Goal: Task Accomplishment & Management: Manage account settings

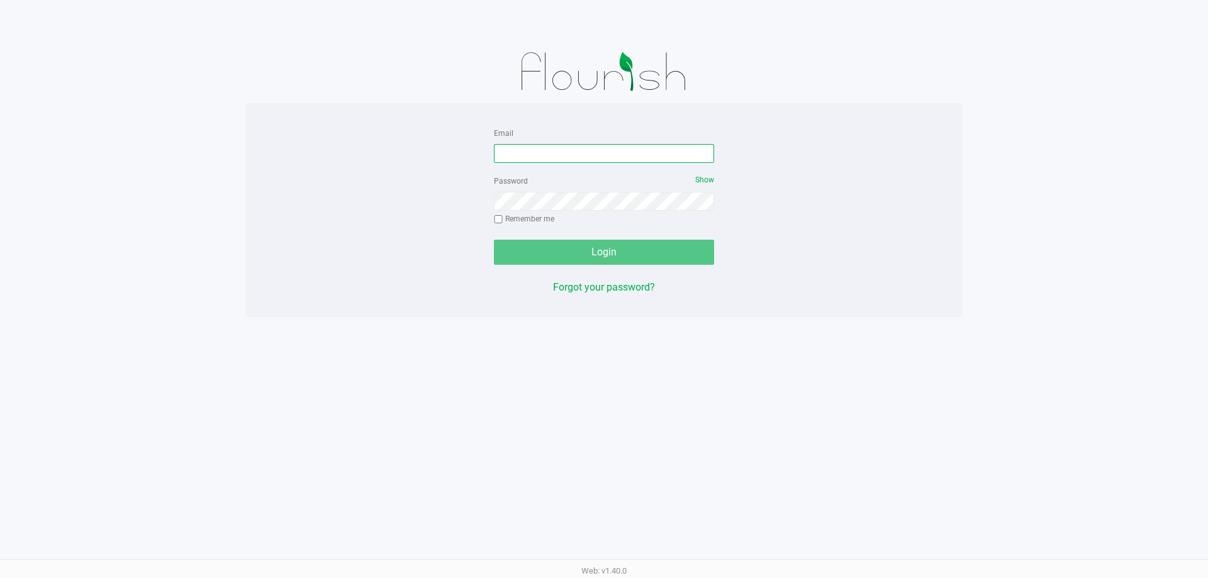
click at [555, 157] on input "Email" at bounding box center [604, 153] width 220 height 19
type input "[PERSON_NAME][EMAIL_ADDRESS][DOMAIN_NAME]"
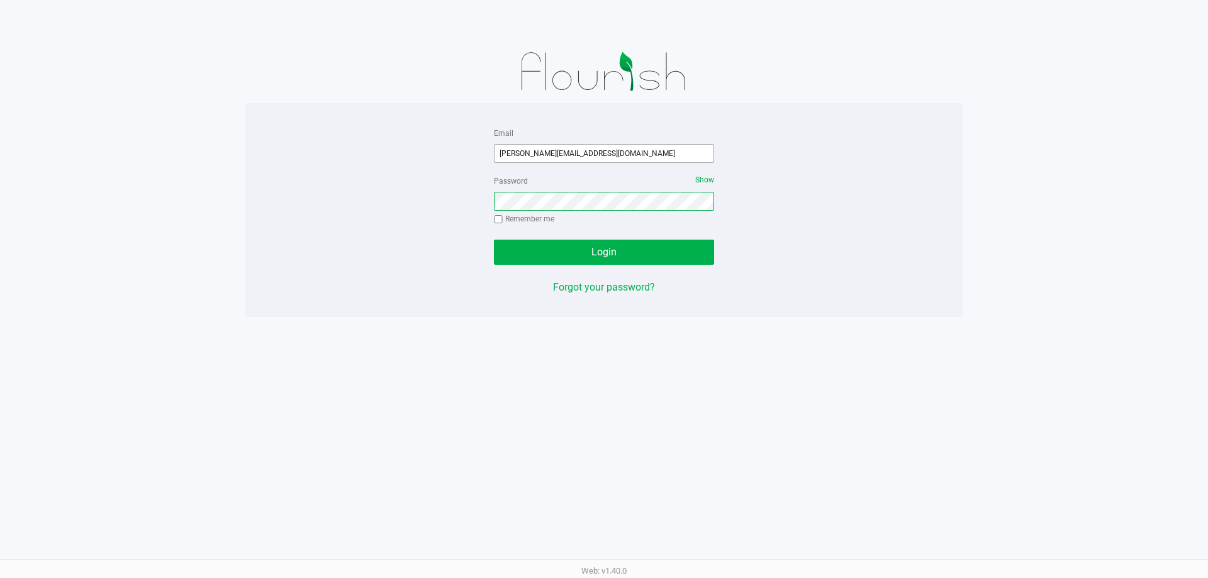
click at [494, 240] on button "Login" at bounding box center [604, 252] width 220 height 25
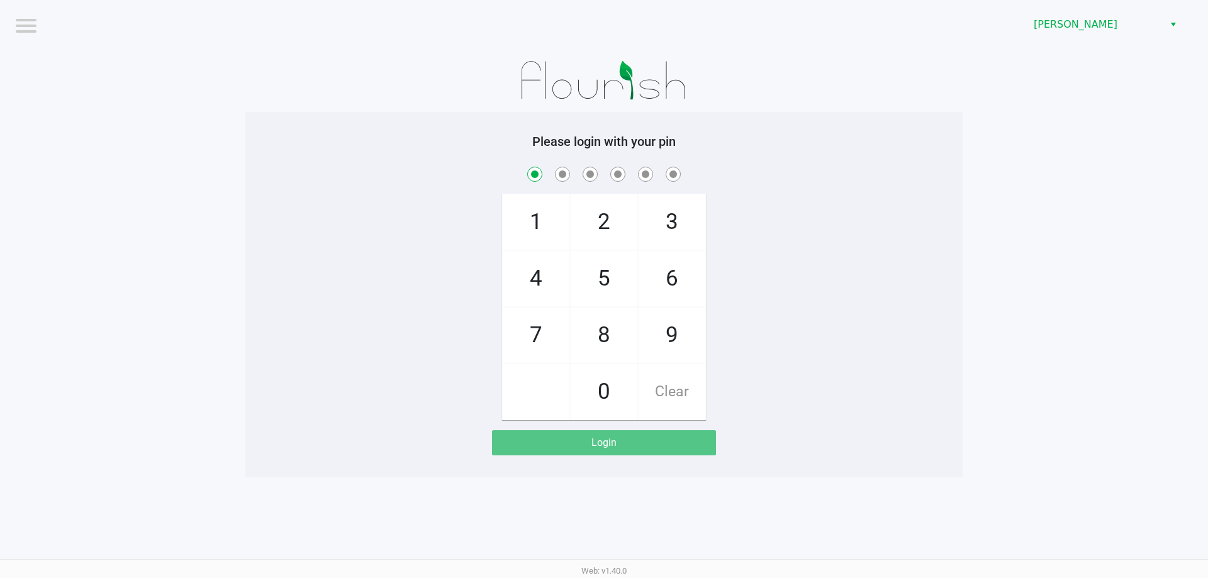
checkbox input "true"
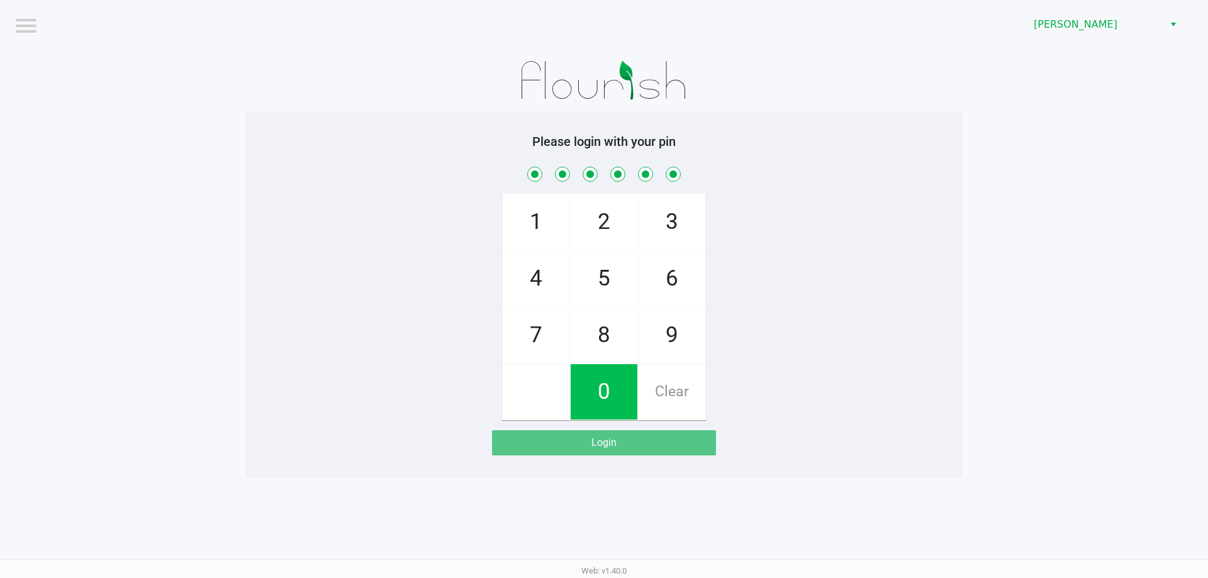
checkbox input "true"
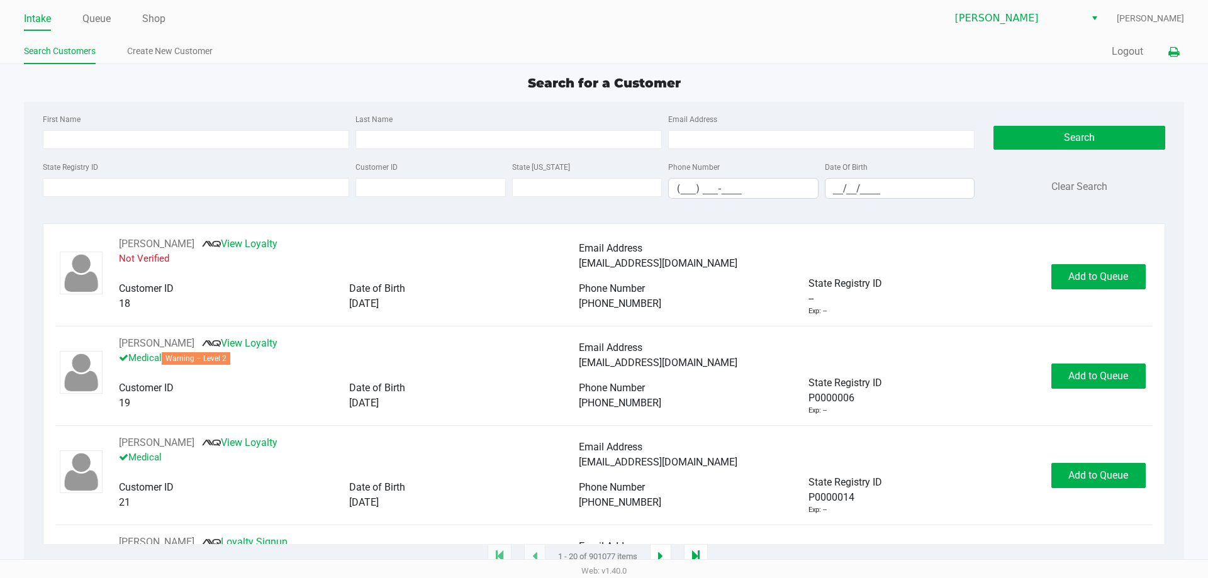
click at [1179, 56] on button at bounding box center [1173, 51] width 21 height 23
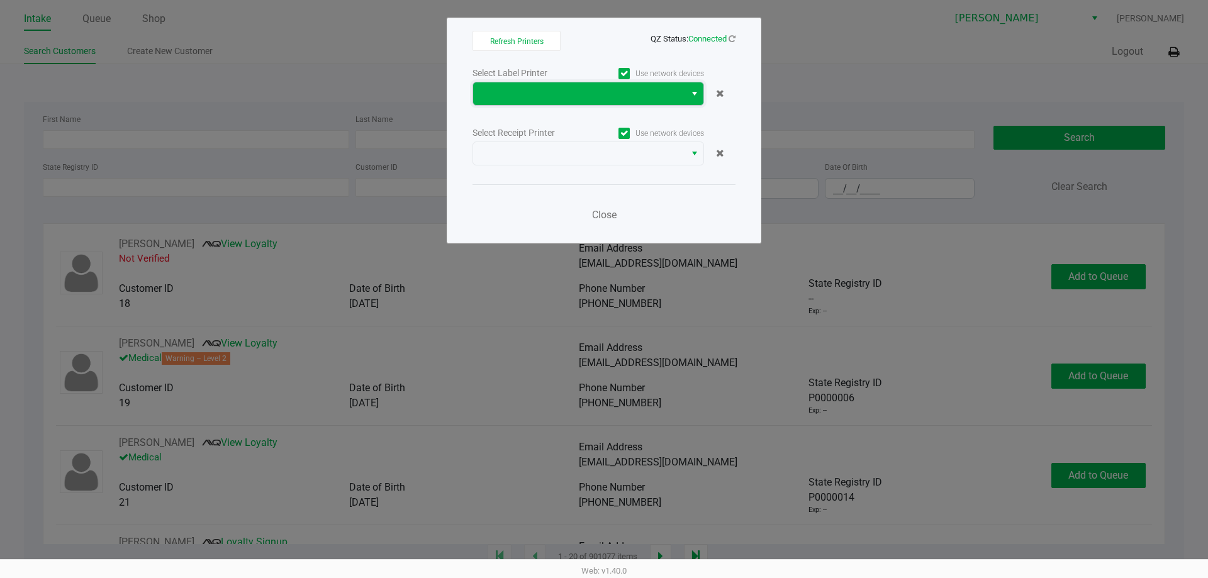
click at [590, 89] on span at bounding box center [579, 93] width 197 height 15
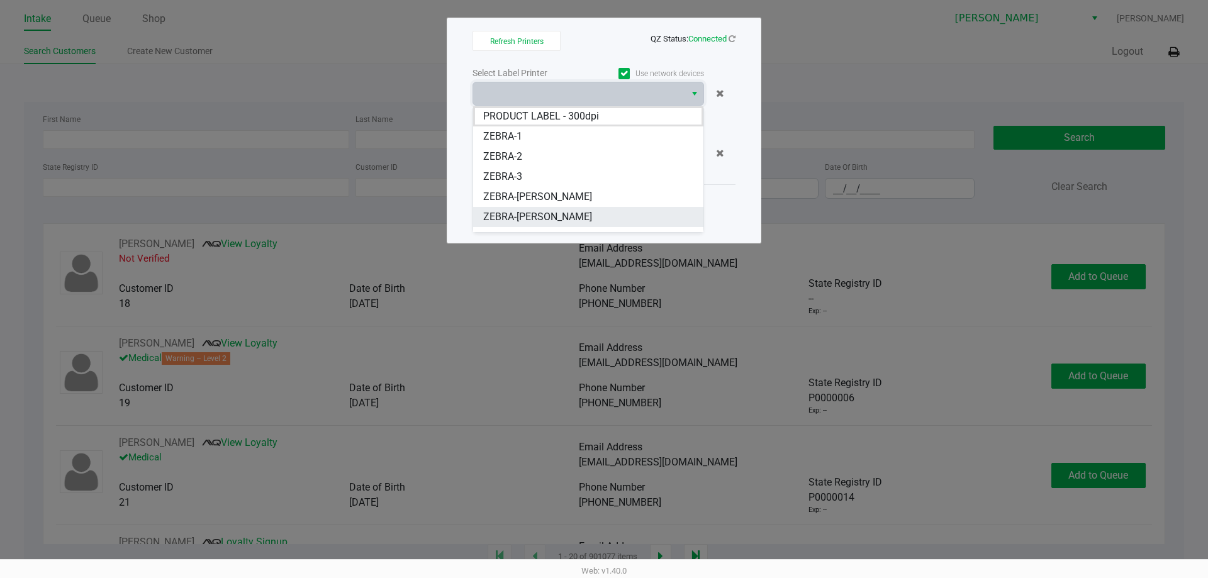
click at [564, 209] on li "ZEBRA-[PERSON_NAME]" at bounding box center [588, 217] width 230 height 20
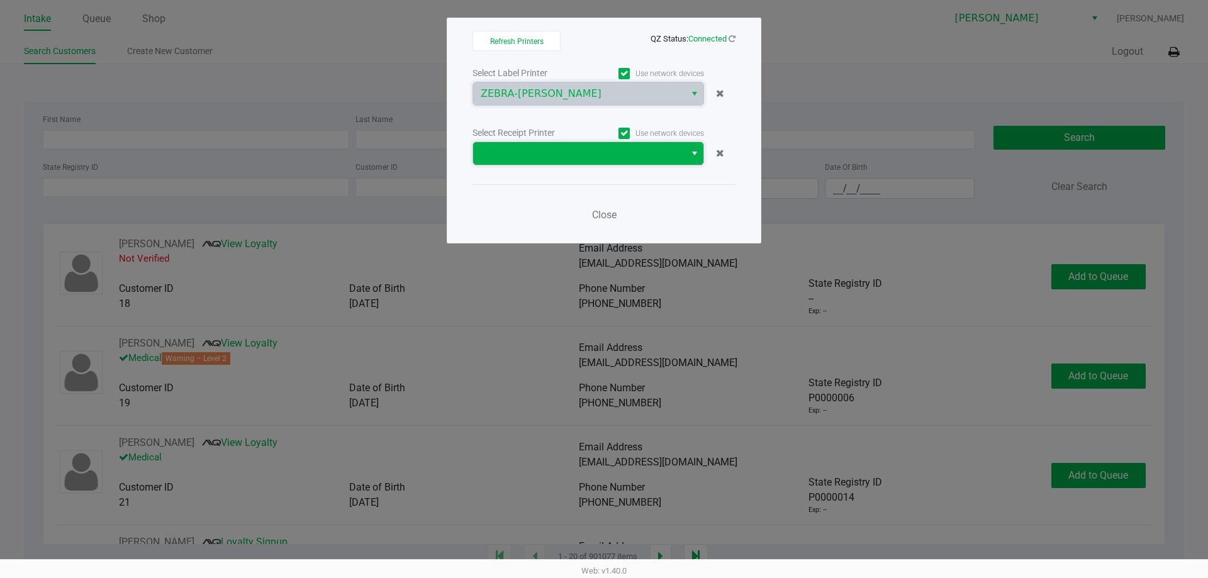
click at [567, 148] on span at bounding box center [579, 153] width 197 height 15
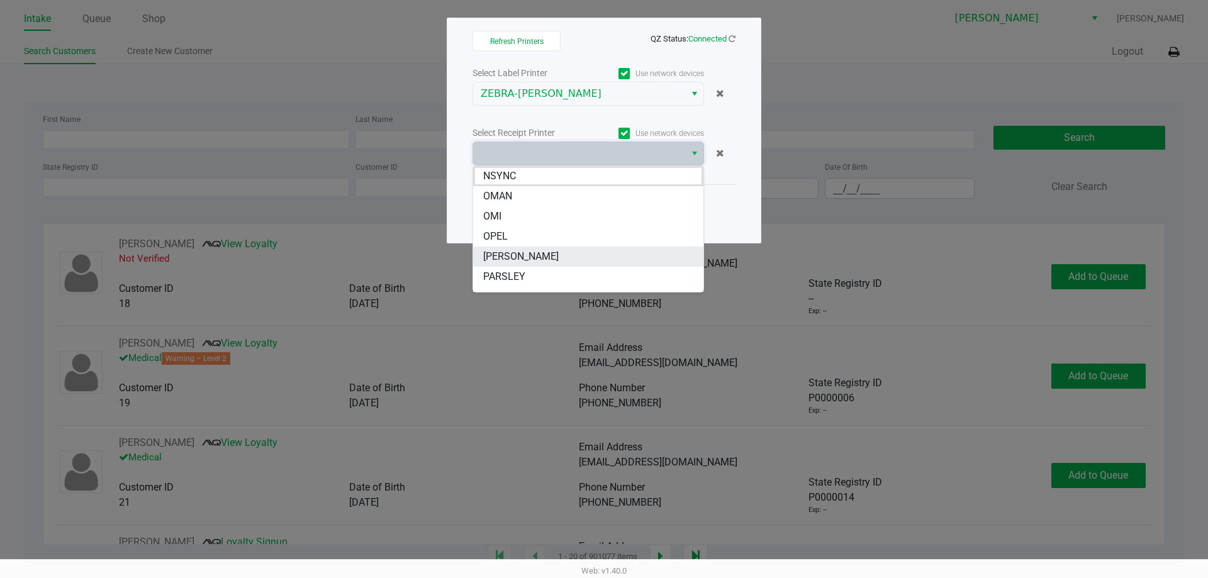
scroll to position [75, 0]
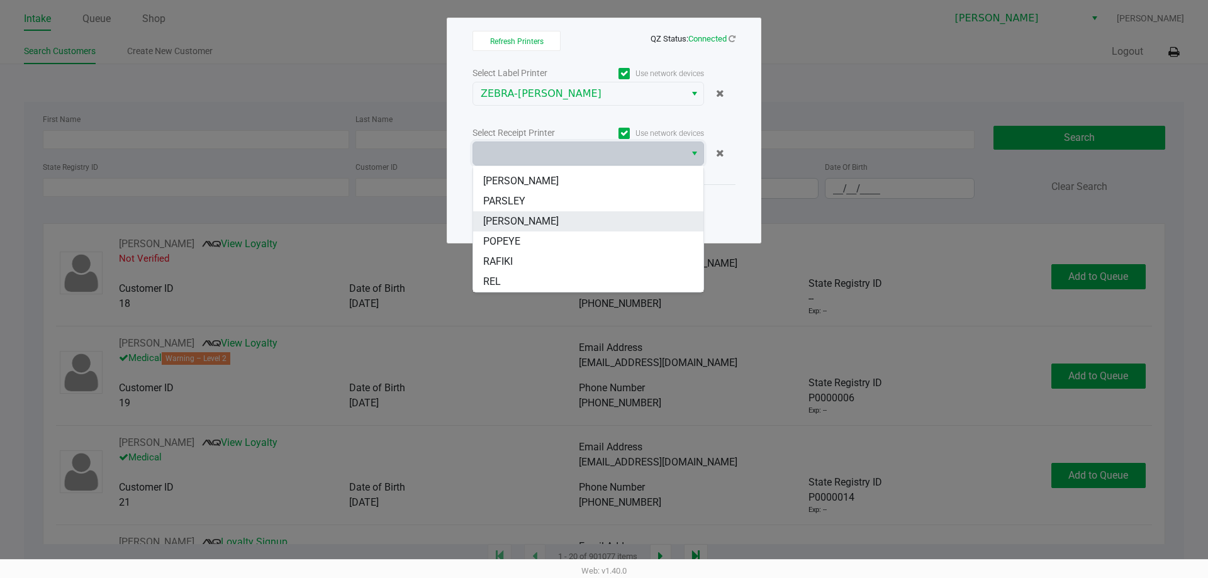
click at [531, 221] on li "[PERSON_NAME]" at bounding box center [588, 221] width 230 height 20
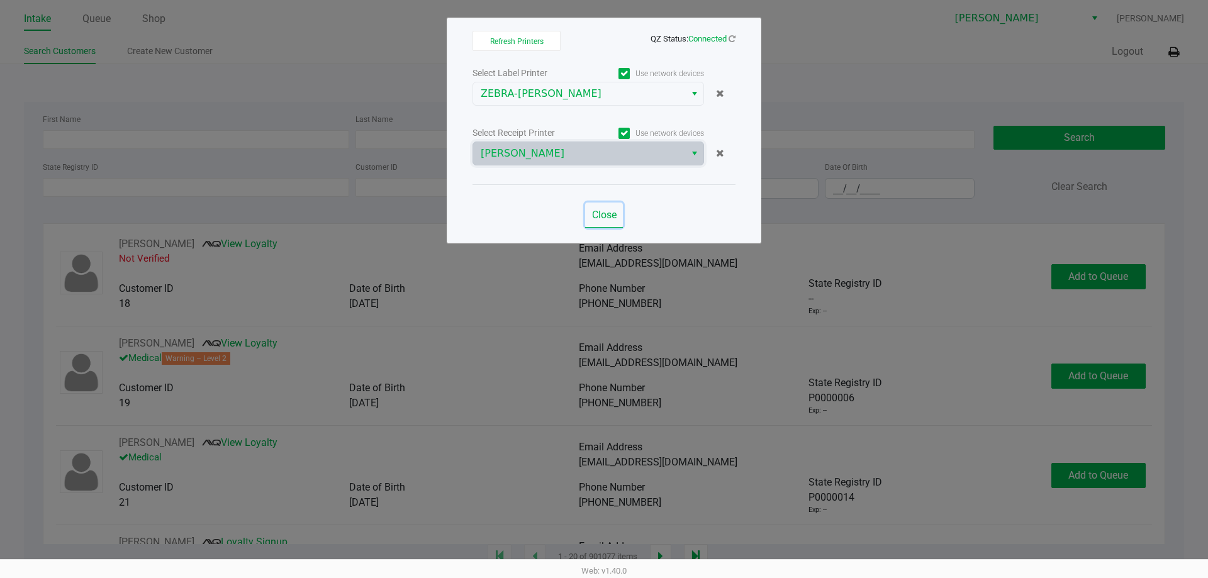
click at [608, 219] on span "Close" at bounding box center [604, 215] width 25 height 12
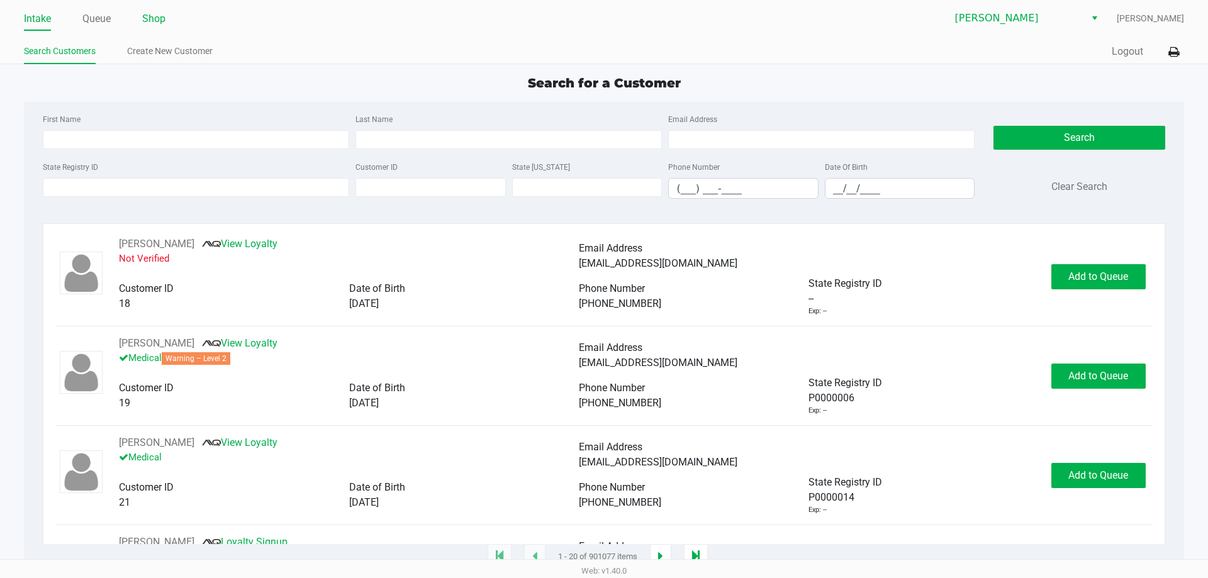
click at [153, 14] on link "Shop" at bounding box center [153, 19] width 23 height 18
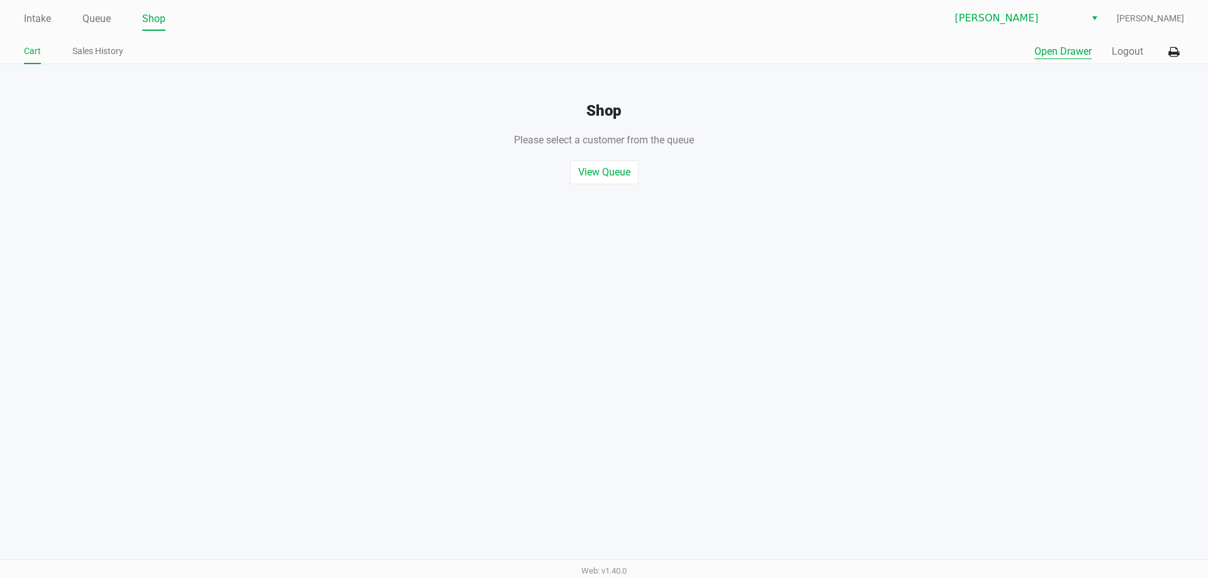
click at [1056, 50] on button "Open Drawer" at bounding box center [1062, 51] width 57 height 15
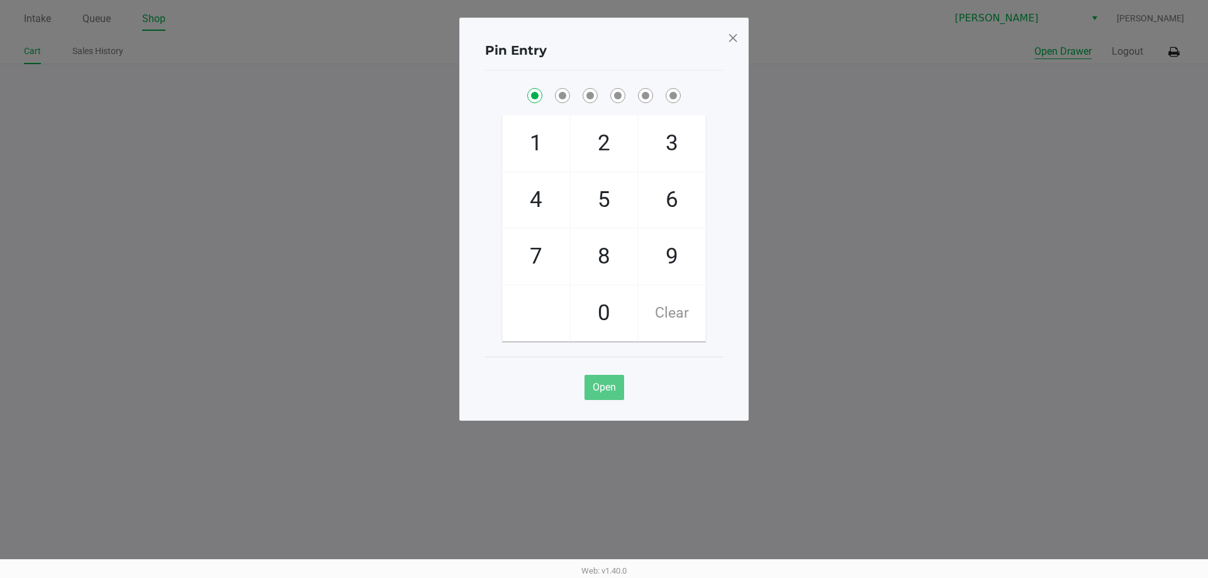
checkbox input "true"
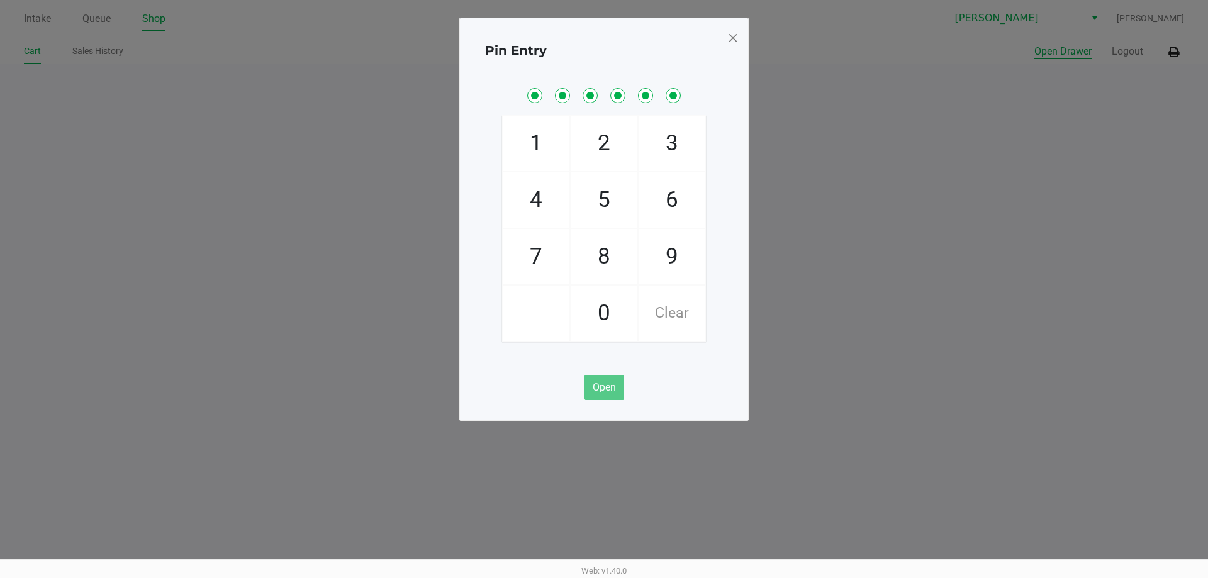
checkbox input "true"
click at [734, 31] on span at bounding box center [732, 38] width 11 height 20
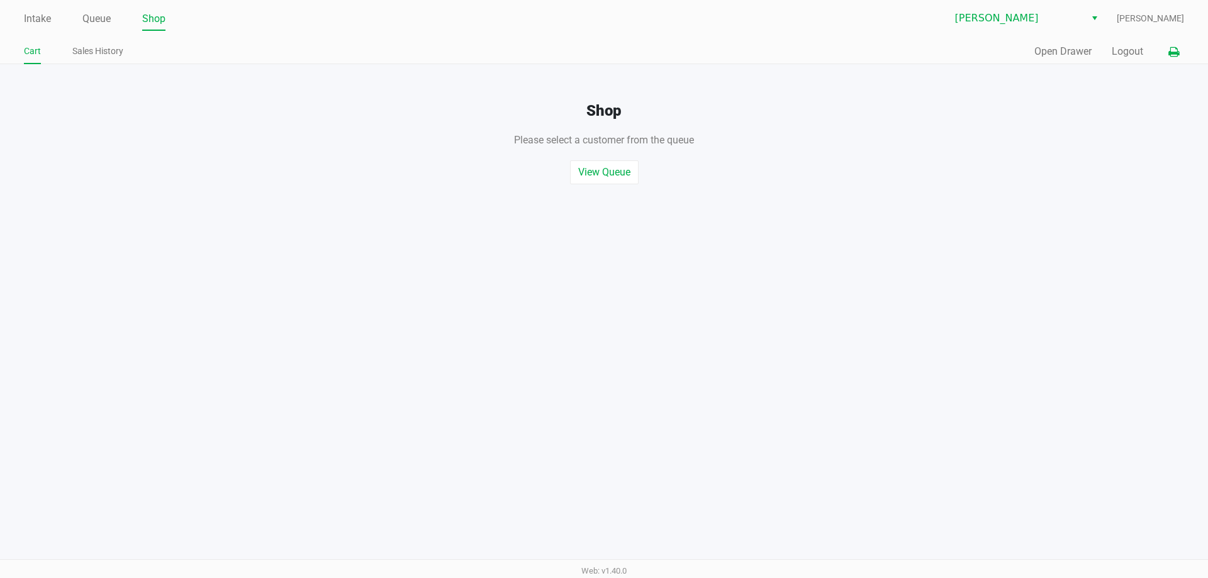
click at [1178, 55] on icon at bounding box center [1173, 52] width 11 height 9
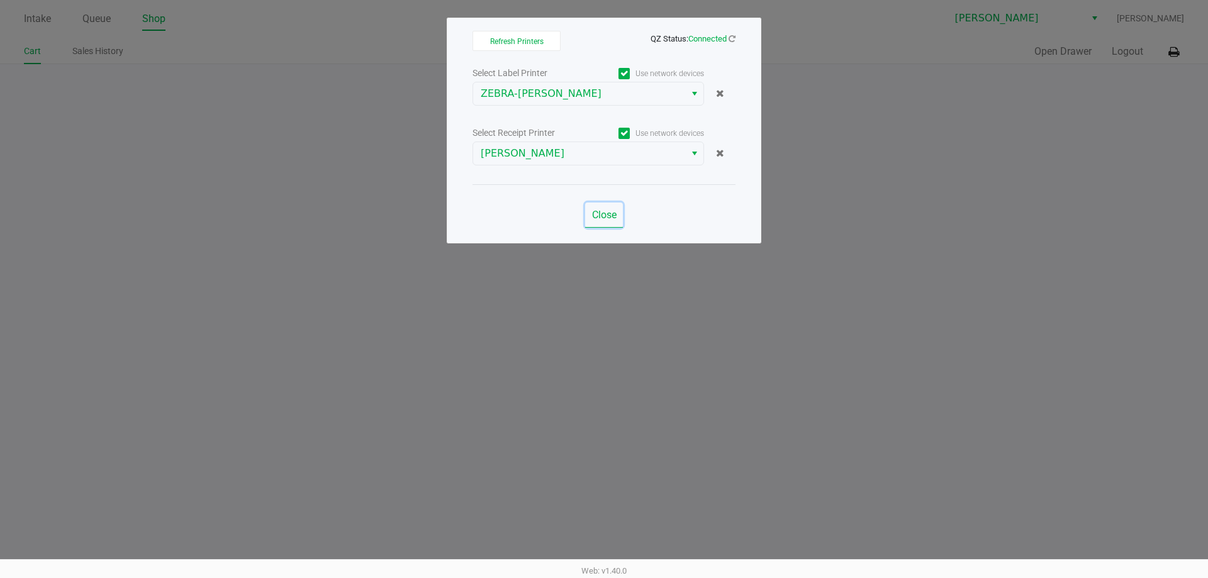
click at [596, 216] on span "Close" at bounding box center [604, 215] width 25 height 12
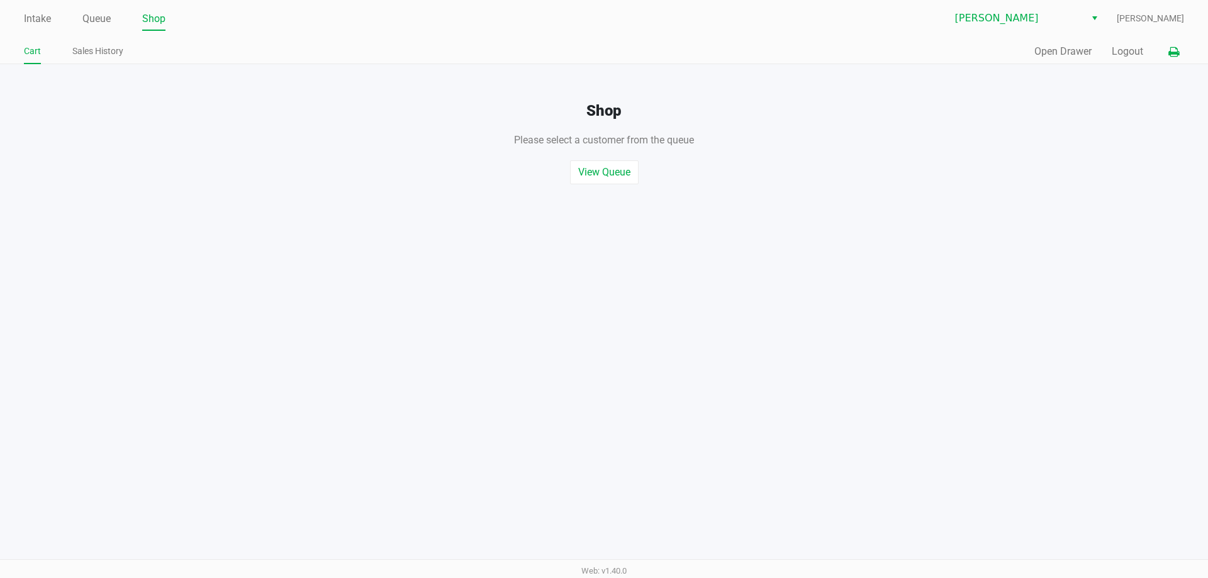
click at [1164, 58] on button at bounding box center [1173, 51] width 21 height 23
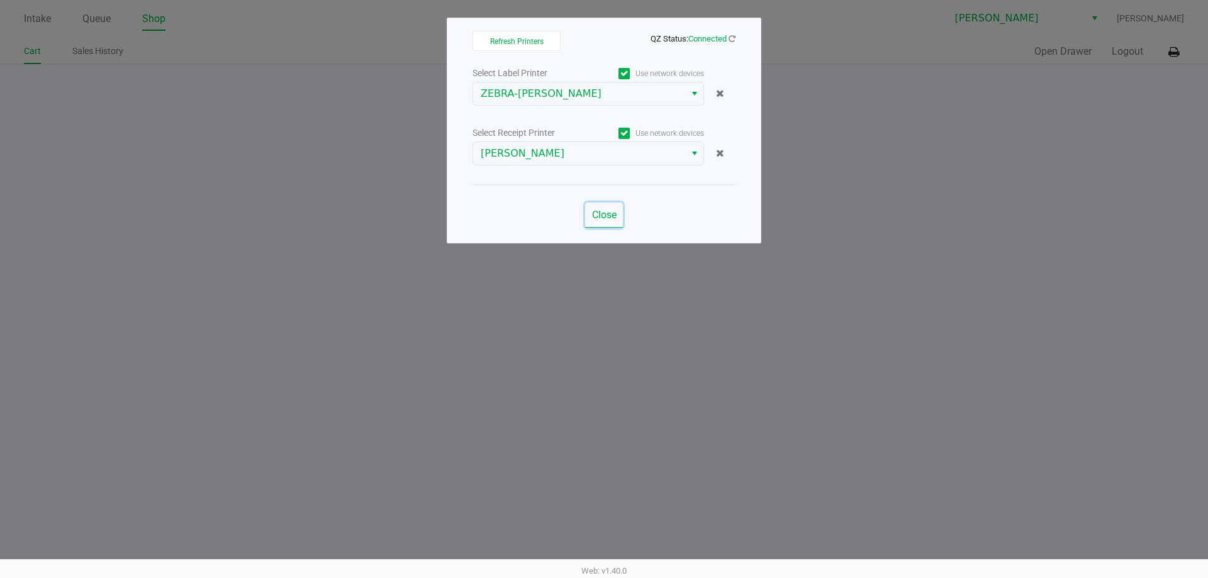
click at [601, 203] on button "Close" at bounding box center [604, 215] width 38 height 25
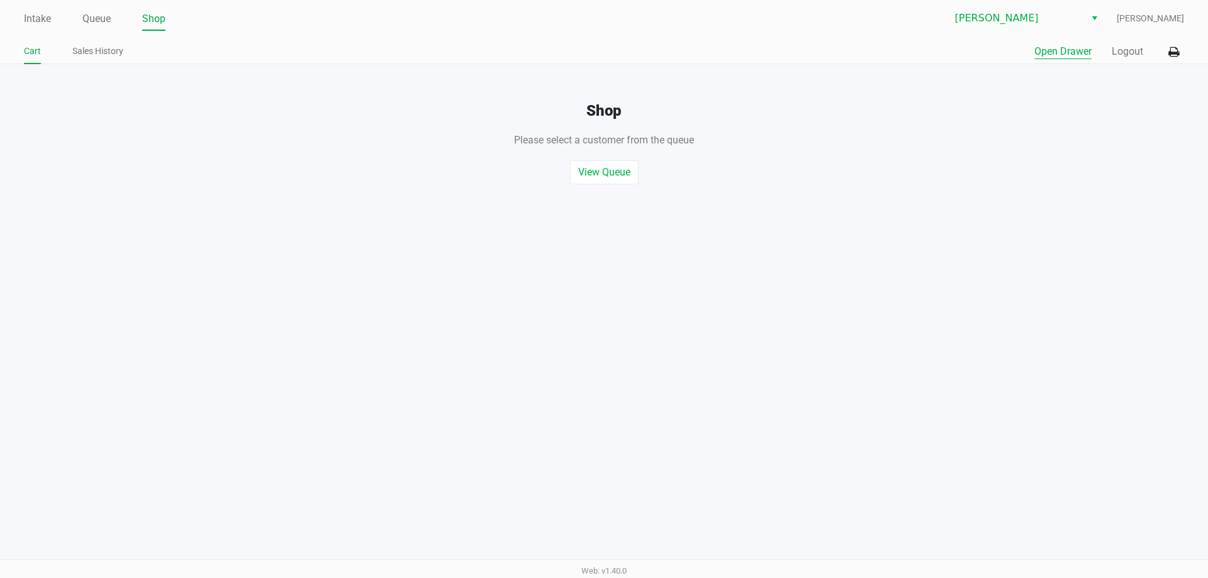
click at [1078, 52] on button "Open Drawer" at bounding box center [1062, 51] width 57 height 15
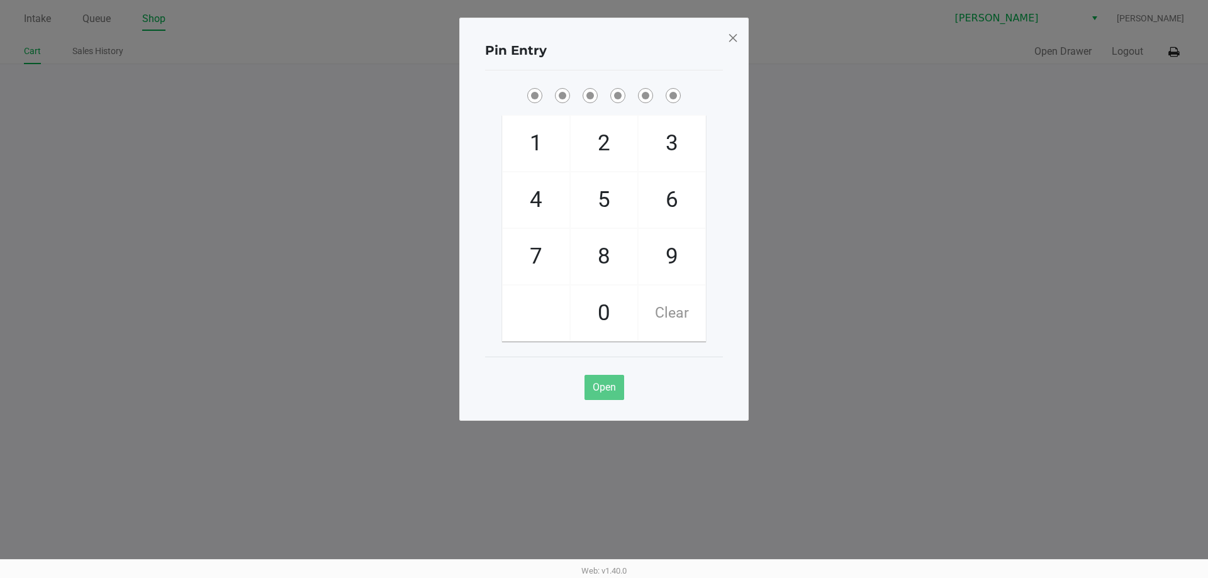
click at [735, 42] on span at bounding box center [732, 38] width 11 height 20
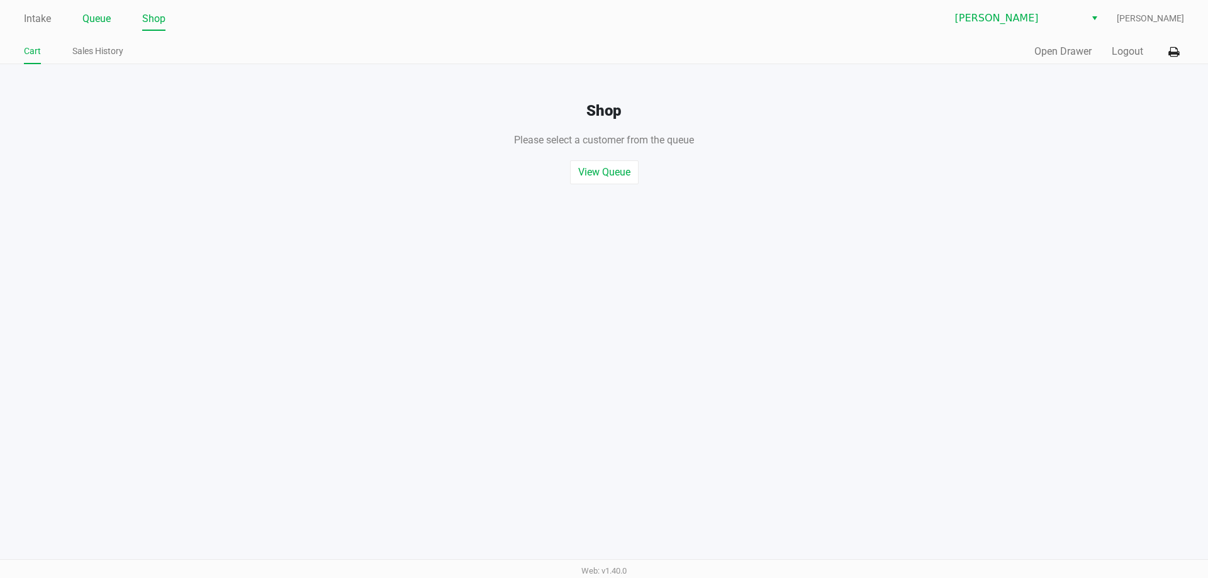
click at [98, 18] on link "Queue" at bounding box center [96, 19] width 28 height 18
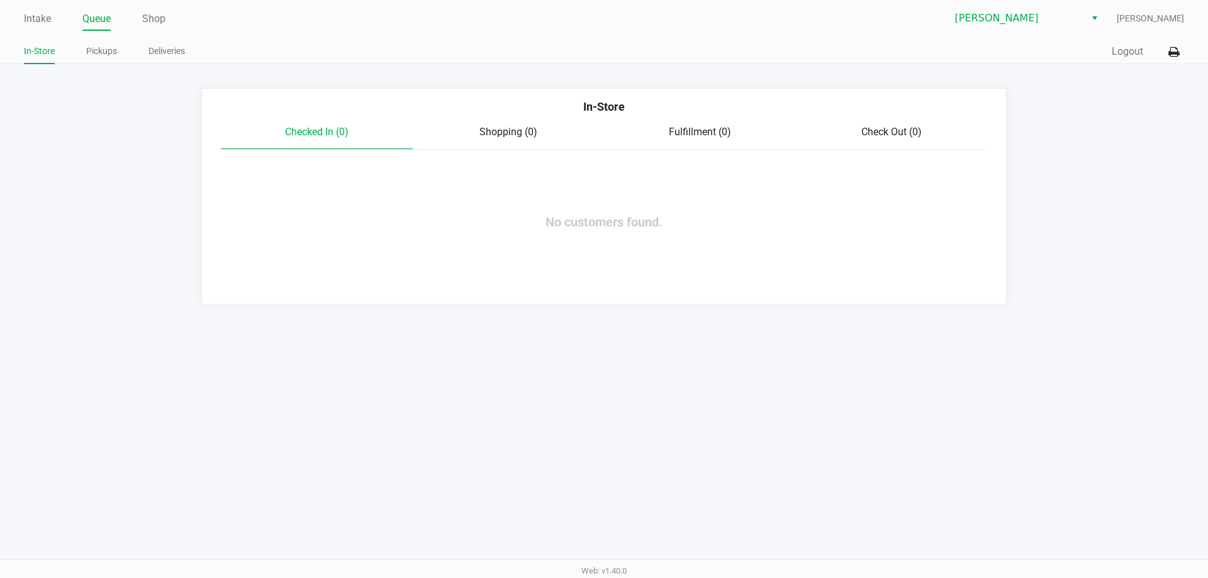
click at [52, 21] on ul "Intake Queue Shop" at bounding box center [314, 19] width 580 height 21
click at [50, 20] on link "Intake" at bounding box center [37, 19] width 27 height 18
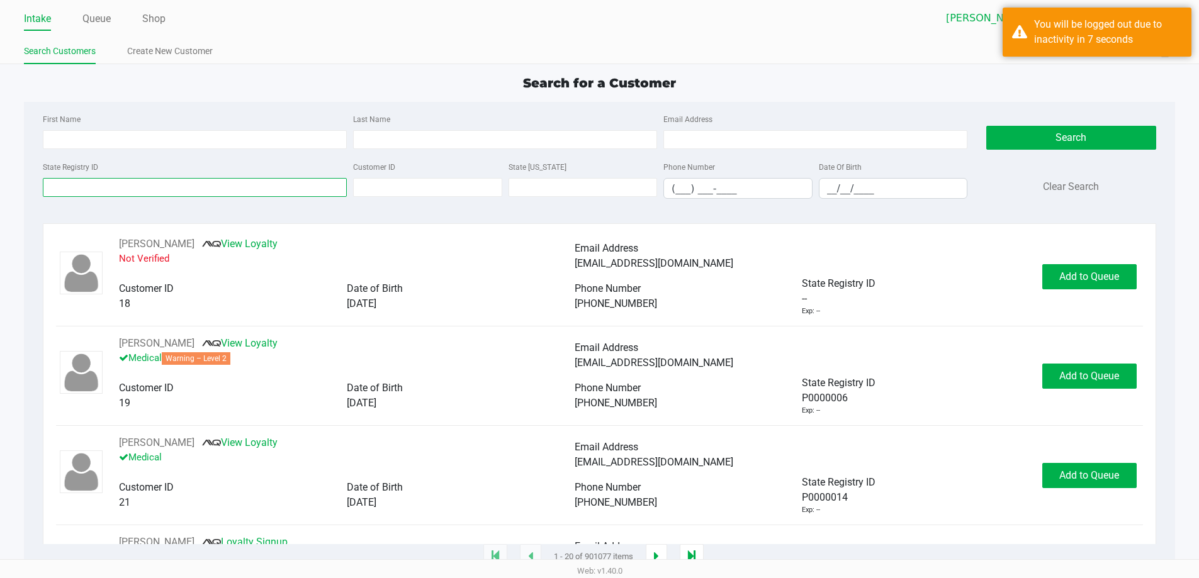
click at [205, 189] on input "State Registry ID" at bounding box center [195, 187] width 304 height 19
type input "P9VT8"
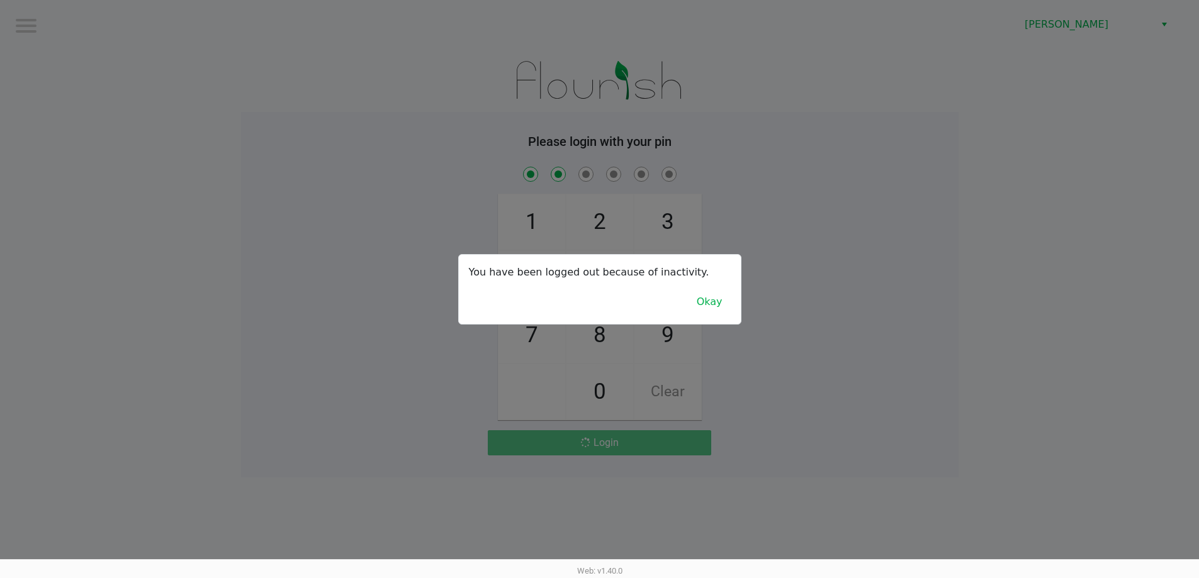
checkbox input "true"
click at [724, 293] on button "Okay" at bounding box center [714, 302] width 42 height 24
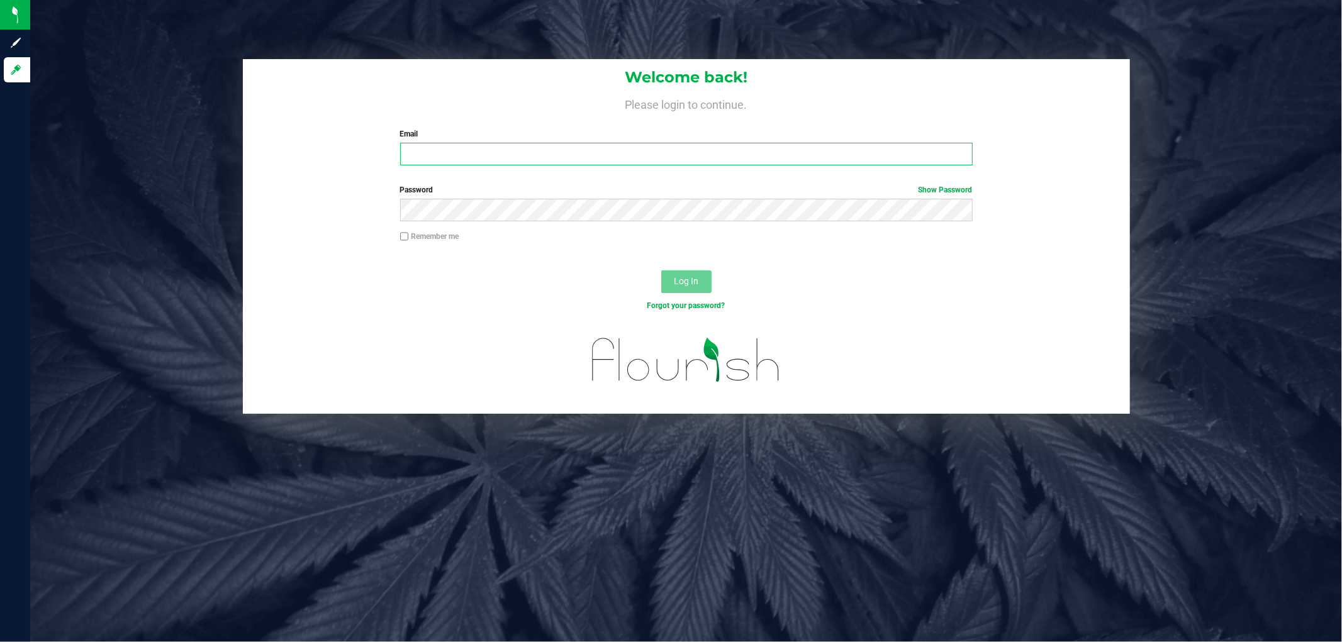
click at [472, 151] on input "Email" at bounding box center [686, 154] width 573 height 23
type input "[PERSON_NAME][EMAIL_ADDRESS][DOMAIN_NAME]"
click at [661, 271] on button "Log In" at bounding box center [686, 282] width 50 height 23
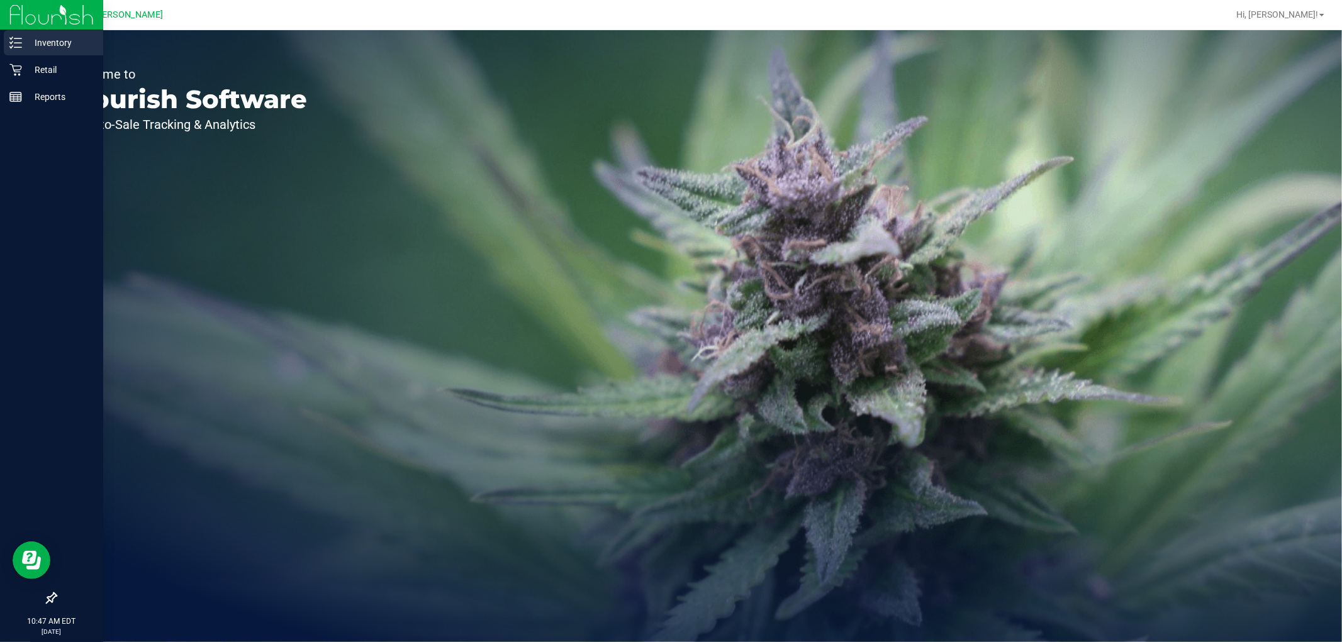
click at [42, 47] on p "Inventory" at bounding box center [59, 42] width 75 height 15
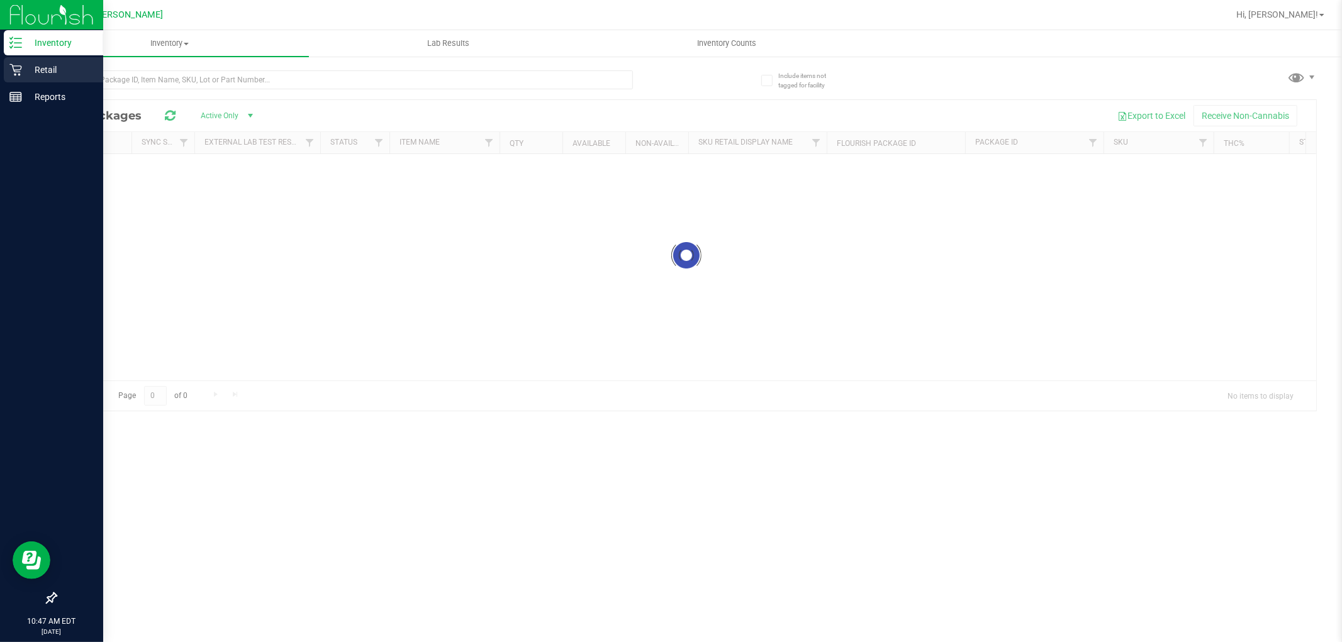
click at [65, 70] on p "Retail" at bounding box center [59, 69] width 75 height 15
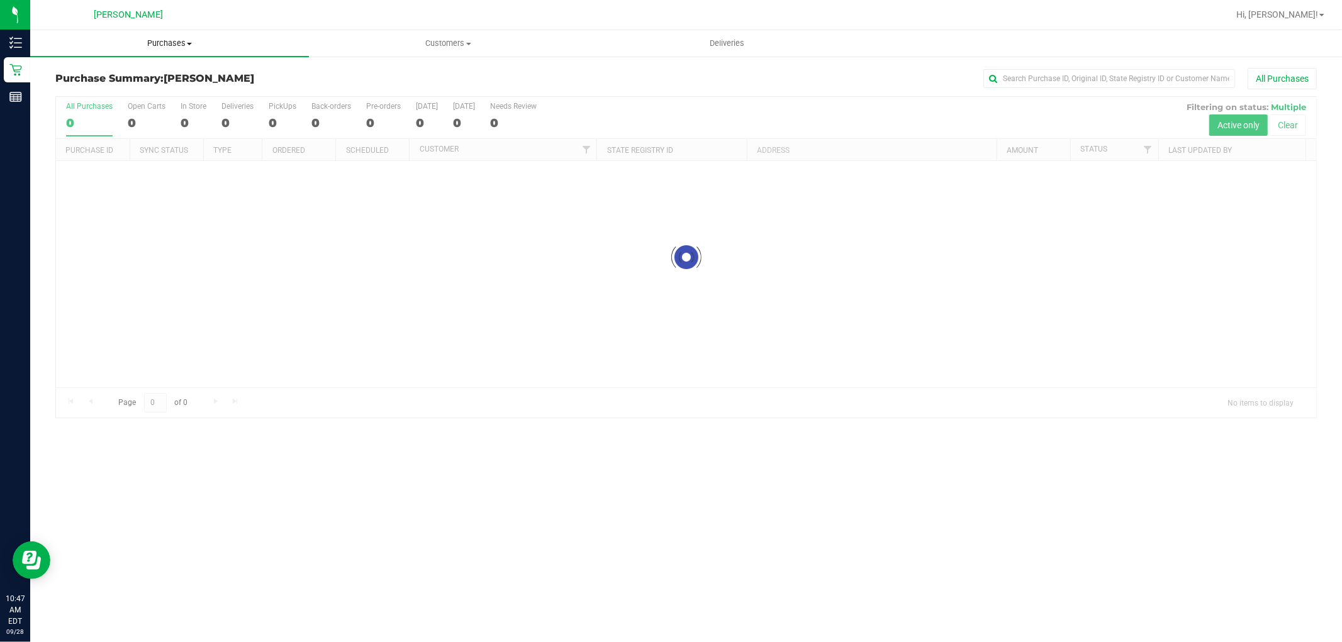
click at [194, 44] on span "Purchases" at bounding box center [169, 43] width 279 height 11
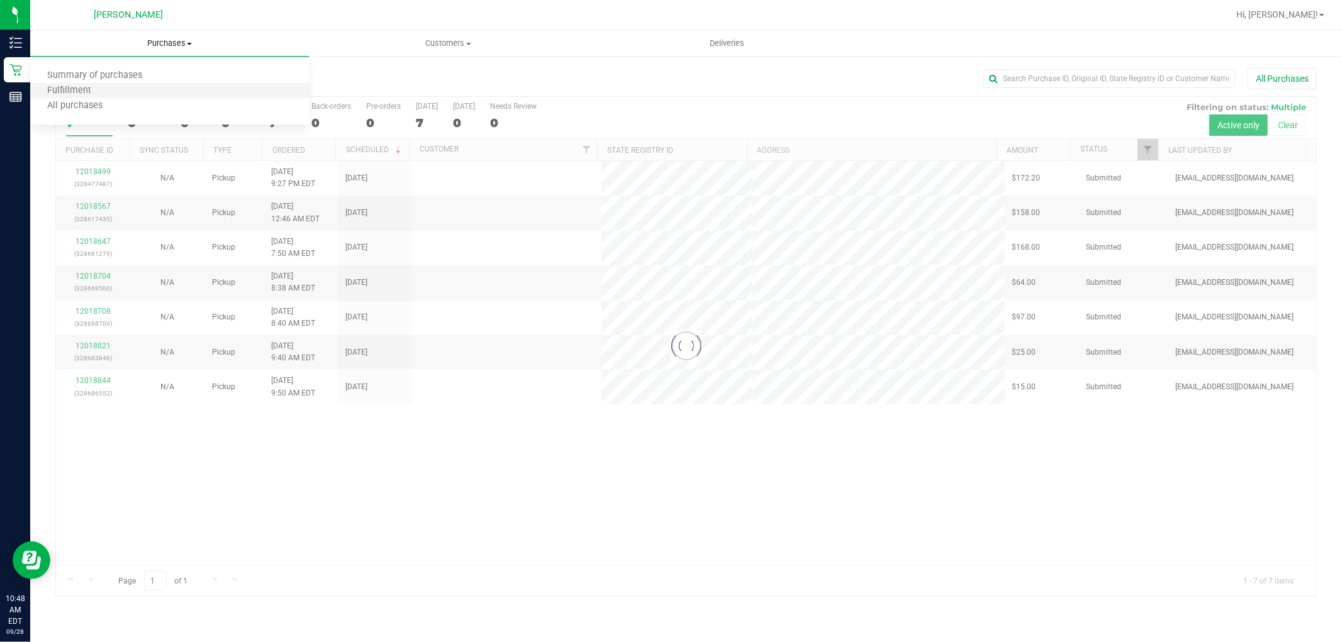
click at [193, 92] on li "Fulfillment" at bounding box center [169, 91] width 279 height 15
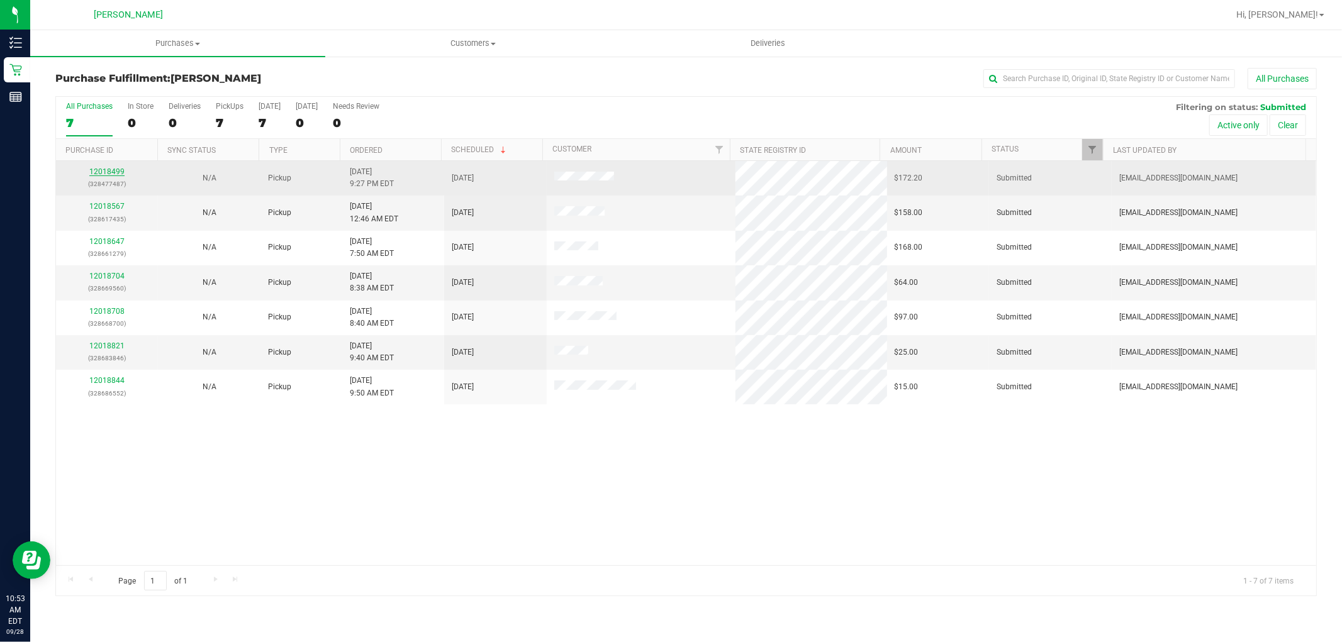
click at [104, 169] on link "12018499" at bounding box center [106, 171] width 35 height 9
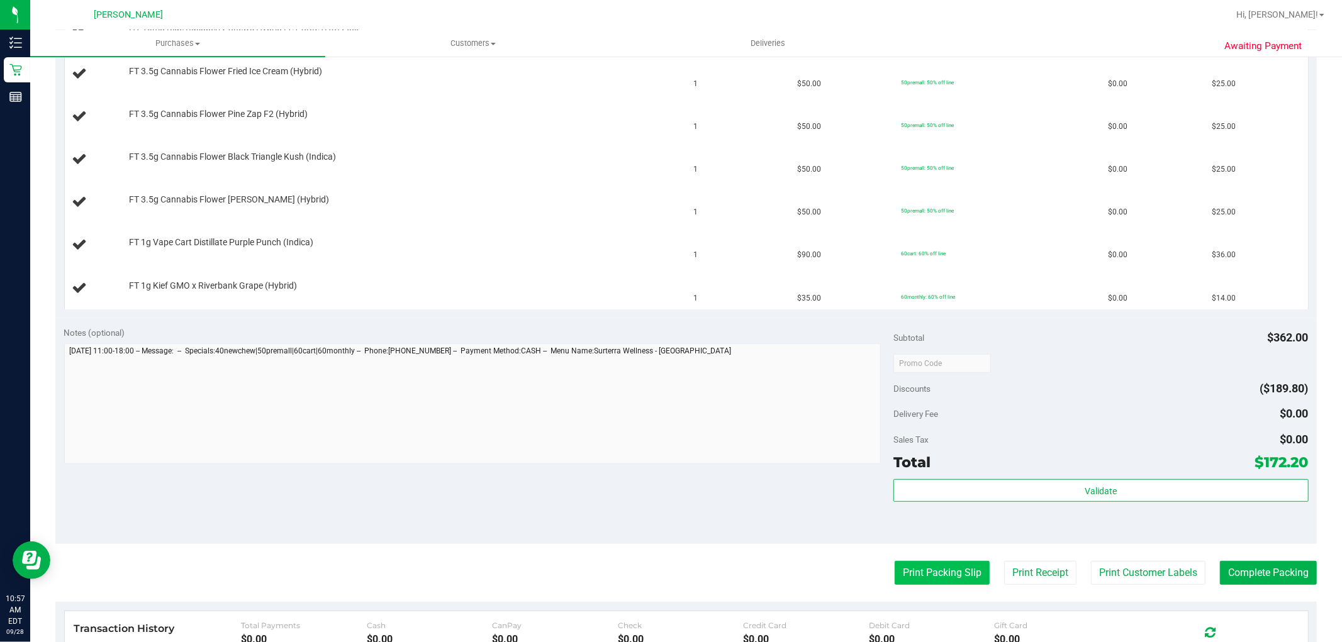
scroll to position [419, 0]
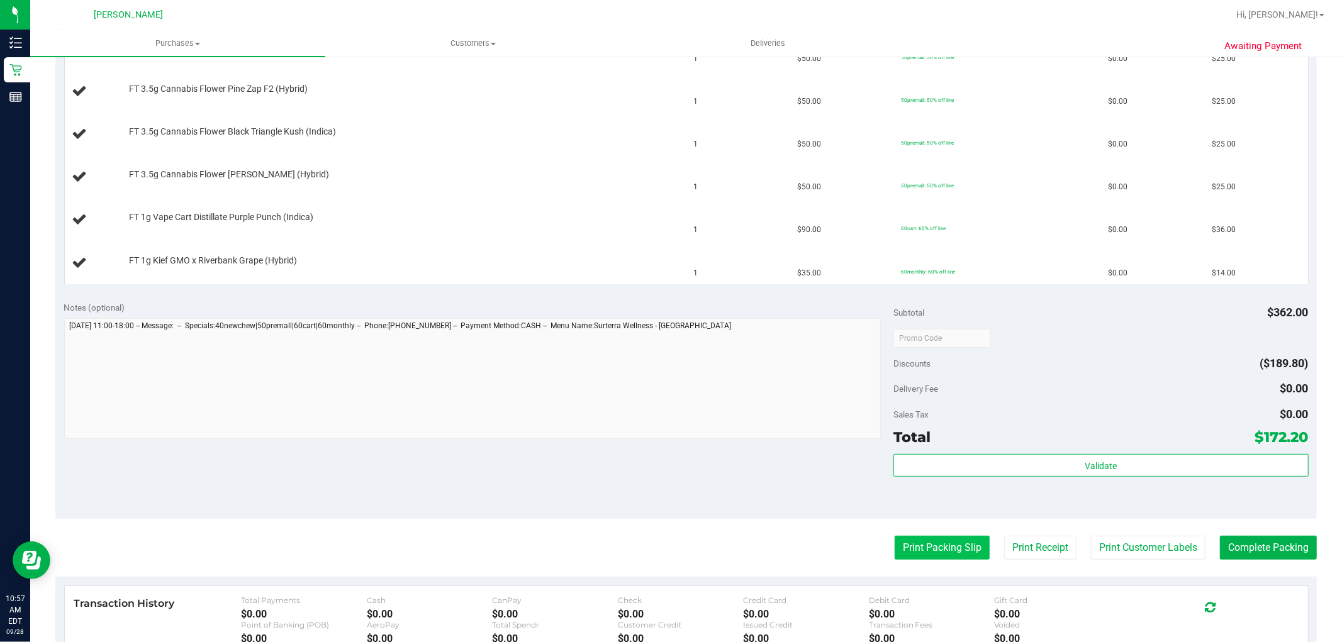
click at [922, 544] on button "Print Packing Slip" at bounding box center [942, 548] width 95 height 24
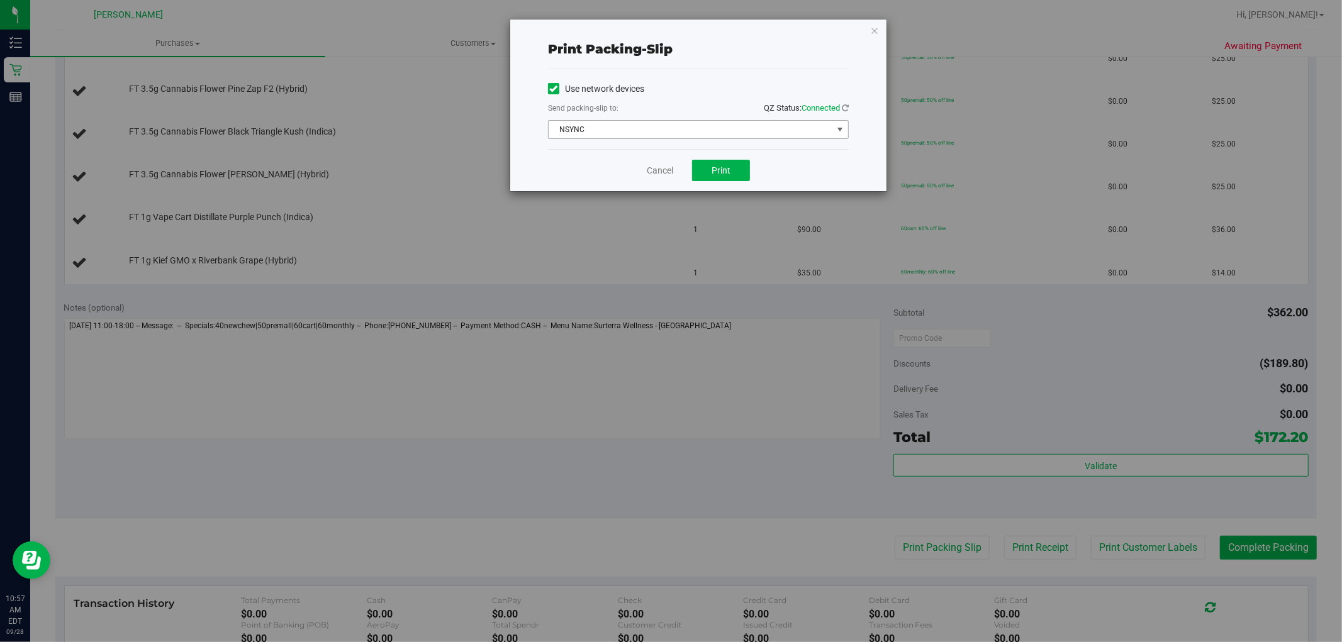
click at [708, 126] on span "NSYNC" at bounding box center [691, 130] width 284 height 18
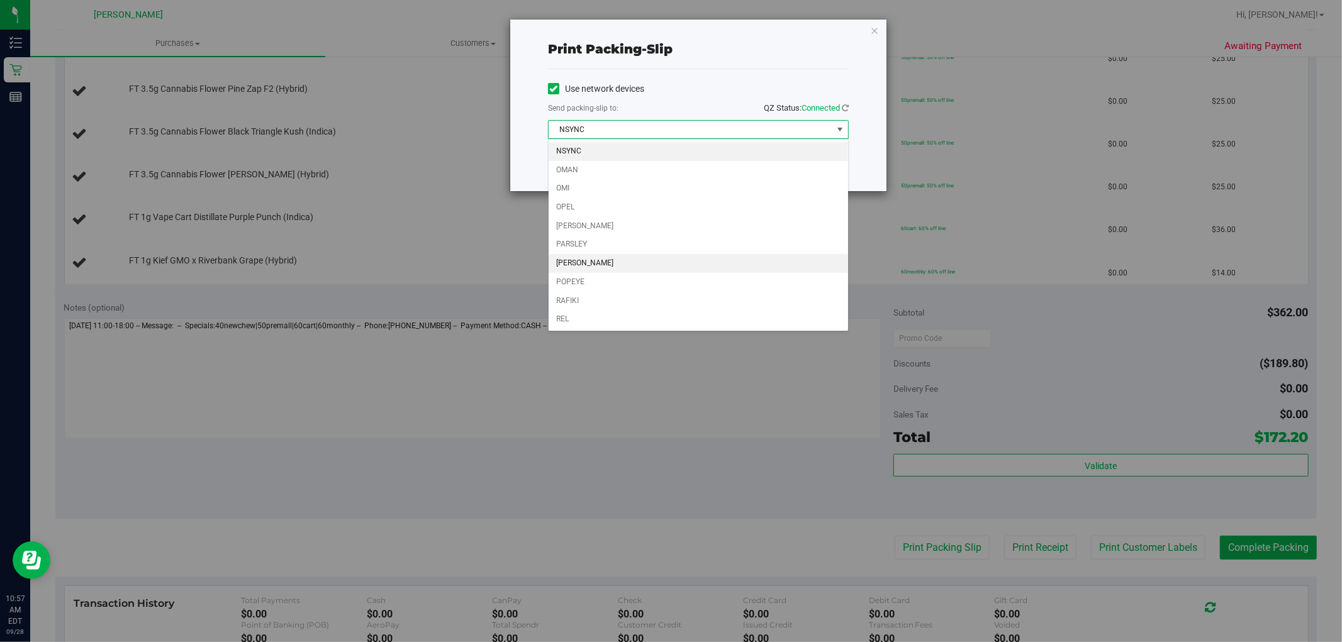
click at [688, 265] on li "[PERSON_NAME]" at bounding box center [698, 263] width 299 height 19
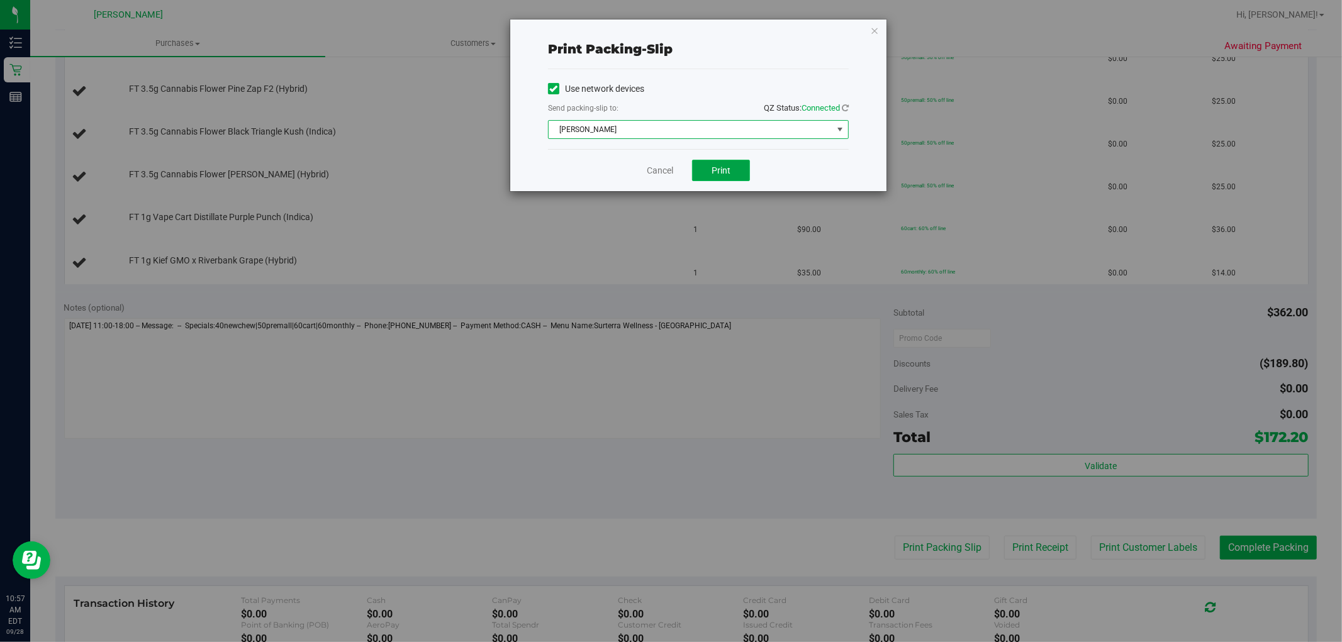
click at [724, 172] on span "Print" at bounding box center [721, 170] width 19 height 10
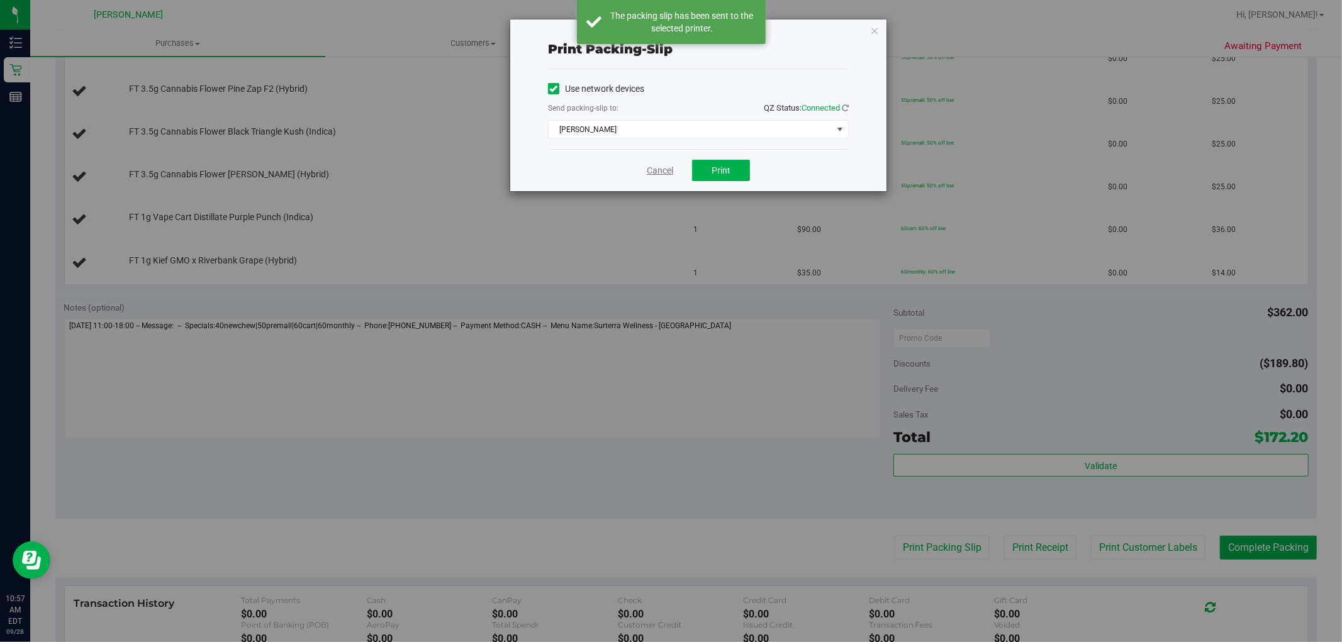
click at [656, 172] on link "Cancel" at bounding box center [660, 170] width 26 height 13
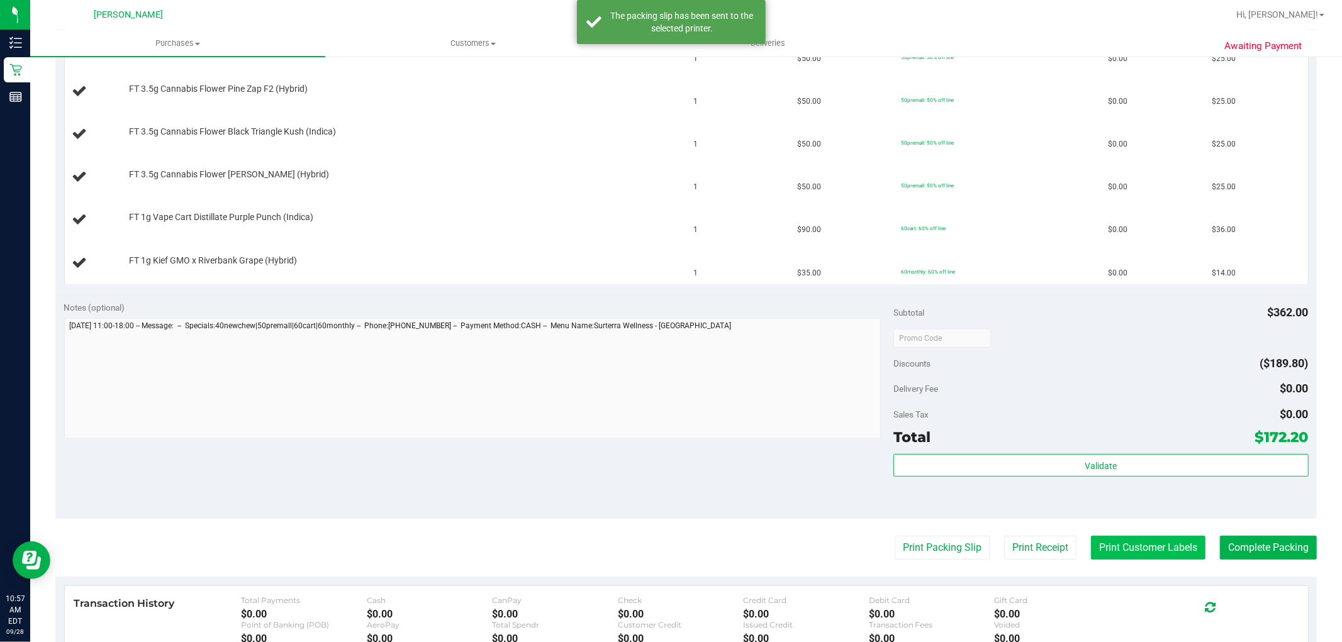
click at [1091, 539] on button "Print Customer Labels" at bounding box center [1148, 548] width 115 height 24
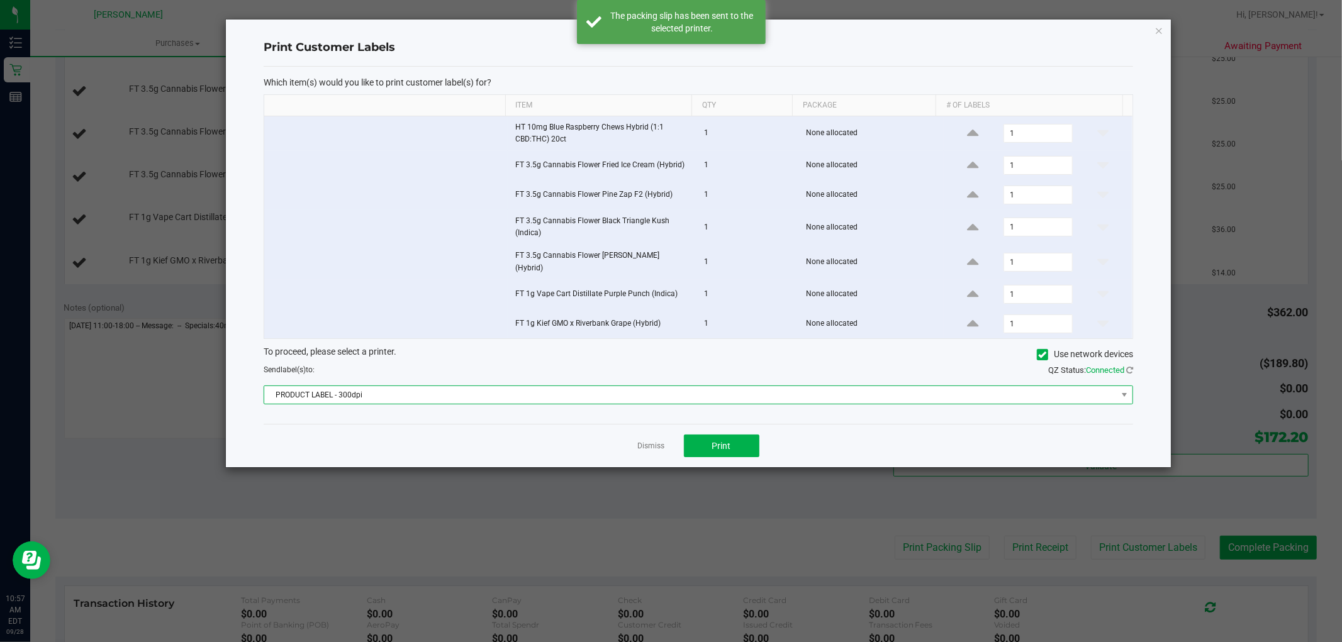
click at [725, 392] on span "PRODUCT LABEL - 300dpi" at bounding box center [690, 395] width 852 height 18
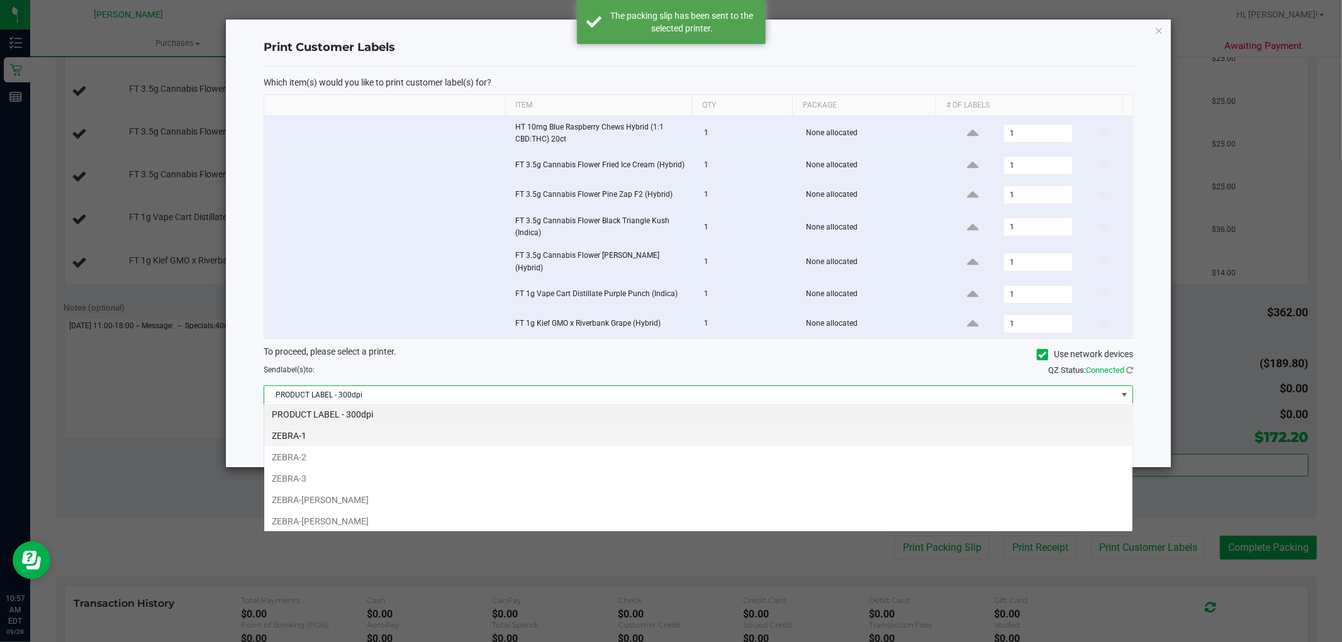
scroll to position [19, 869]
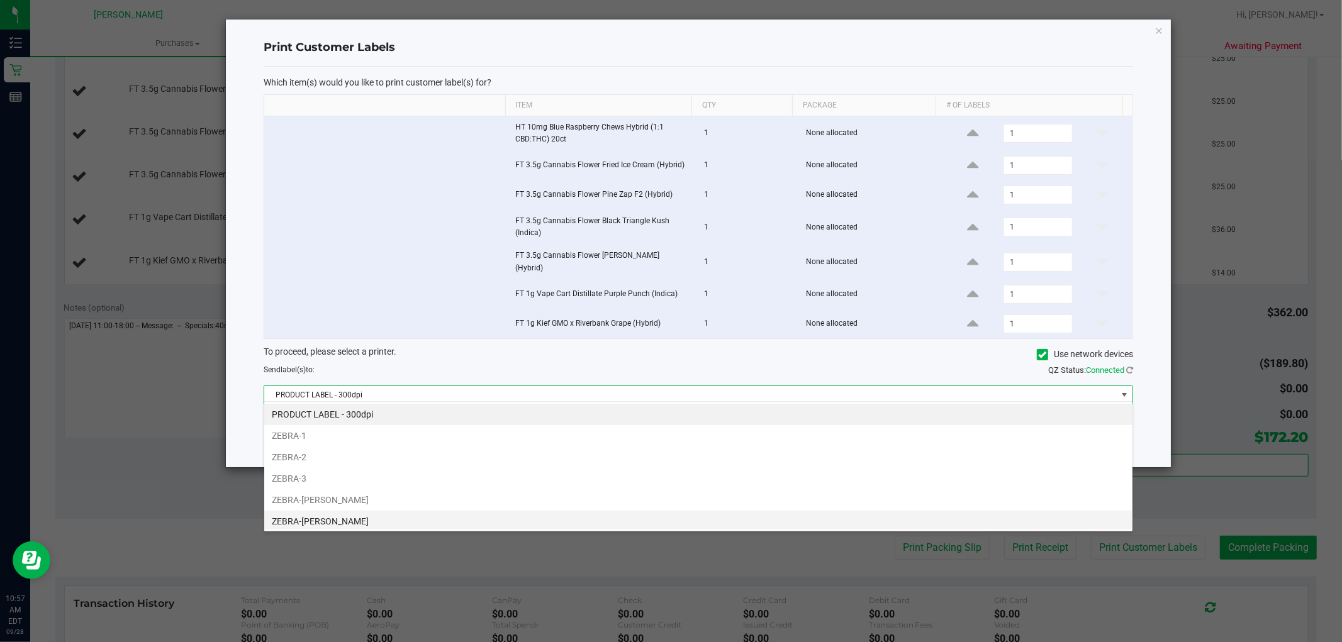
click at [394, 521] on li "ZEBRA-[PERSON_NAME]" at bounding box center [698, 521] width 868 height 21
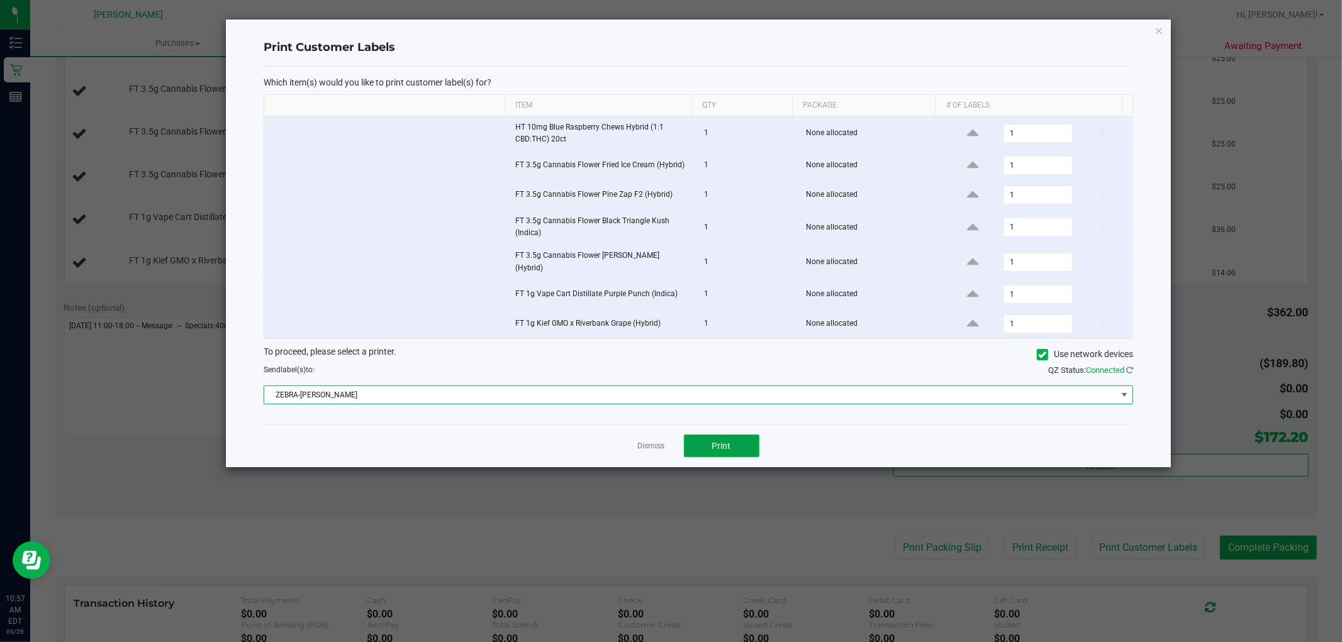
click at [736, 437] on button "Print" at bounding box center [721, 446] width 75 height 23
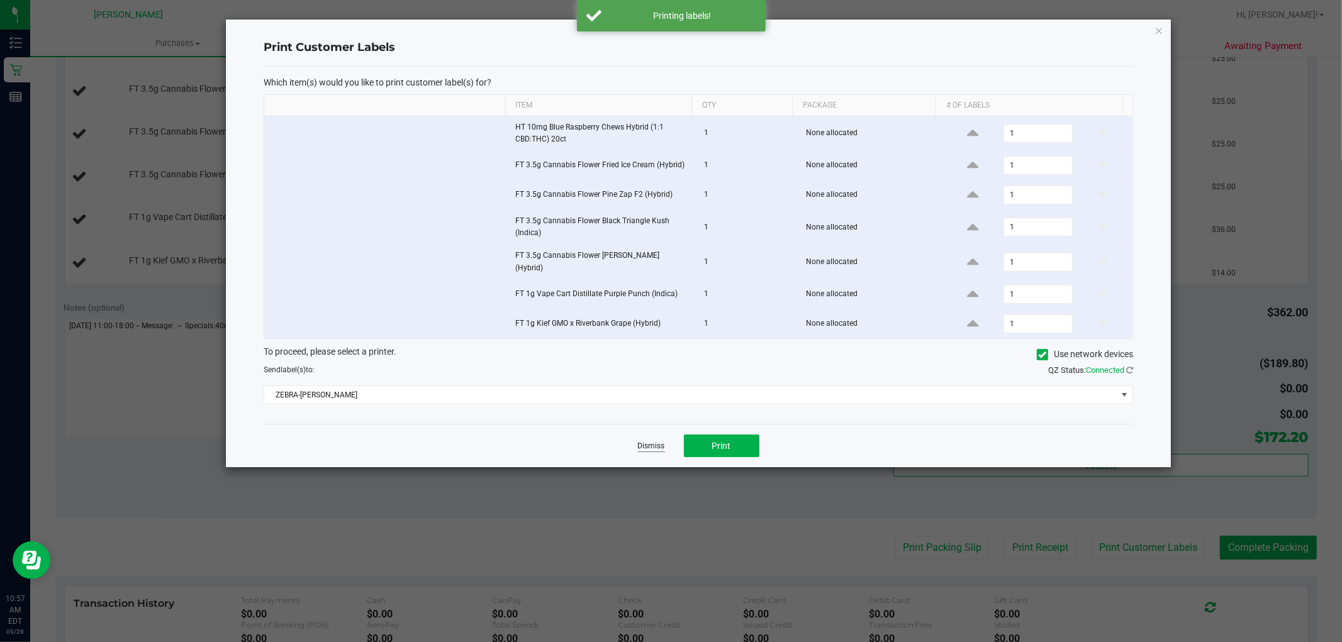
click at [651, 445] on link "Dismiss" at bounding box center [651, 446] width 27 height 11
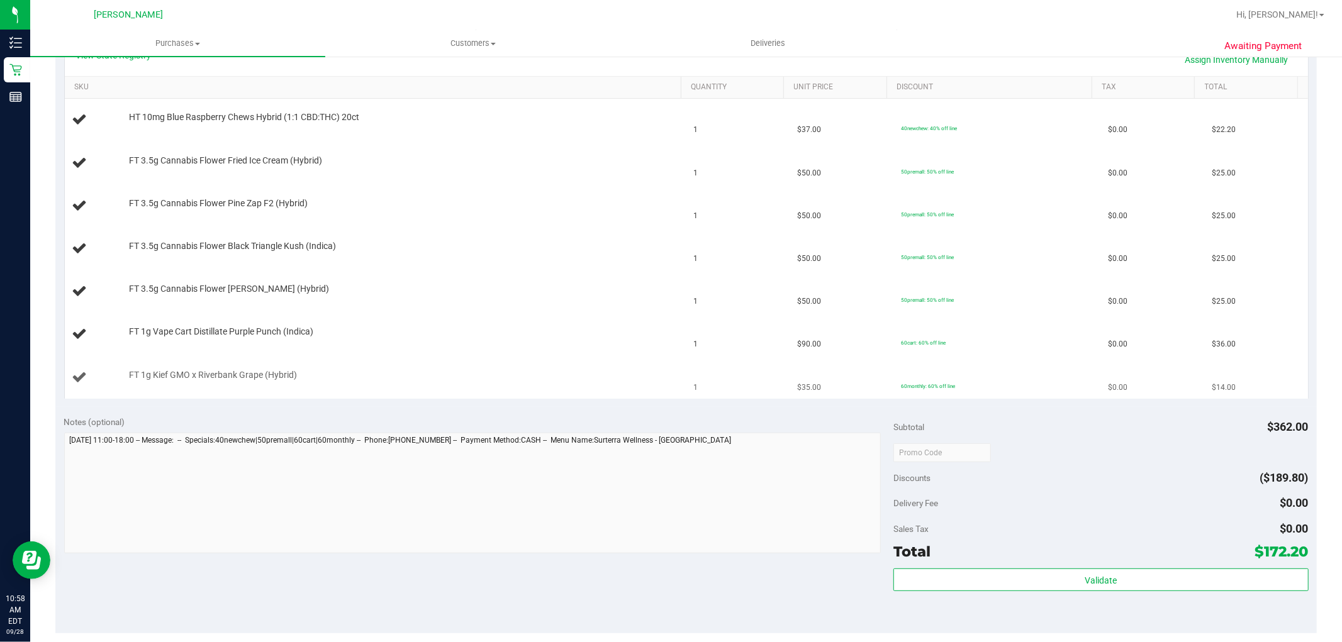
scroll to position [279, 0]
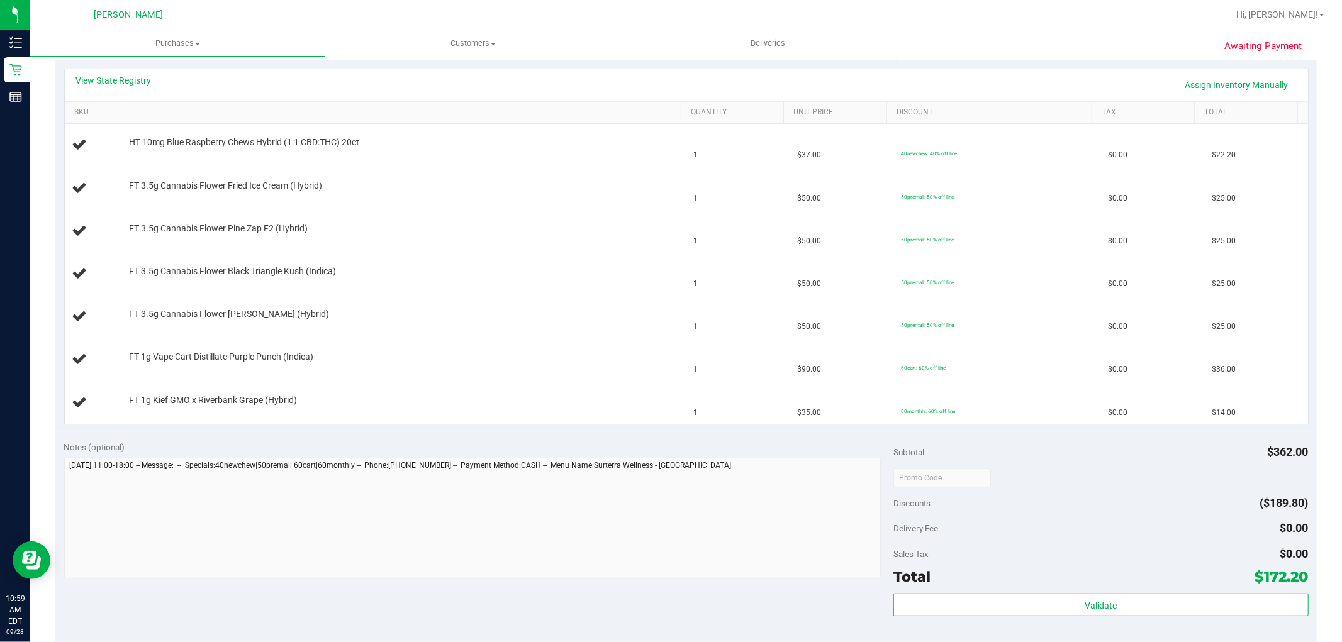
click at [703, 73] on div "View State Registry Assign Inventory Manually" at bounding box center [686, 85] width 1243 height 32
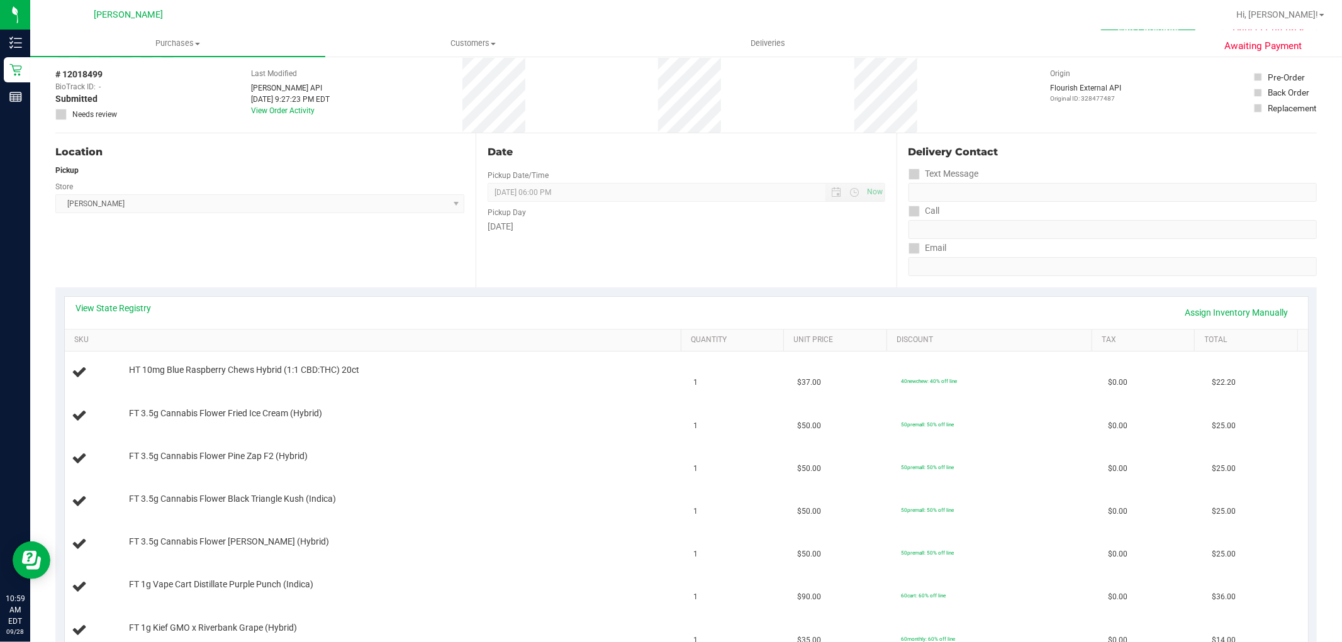
scroll to position [0, 0]
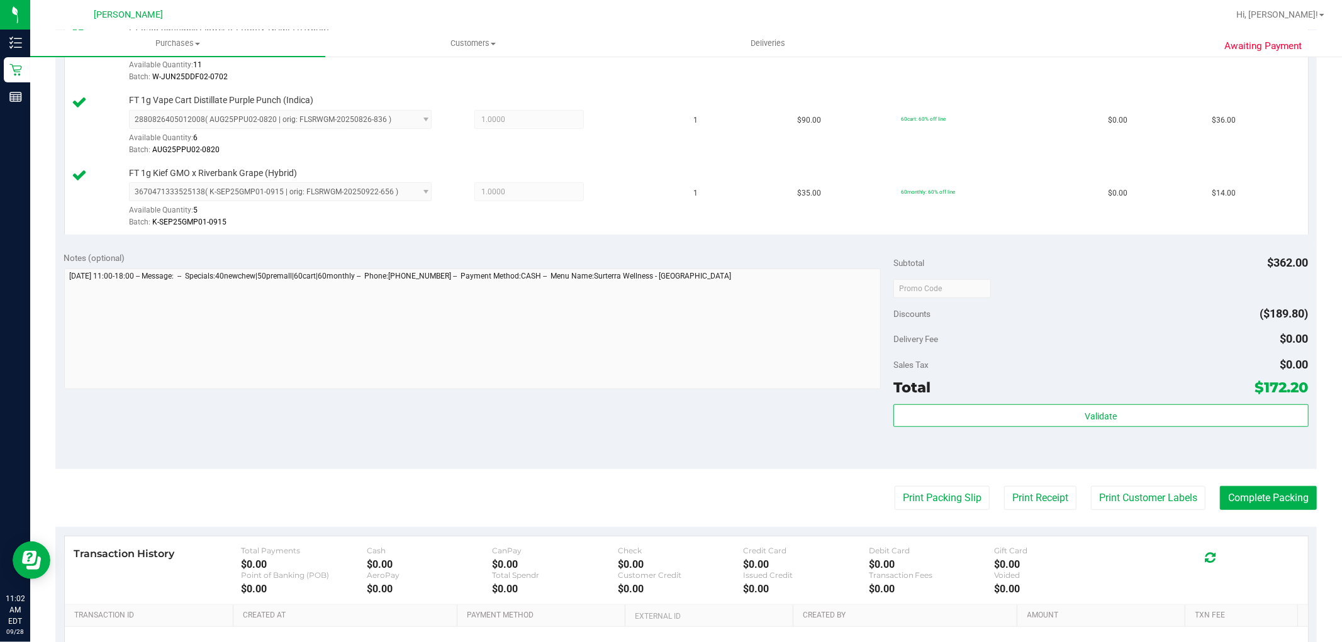
scroll to position [699, 0]
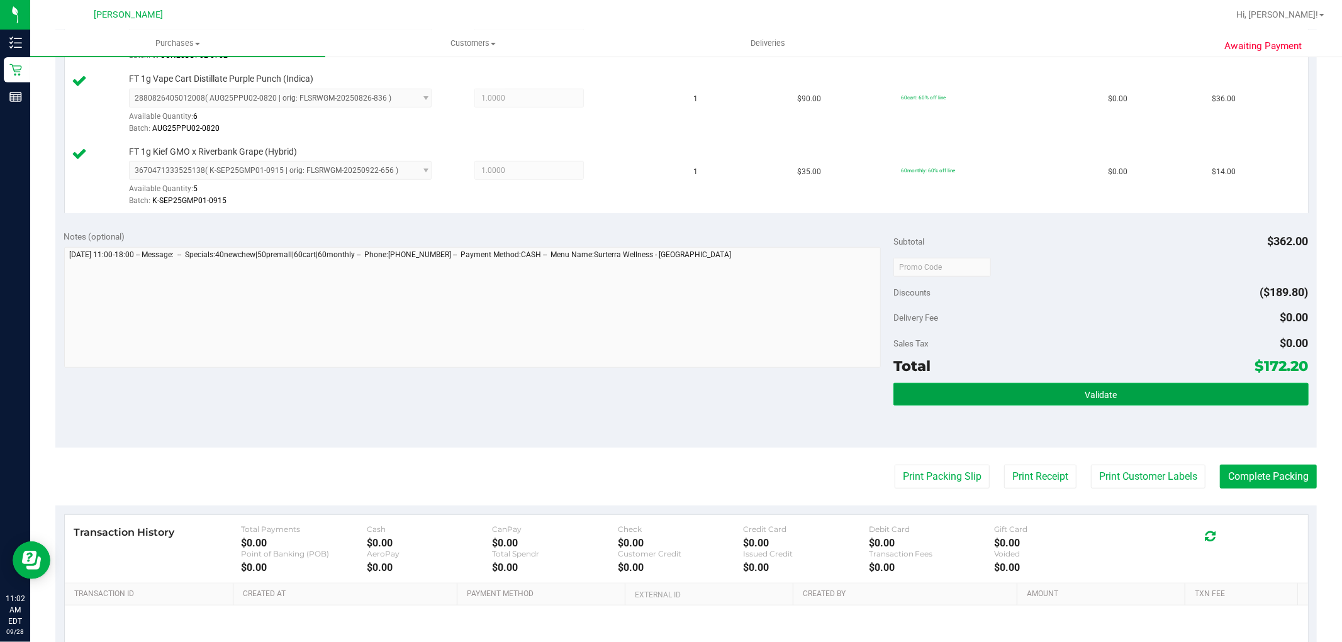
click at [1045, 399] on button "Validate" at bounding box center [1100, 394] width 415 height 23
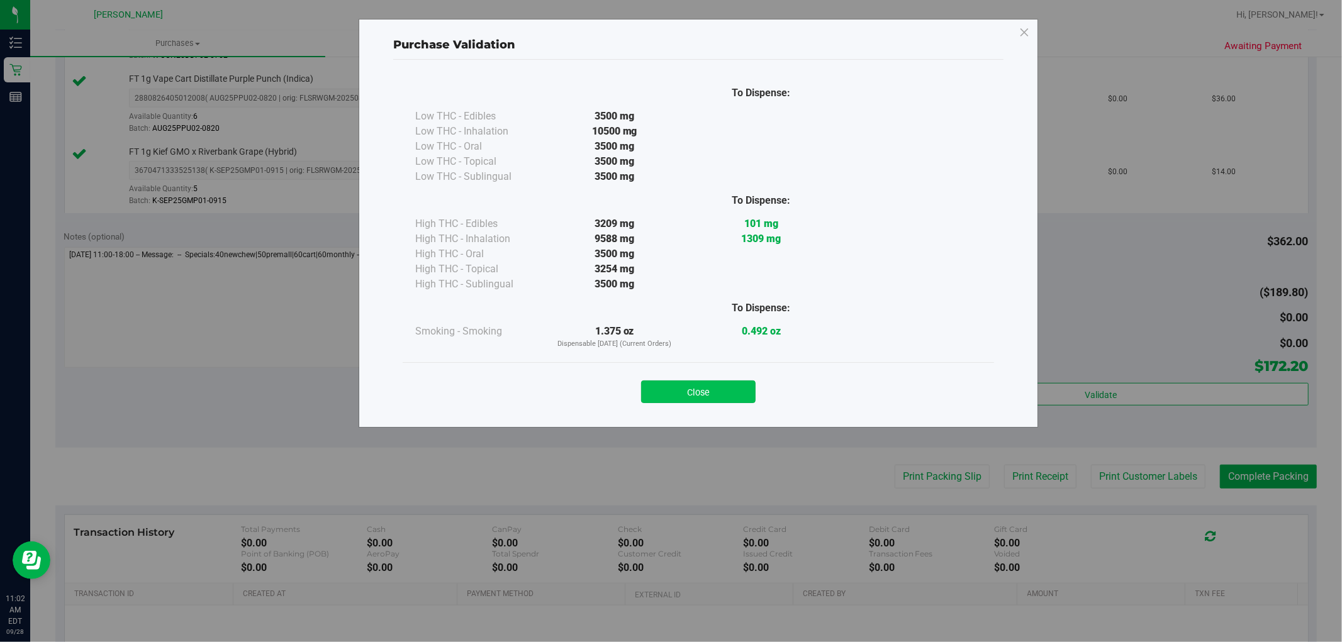
click at [728, 384] on button "Close" at bounding box center [698, 392] width 115 height 23
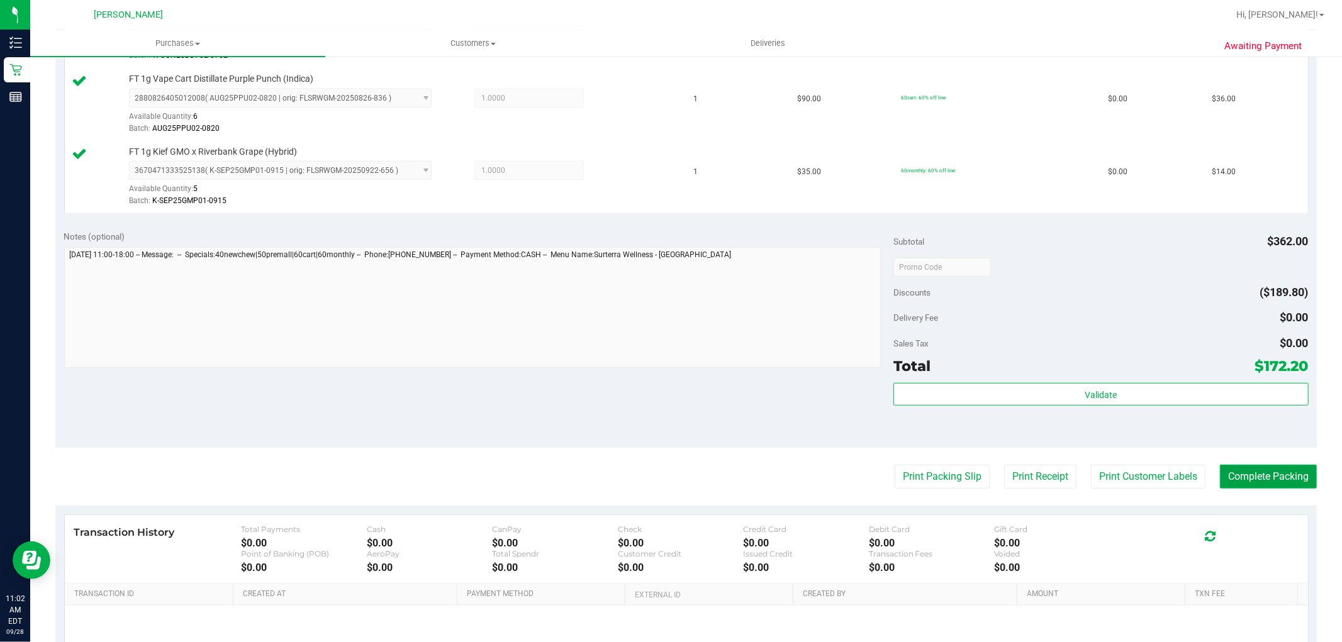
click at [1239, 470] on button "Complete Packing" at bounding box center [1268, 477] width 97 height 24
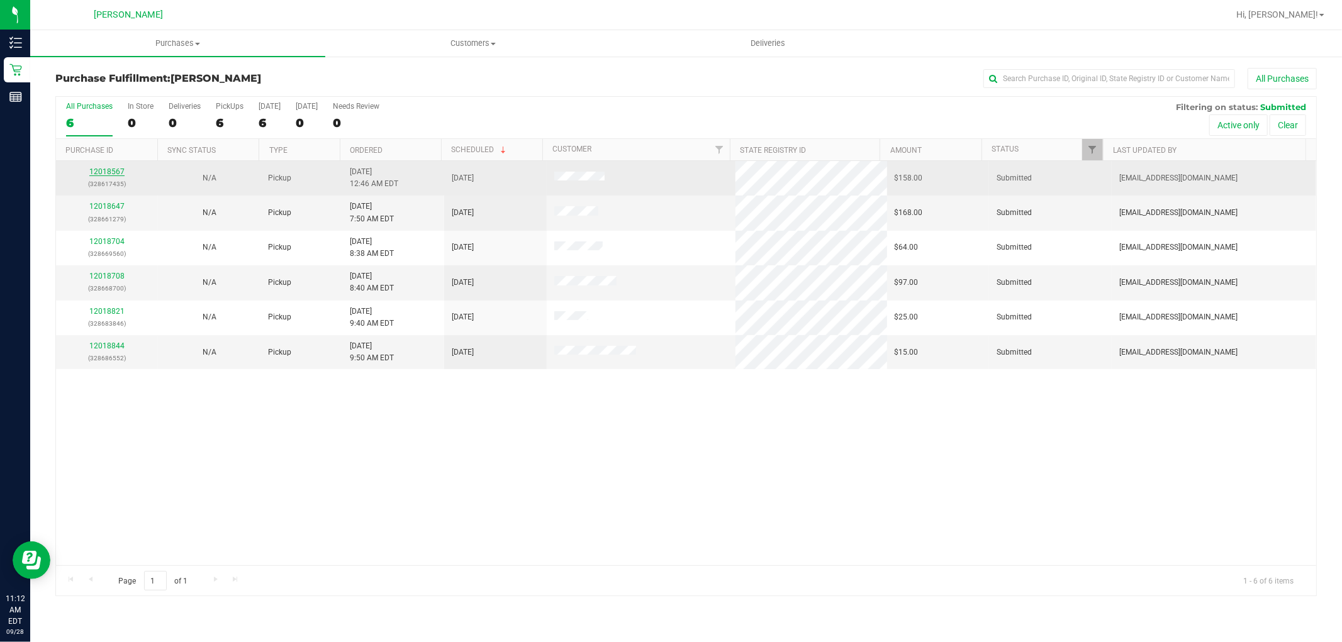
click at [117, 174] on link "12018567" at bounding box center [106, 171] width 35 height 9
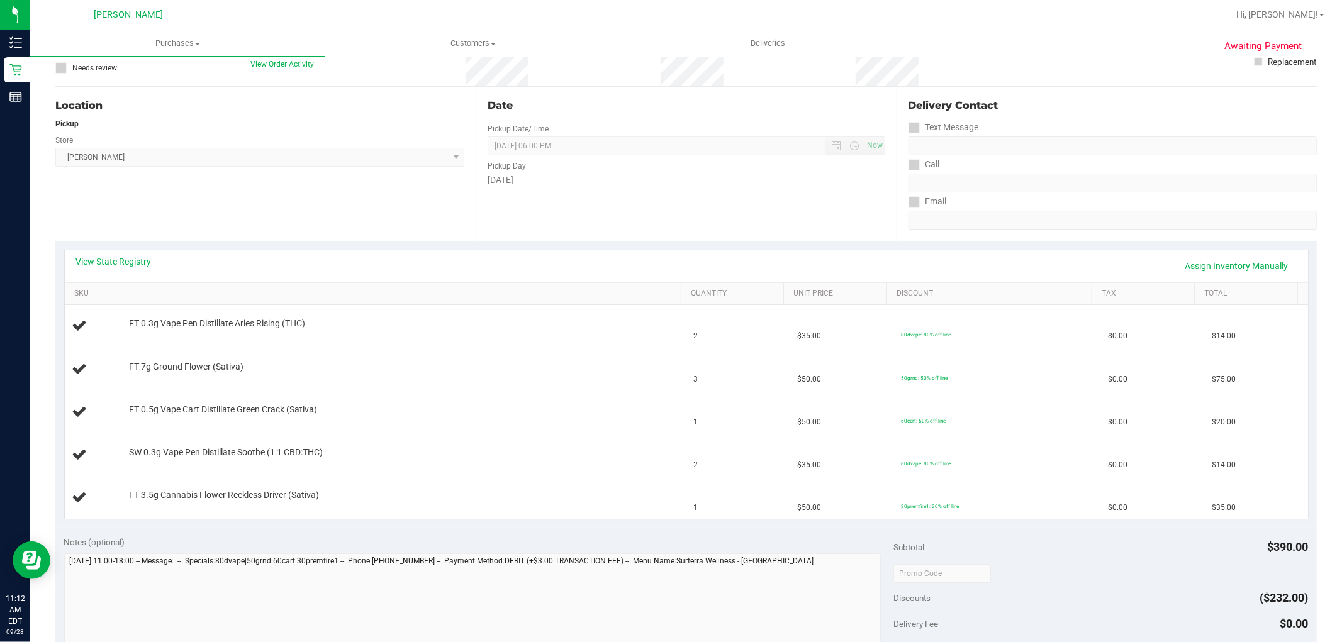
scroll to position [279, 0]
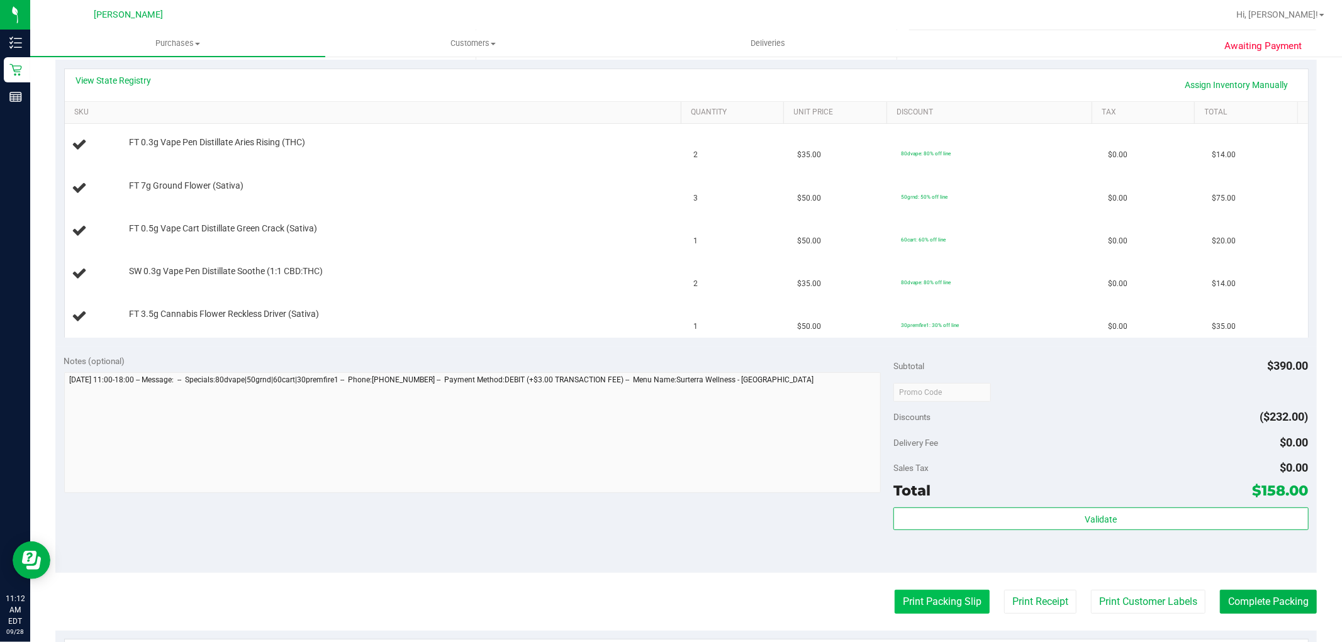
click at [937, 594] on button "Print Packing Slip" at bounding box center [942, 602] width 95 height 24
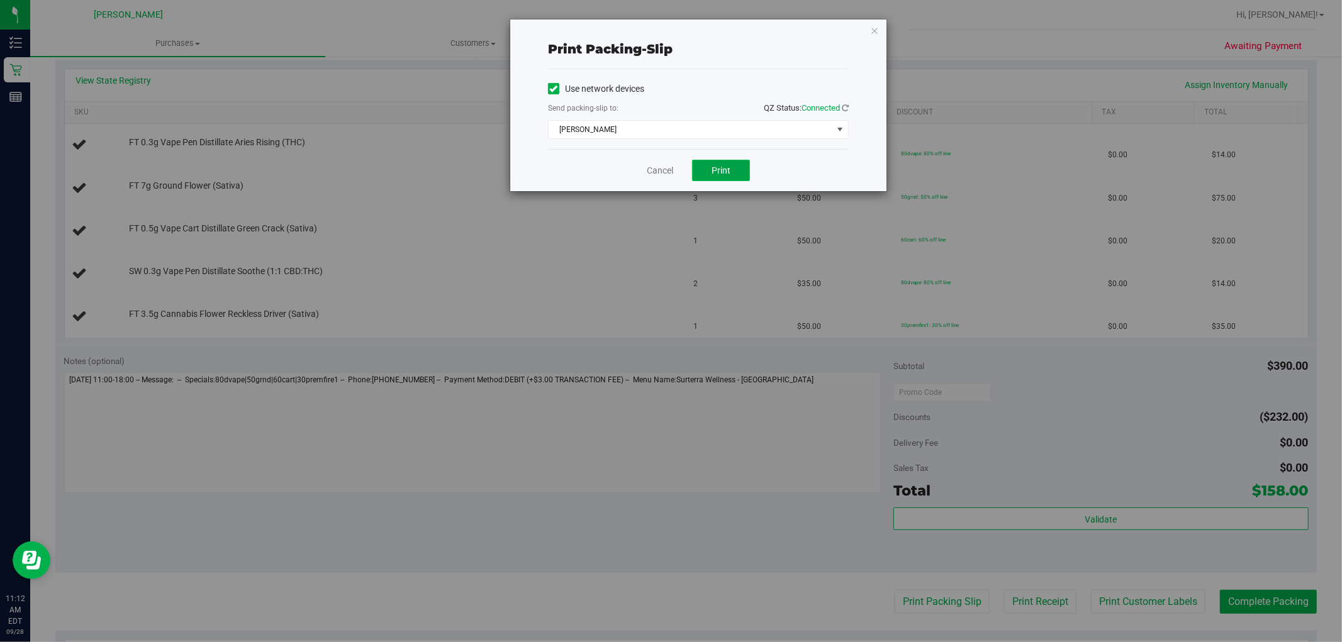
click at [727, 174] on span "Print" at bounding box center [721, 170] width 19 height 10
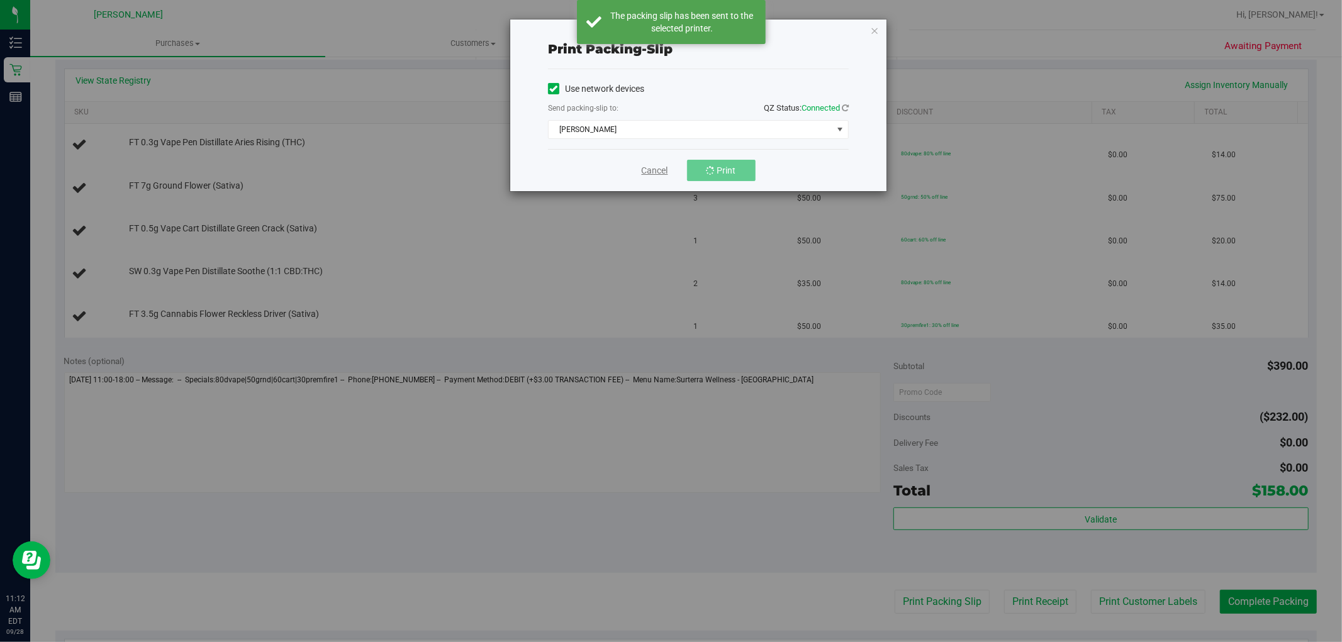
click at [646, 167] on link "Cancel" at bounding box center [655, 170] width 26 height 13
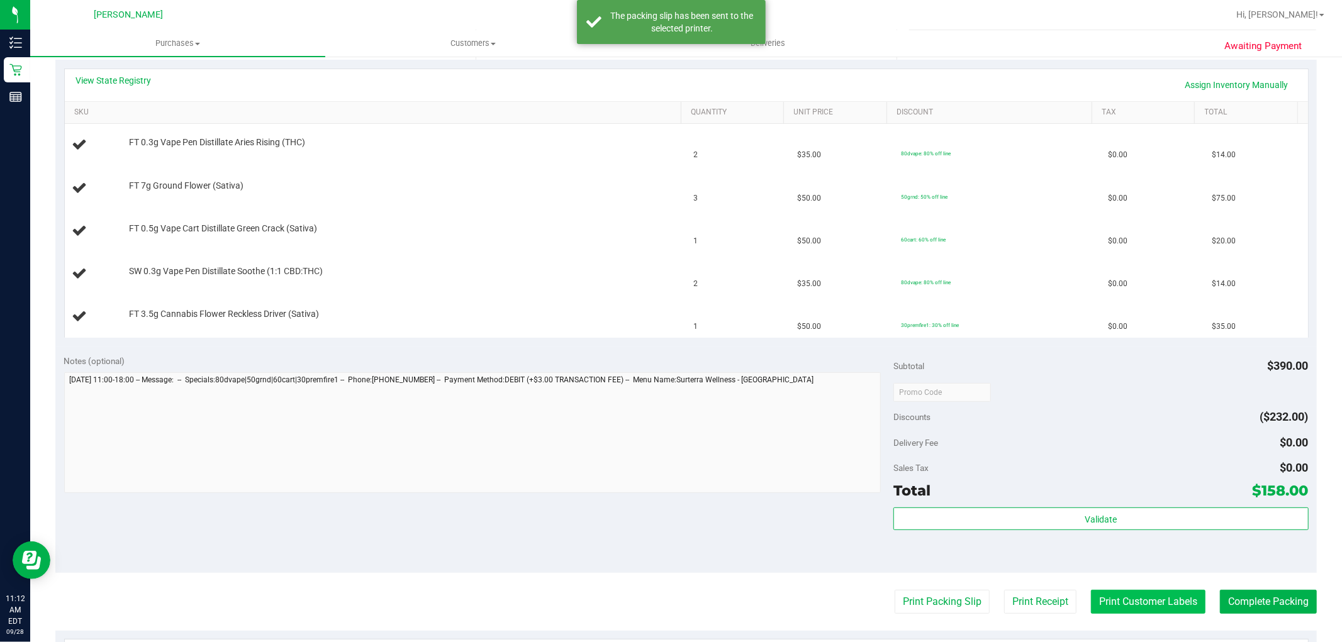
click at [1111, 609] on button "Print Customer Labels" at bounding box center [1148, 602] width 115 height 24
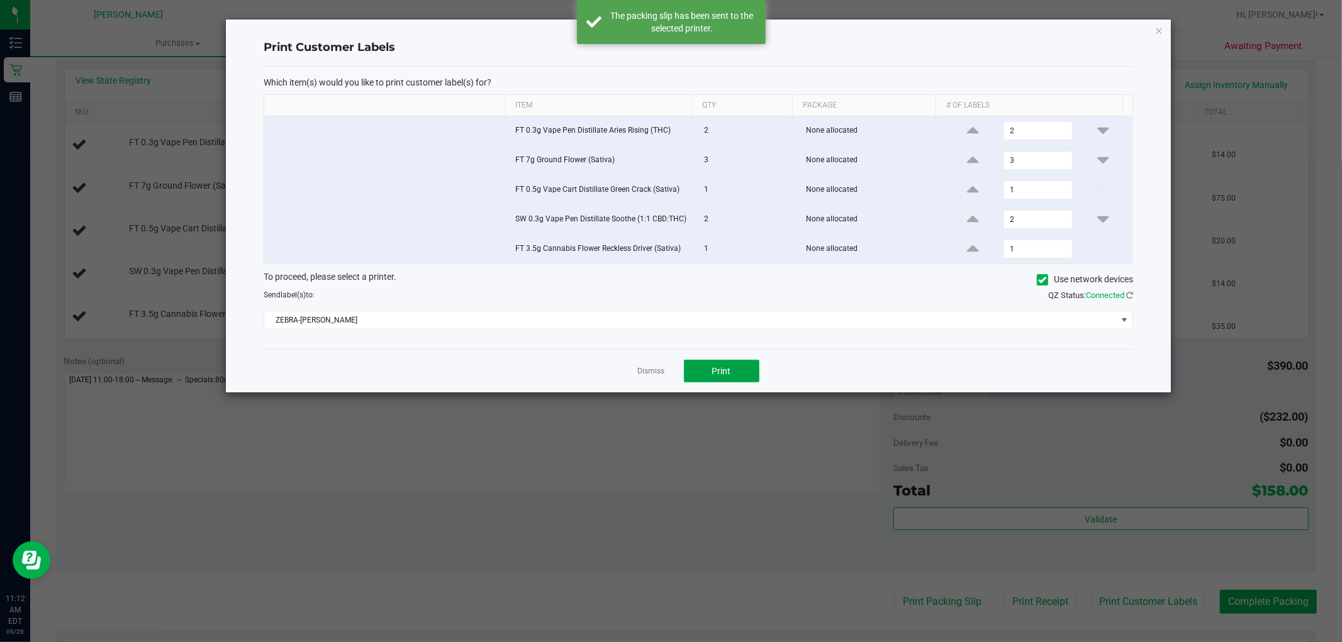
click at [751, 369] on button "Print" at bounding box center [721, 371] width 75 height 23
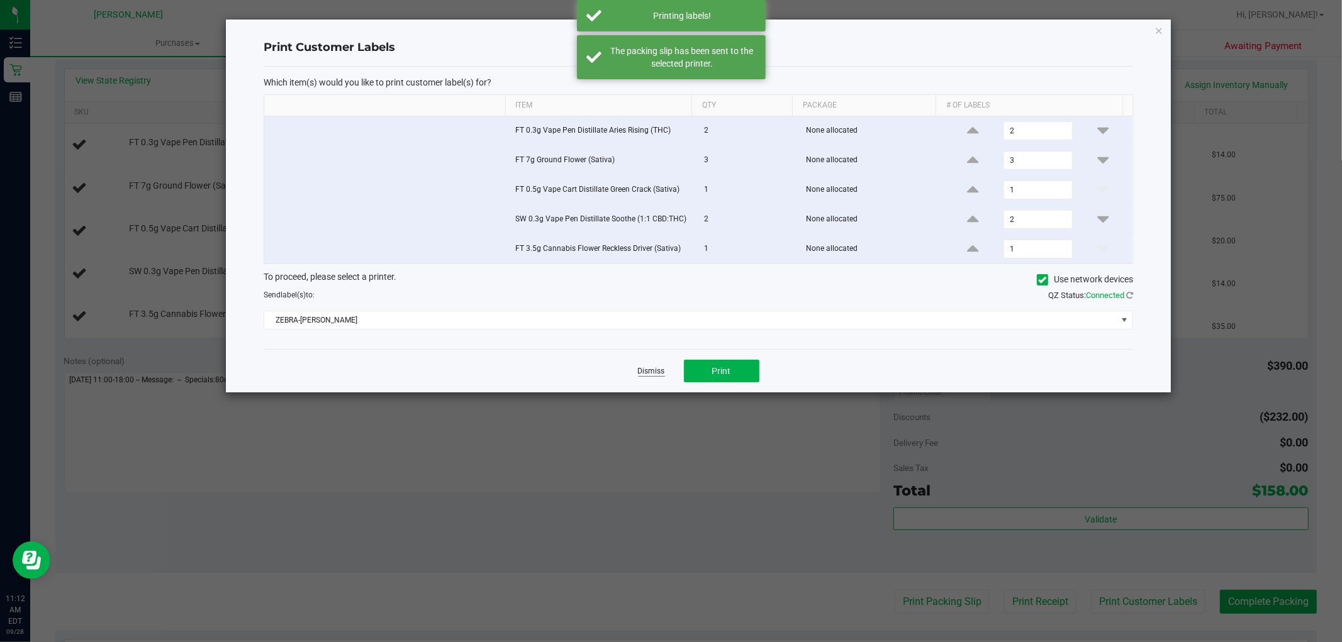
click at [647, 377] on link "Dismiss" at bounding box center [651, 371] width 27 height 11
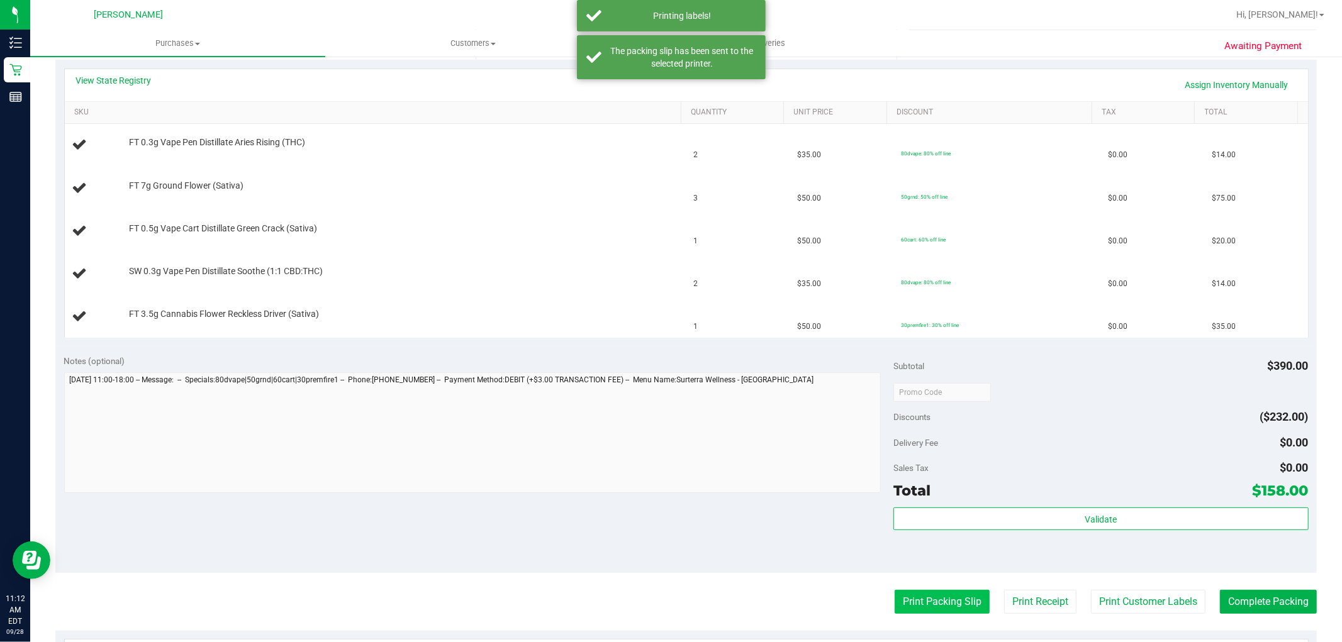
click at [922, 596] on button "Print Packing Slip" at bounding box center [942, 602] width 95 height 24
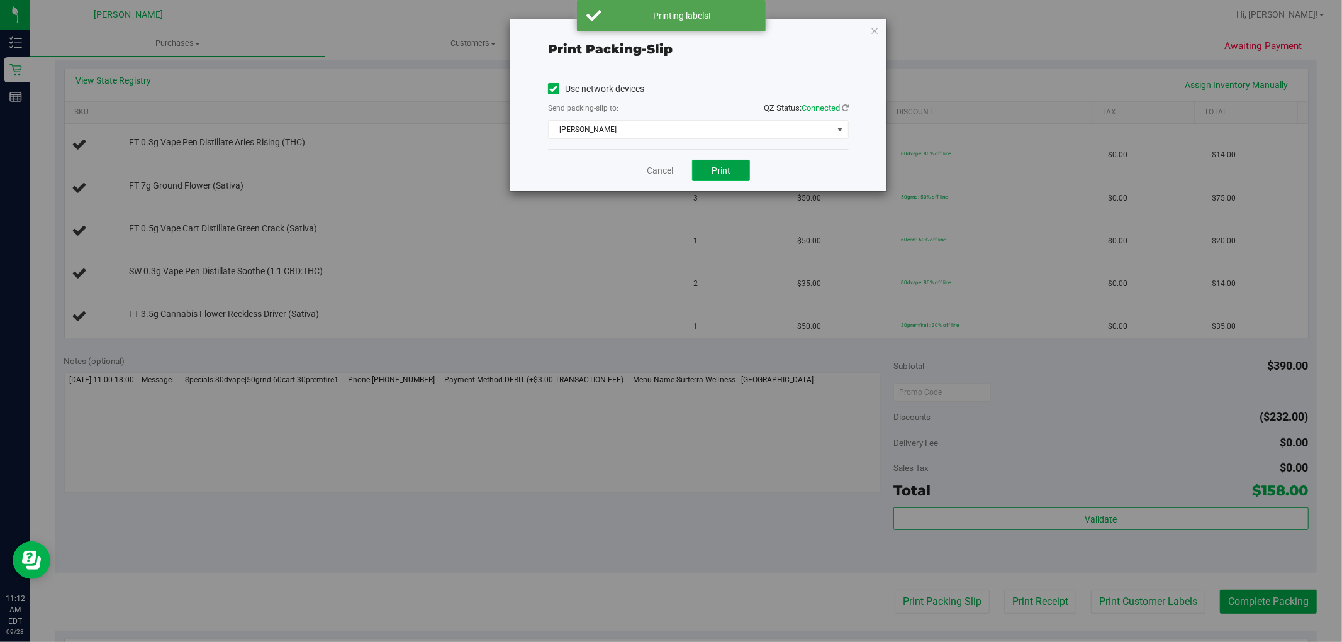
click at [722, 172] on span "Print" at bounding box center [721, 170] width 19 height 10
click at [655, 171] on link "Cancel" at bounding box center [660, 170] width 26 height 13
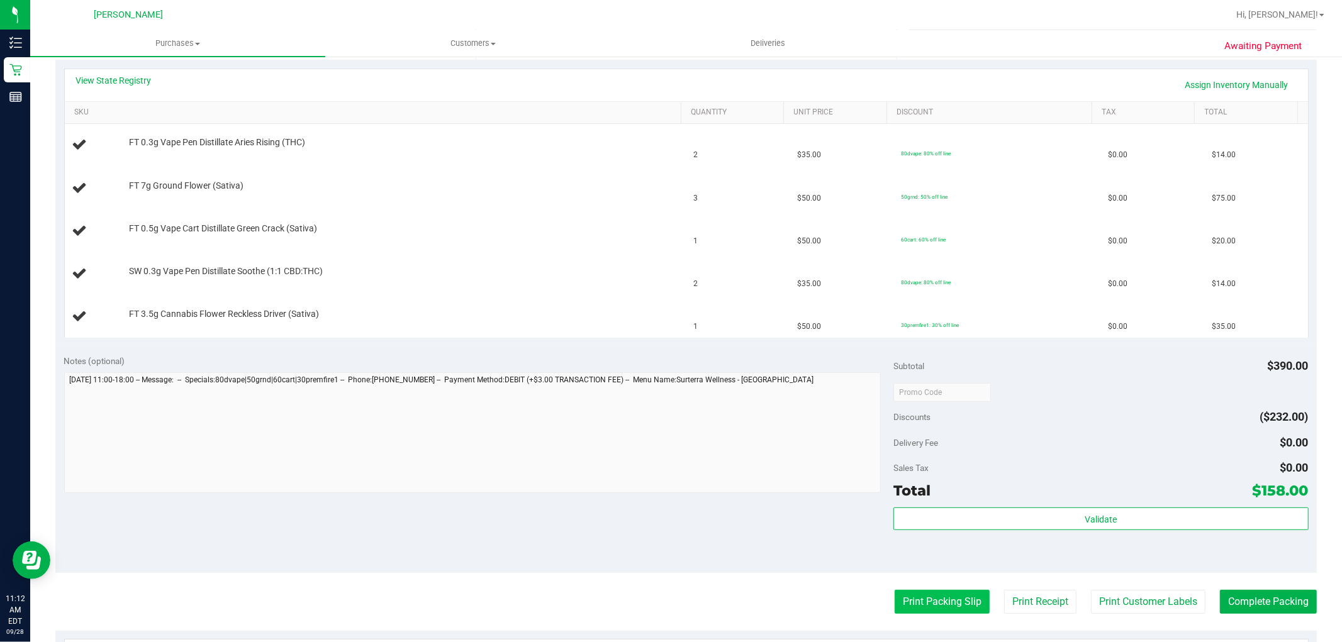
click at [945, 601] on button "Print Packing Slip" at bounding box center [942, 602] width 95 height 24
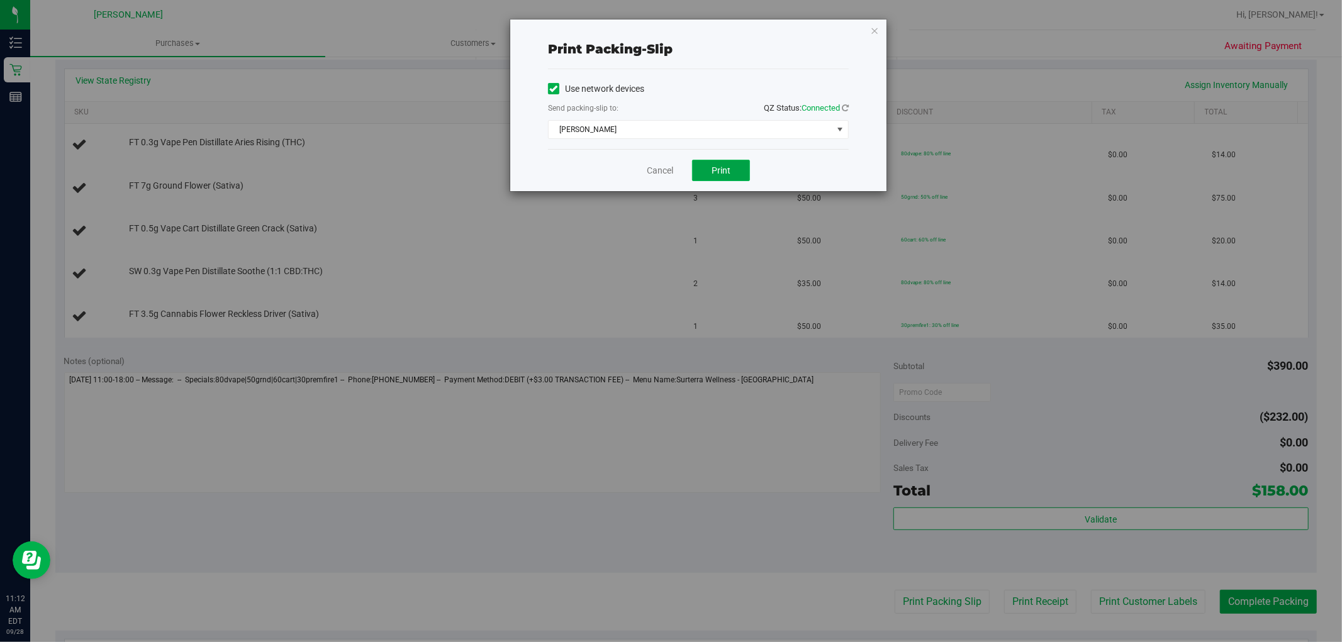
click at [724, 168] on span "Print" at bounding box center [721, 170] width 19 height 10
click at [674, 170] on div "Cancel Print" at bounding box center [698, 170] width 301 height 42
click at [672, 170] on link "Cancel" at bounding box center [660, 170] width 26 height 13
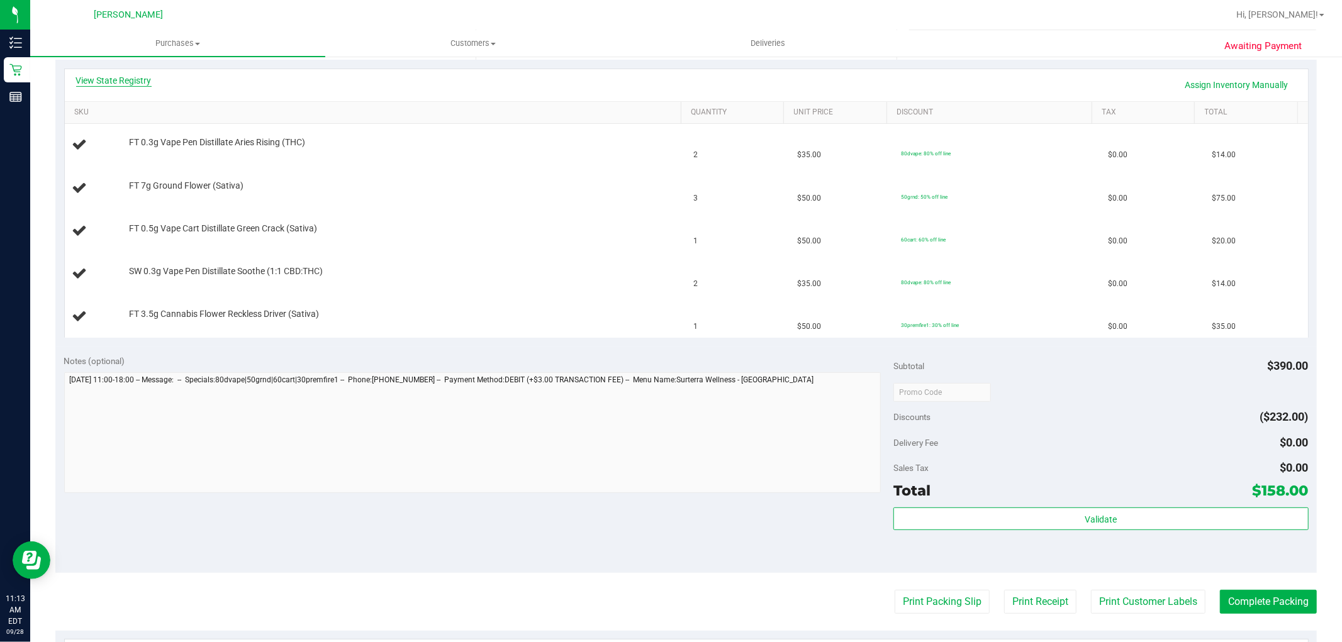
click at [148, 81] on link "View State Registry" at bounding box center [113, 80] width 75 height 13
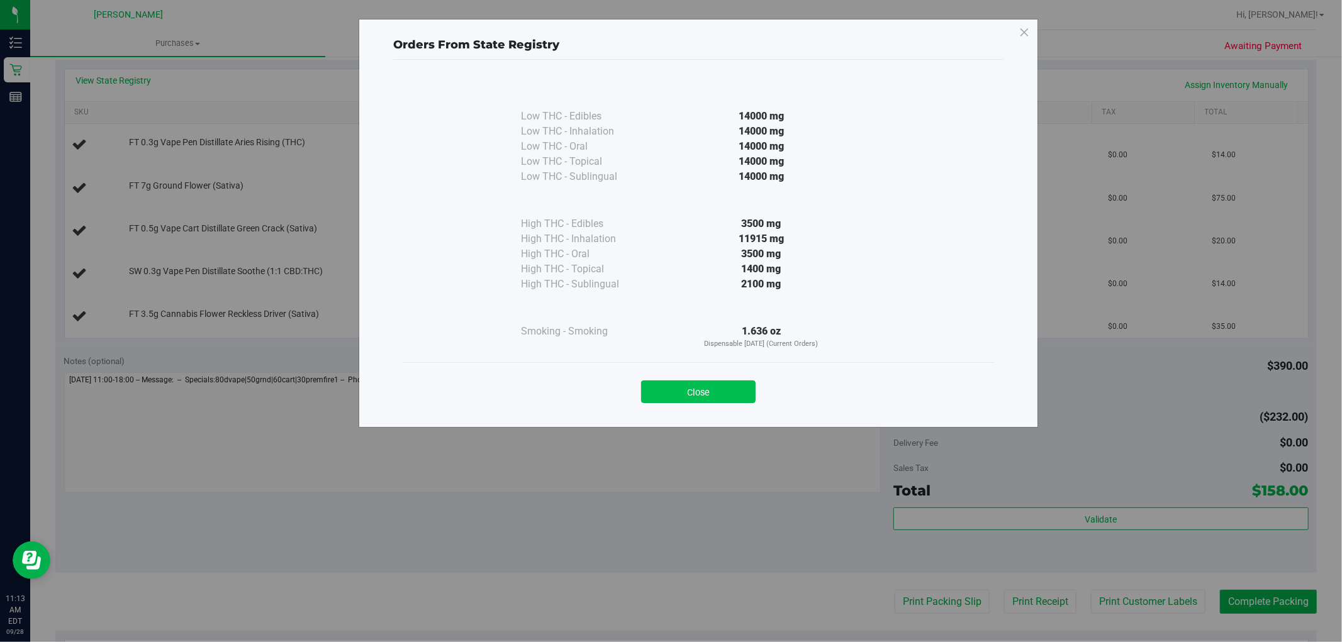
click at [698, 398] on button "Close" at bounding box center [698, 392] width 115 height 23
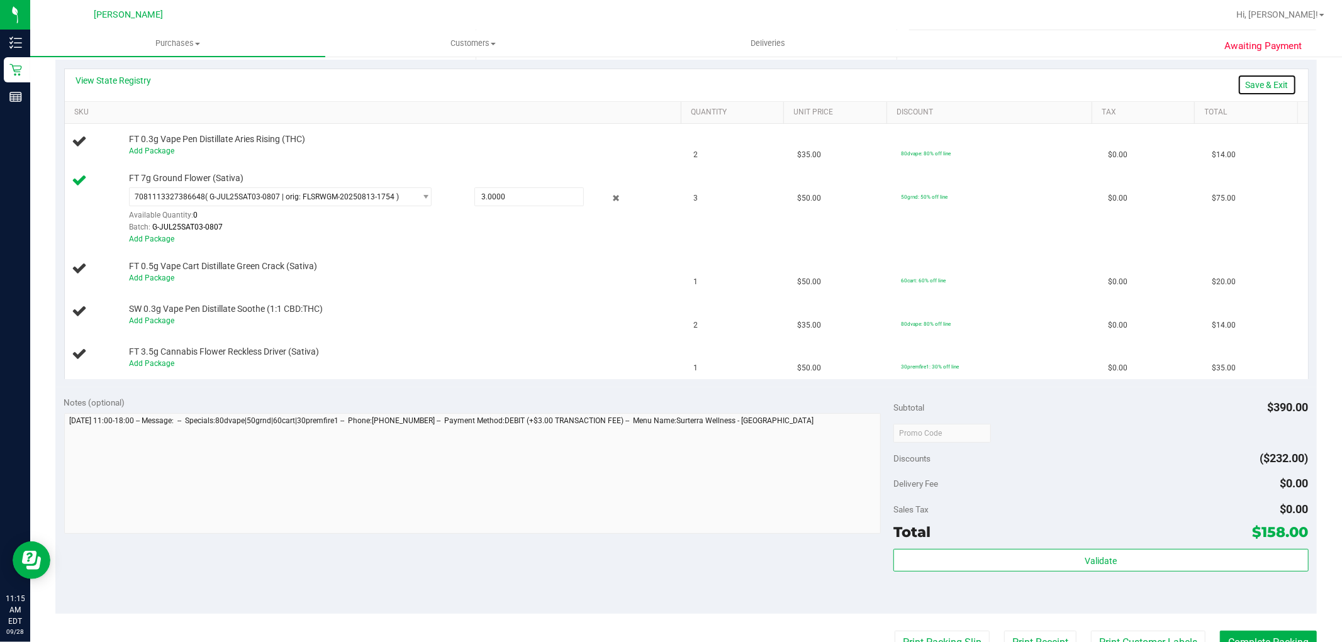
click at [1268, 79] on link "Save & Exit" at bounding box center [1267, 84] width 59 height 21
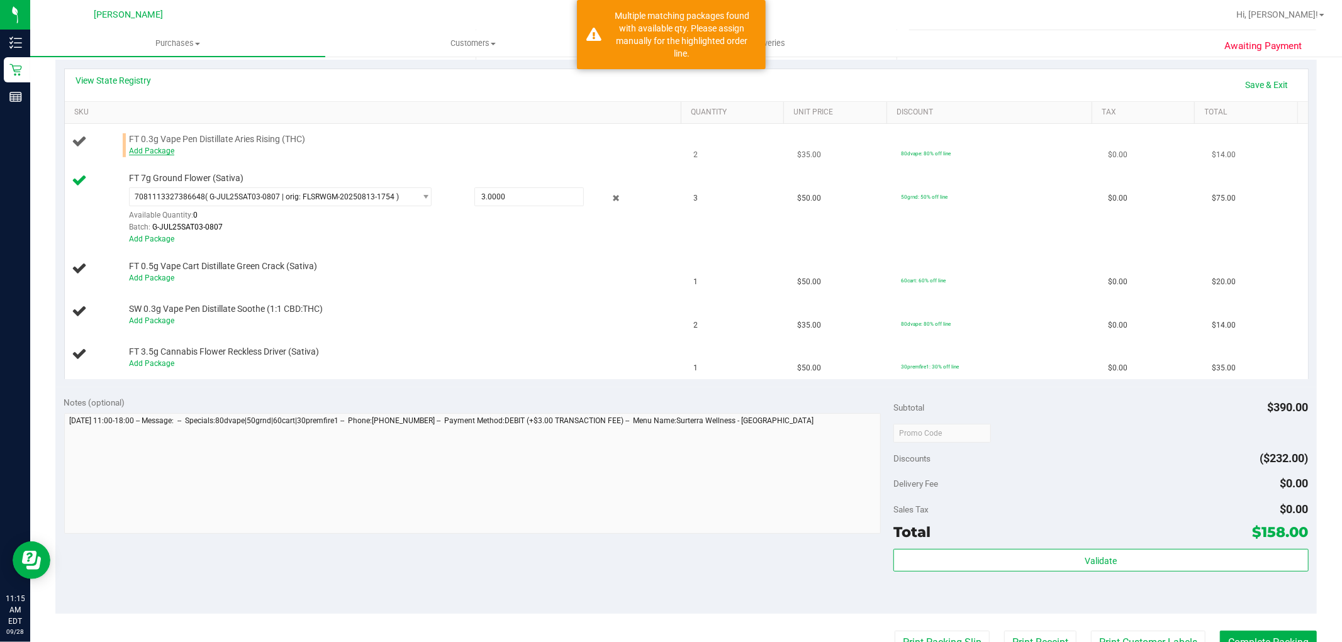
click at [160, 155] on link "Add Package" at bounding box center [151, 151] width 45 height 9
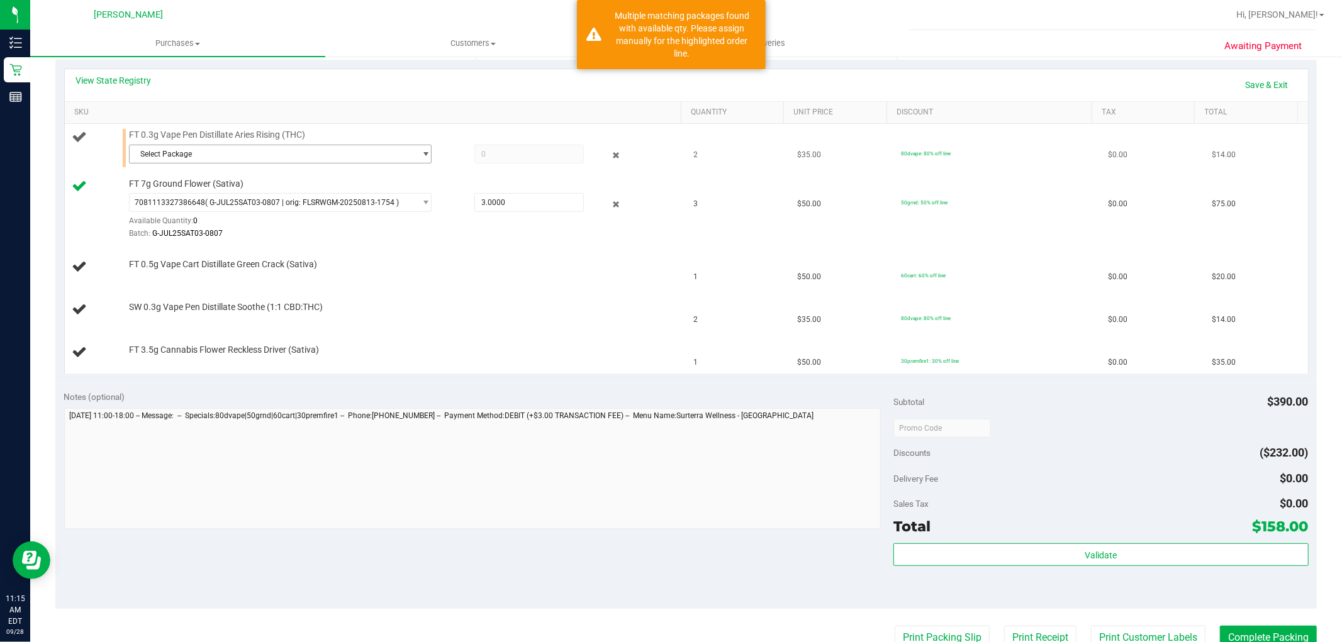
click at [213, 155] on span "Select Package" at bounding box center [273, 154] width 286 height 18
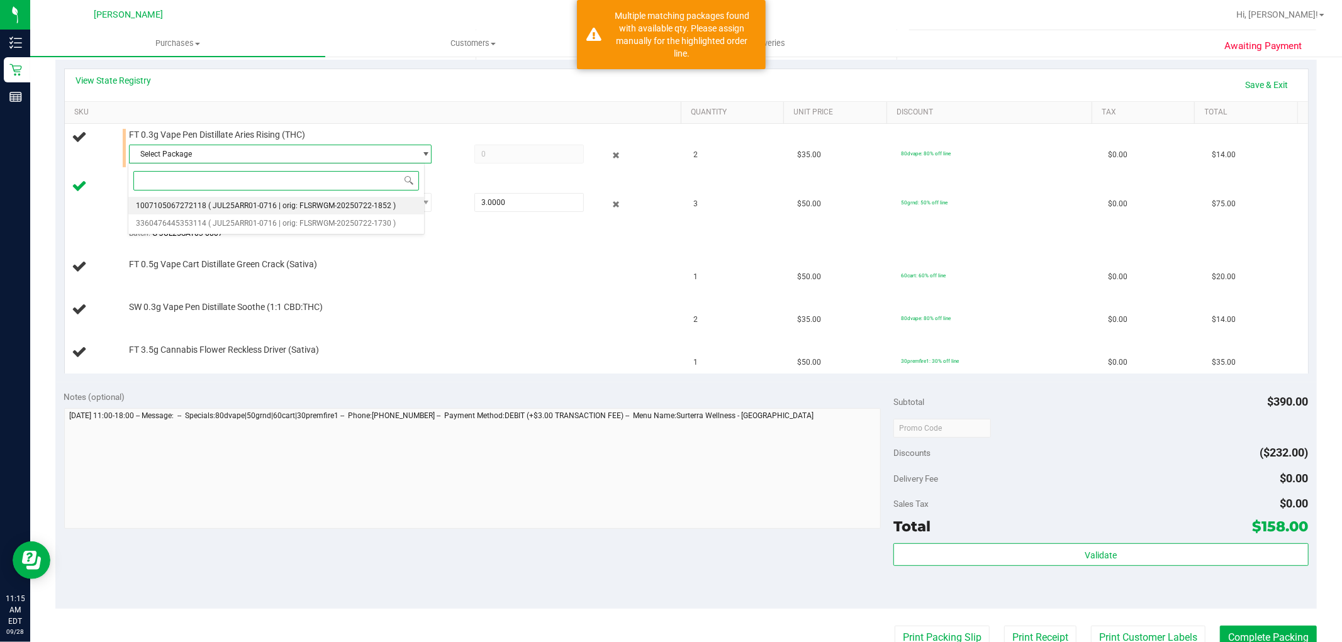
click at [303, 210] on span "( JUL25ARR01-0716 | orig: FLSRWGM-20250722-1852 )" at bounding box center [301, 205] width 187 height 9
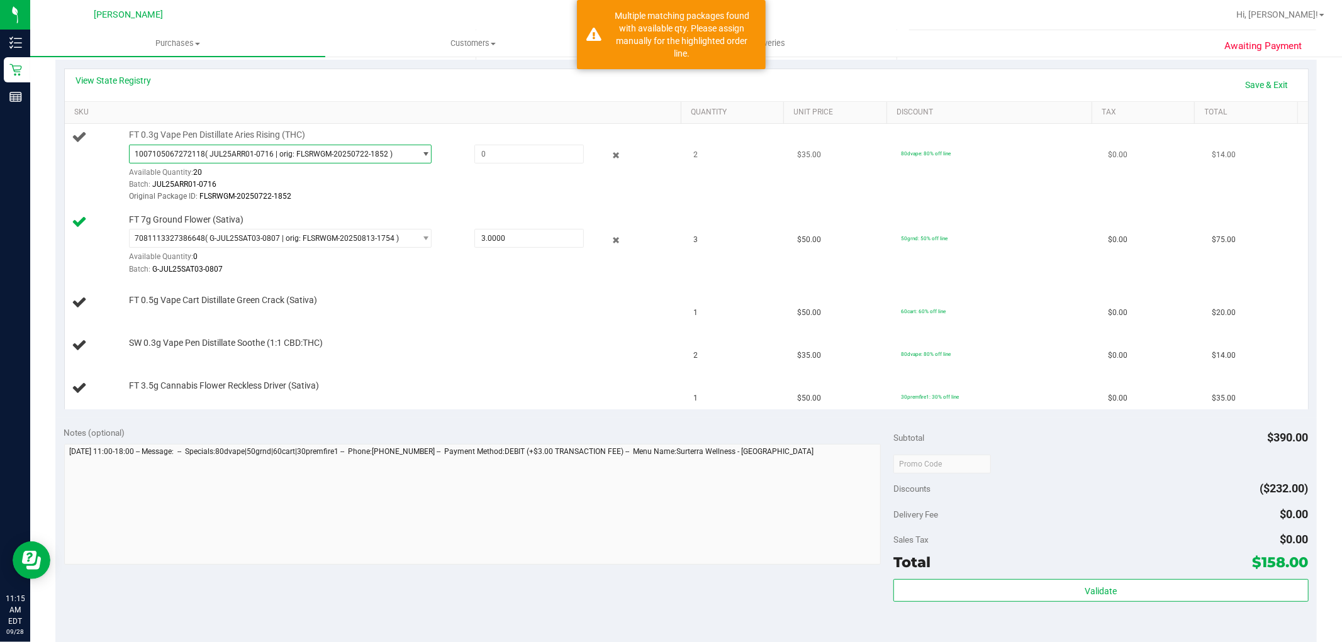
click at [316, 156] on span "( JUL25ARR01-0716 | orig: FLSRWGM-20250722-1852 )" at bounding box center [298, 154] width 187 height 9
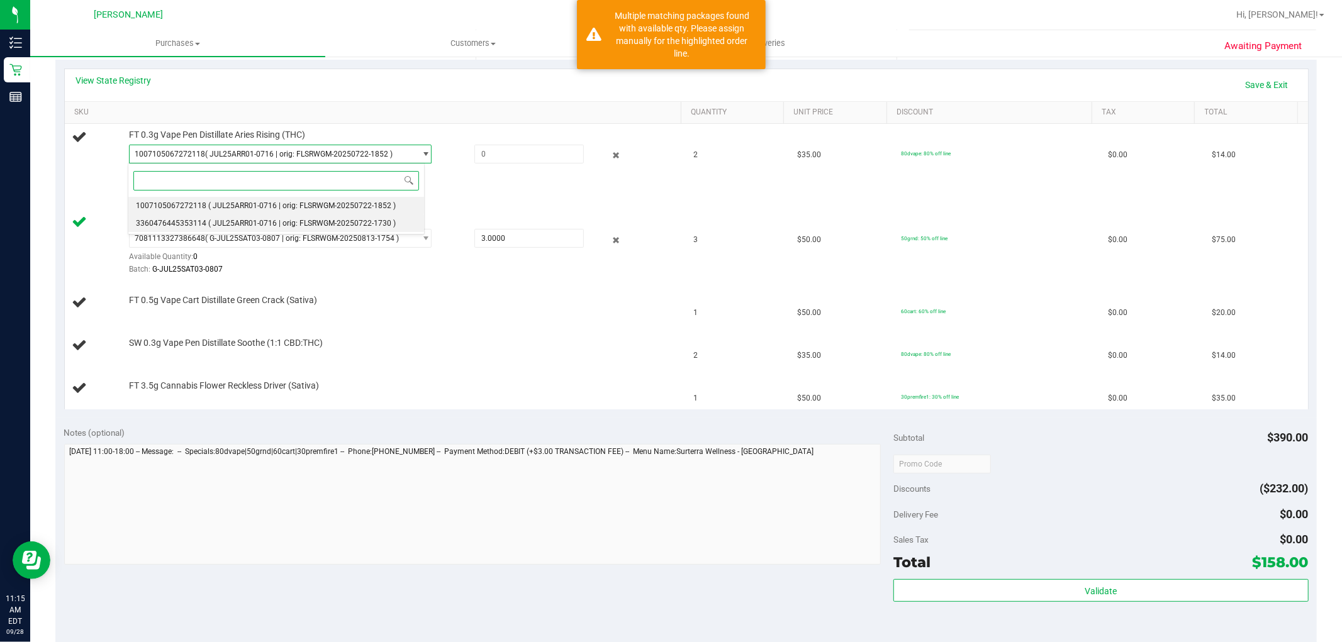
click at [317, 222] on span "( JUL25ARR01-0716 | orig: FLSRWGM-20250722-1730 )" at bounding box center [301, 223] width 187 height 9
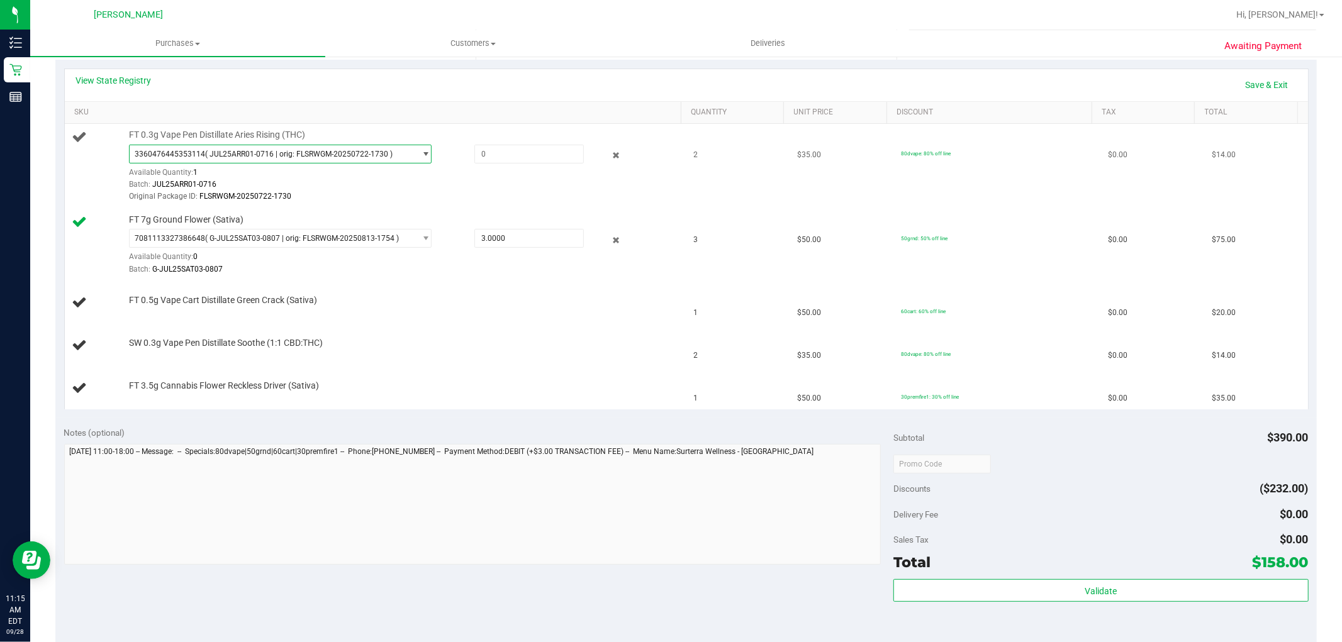
click at [689, 127] on td "2" at bounding box center [738, 166] width 104 height 85
click at [1260, 85] on link "Save & Exit" at bounding box center [1267, 84] width 59 height 21
click at [1242, 86] on link "Save & Exit" at bounding box center [1267, 84] width 59 height 21
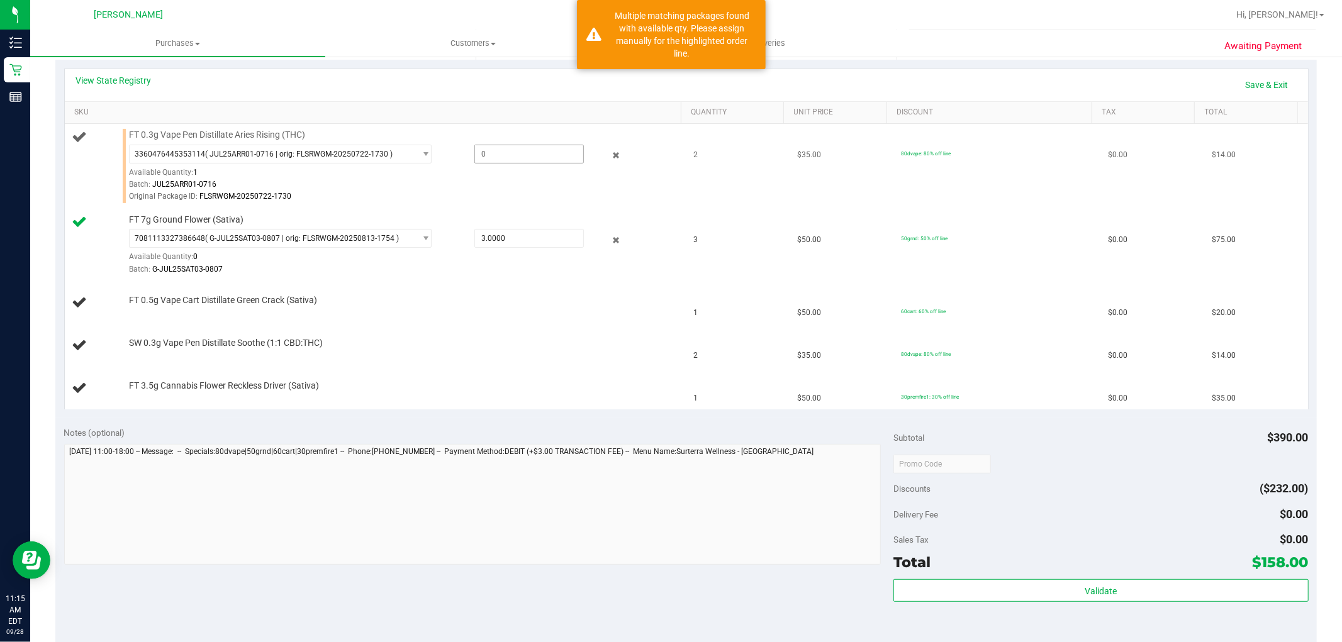
click at [489, 154] on span at bounding box center [528, 154] width 109 height 19
type input "1"
type input "1.0000"
click at [491, 206] on td "FT 0.3g Vape Pen Distillate Aries Rising (THC) 3360476445353114 ( JUL25ARR01-07…" at bounding box center [376, 166] width 622 height 85
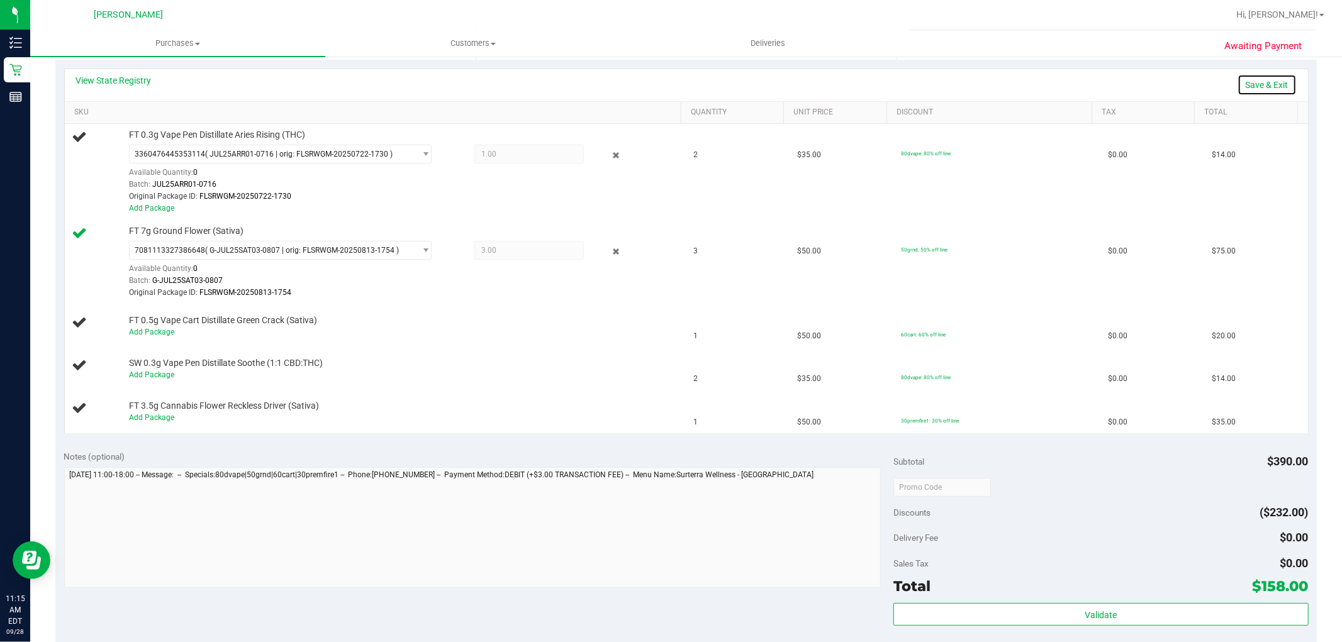
click at [1248, 81] on link "Save & Exit" at bounding box center [1267, 84] width 59 height 21
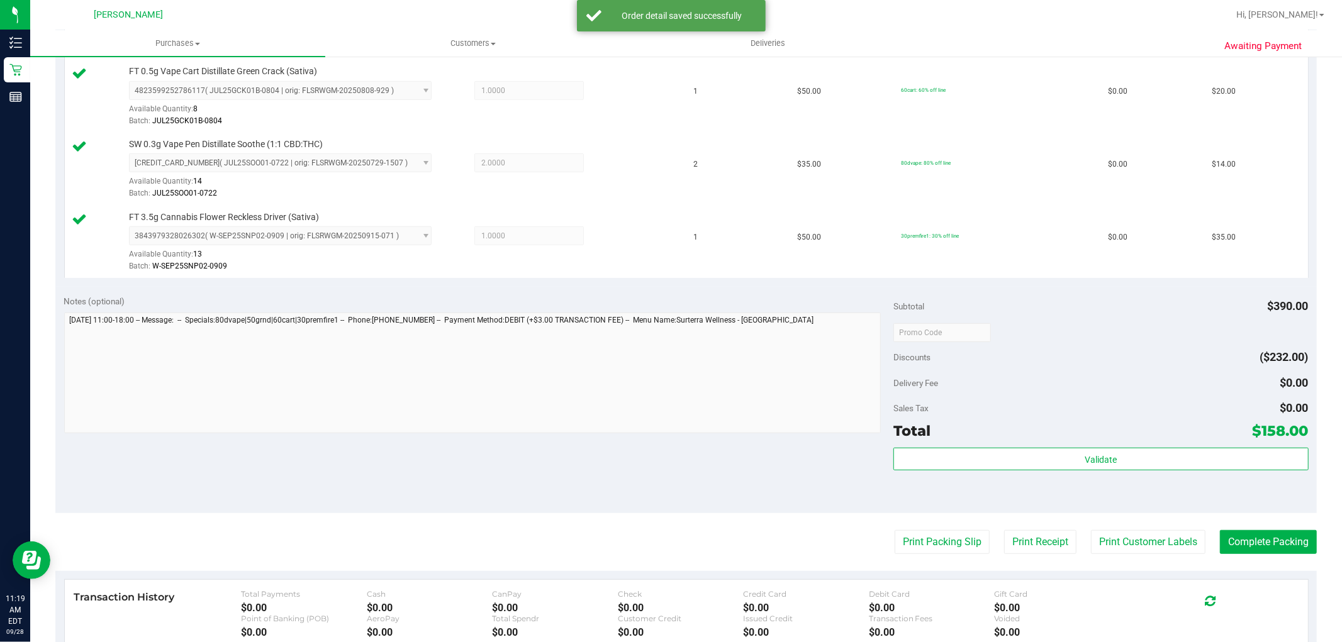
scroll to position [629, 0]
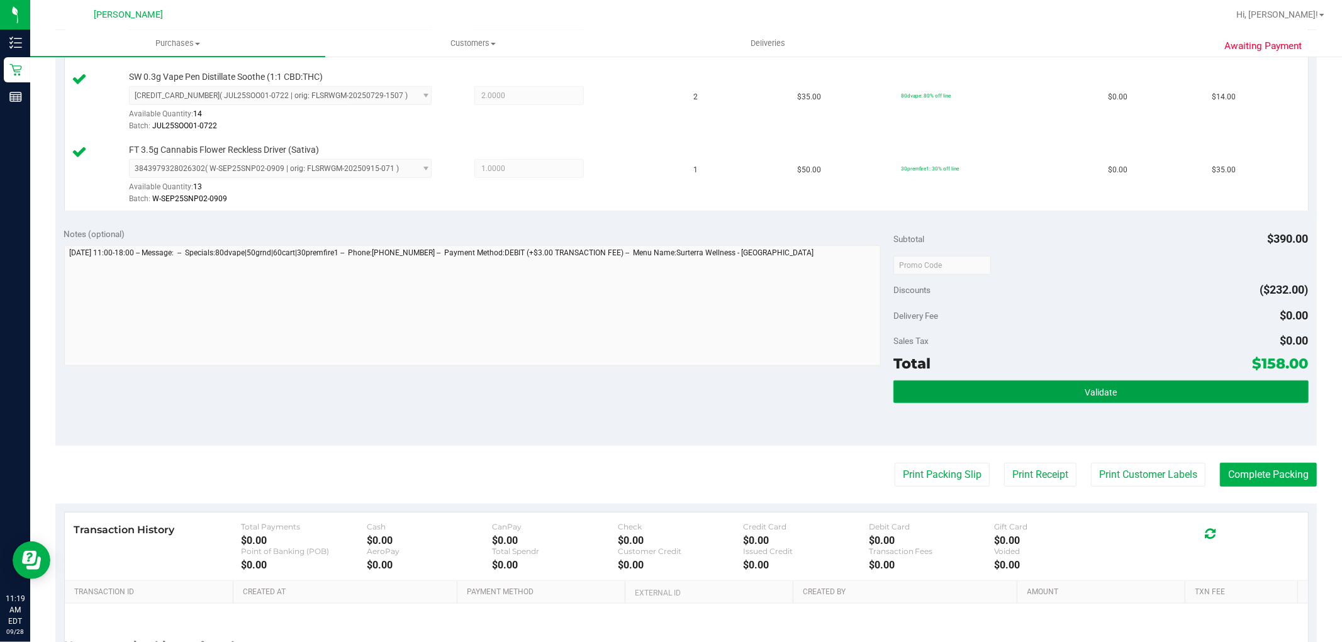
click at [1180, 391] on button "Validate" at bounding box center [1100, 392] width 415 height 23
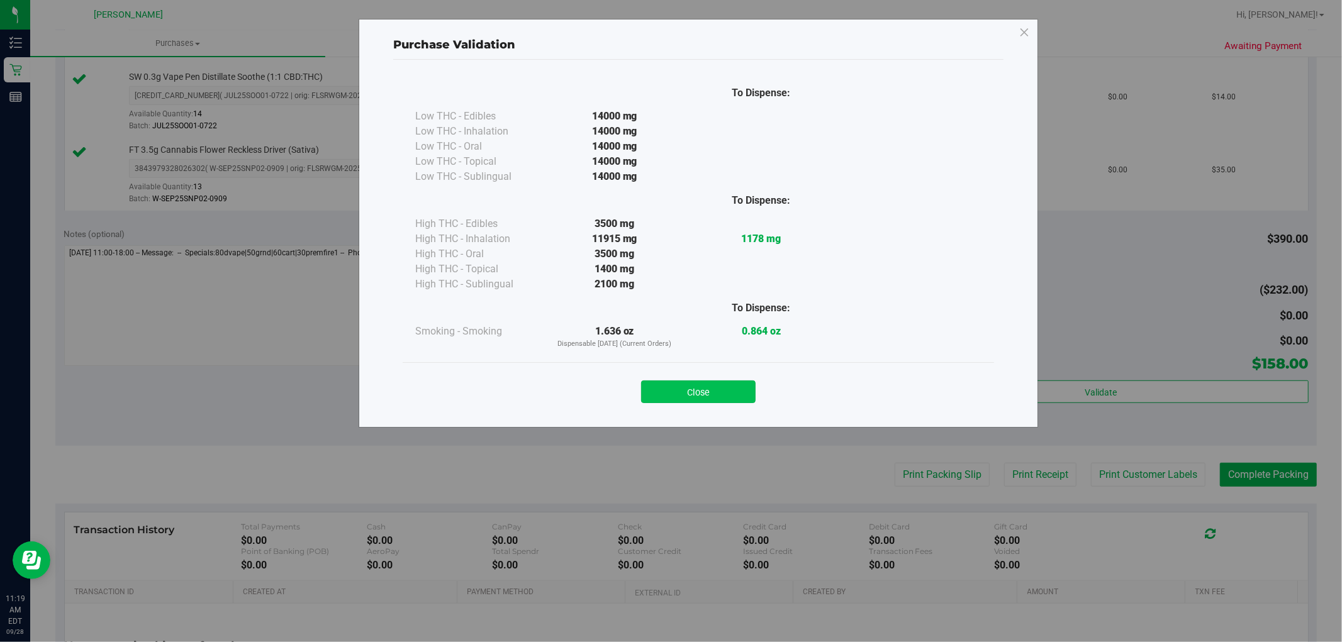
click at [725, 396] on button "Close" at bounding box center [698, 392] width 115 height 23
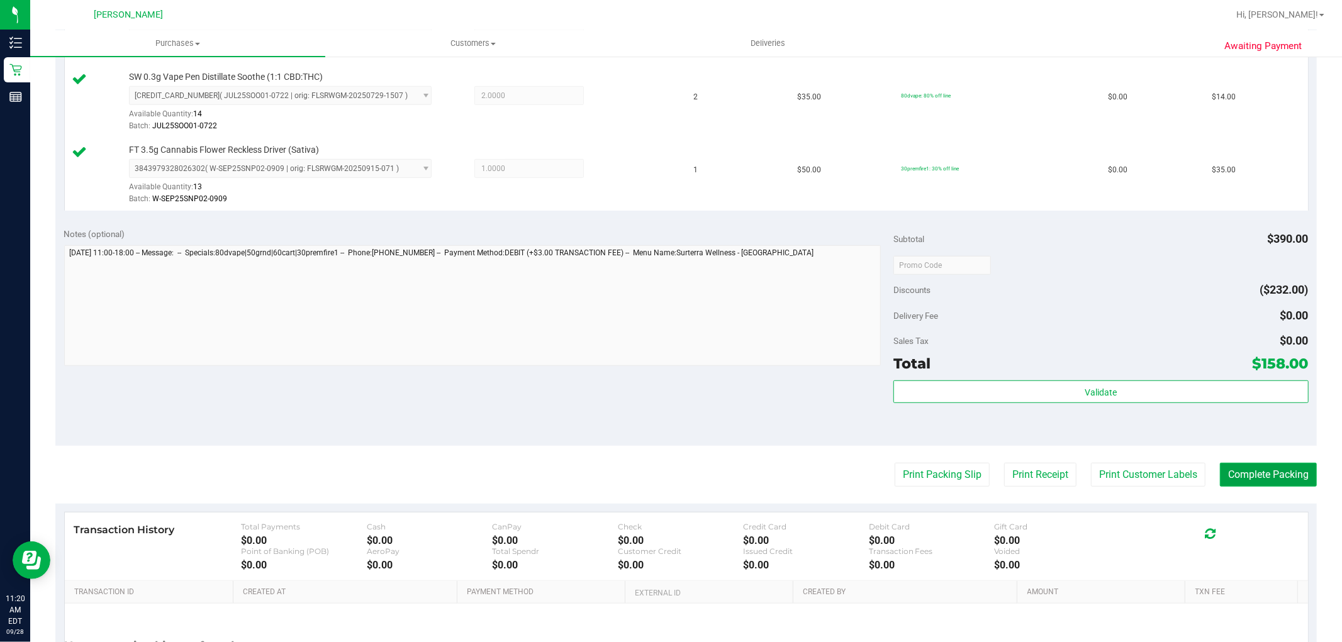
click at [1229, 474] on button "Complete Packing" at bounding box center [1268, 475] width 97 height 24
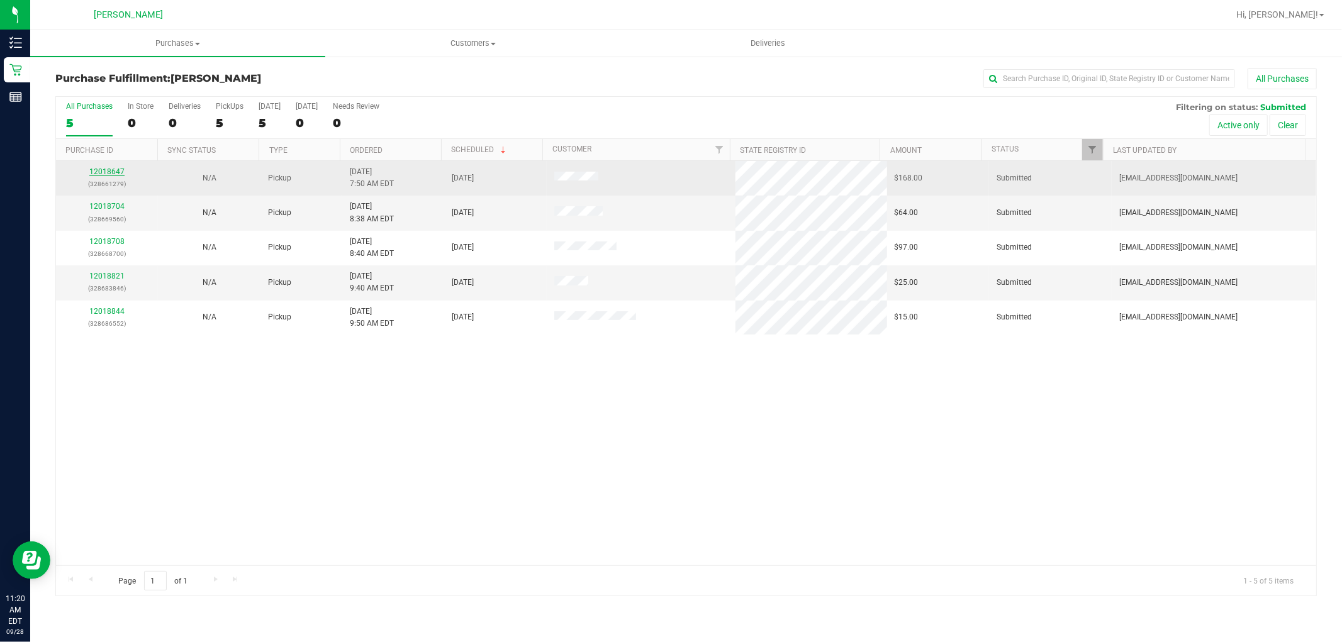
click at [111, 174] on link "12018647" at bounding box center [106, 171] width 35 height 9
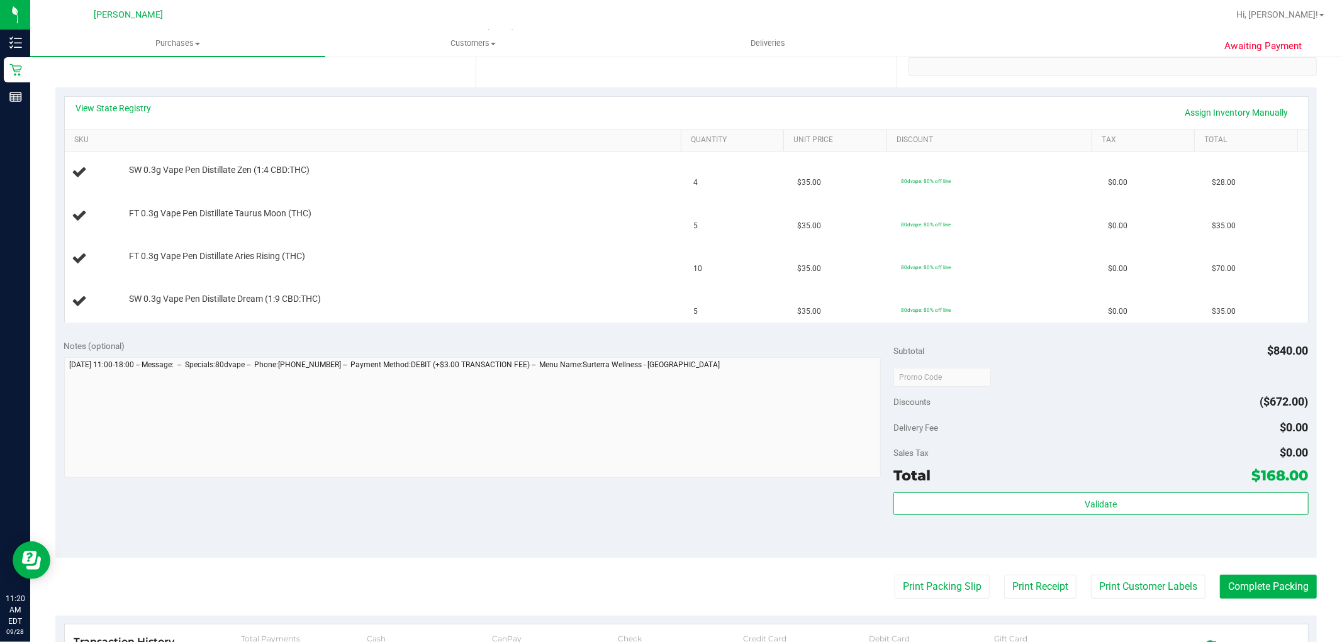
scroll to position [279, 0]
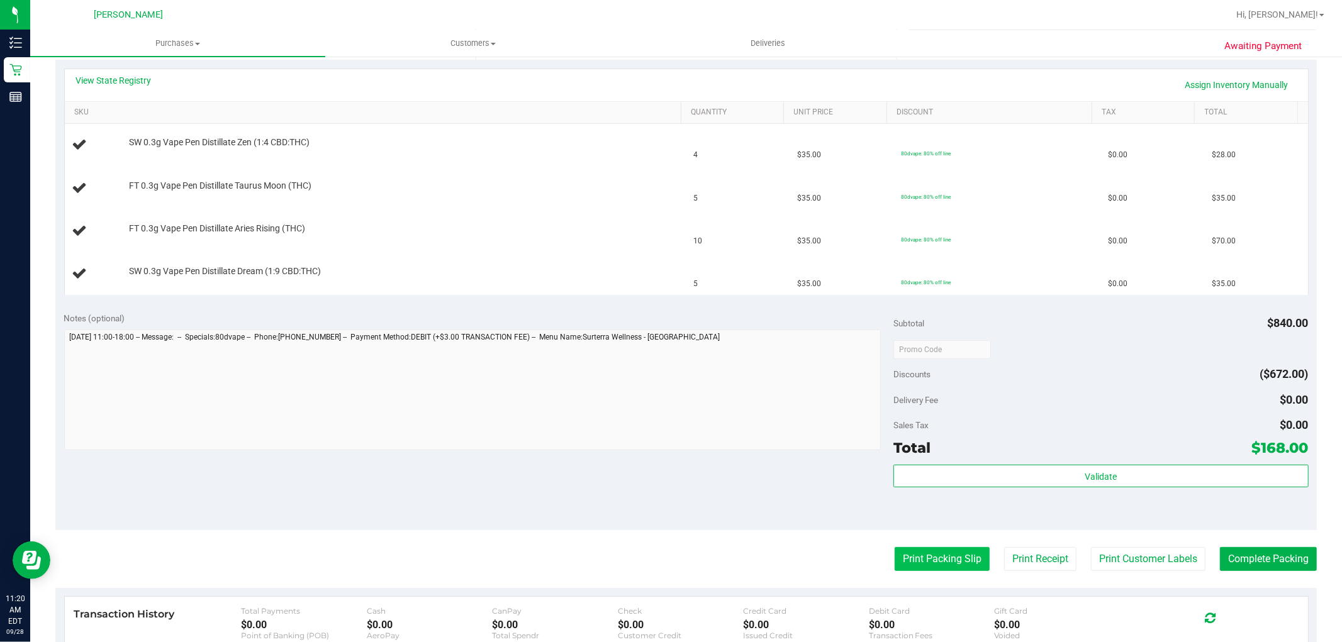
click at [917, 562] on button "Print Packing Slip" at bounding box center [942, 559] width 95 height 24
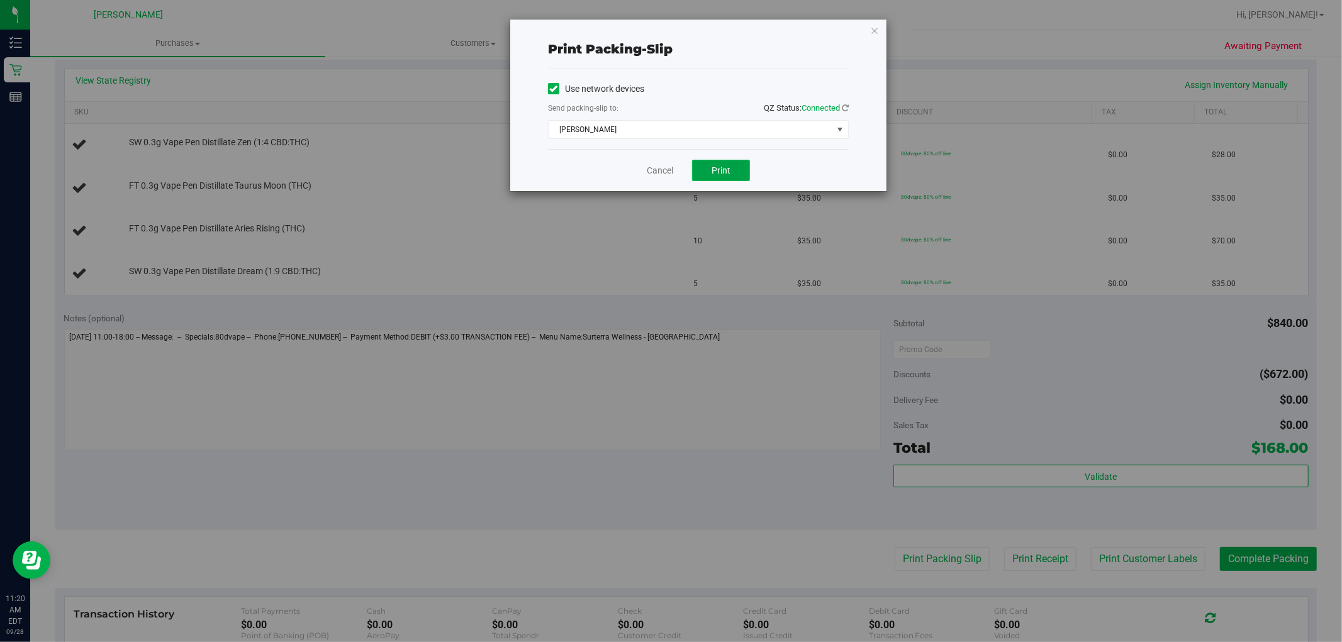
click at [714, 177] on button "Print" at bounding box center [721, 170] width 58 height 21
click at [659, 170] on link "Cancel" at bounding box center [660, 170] width 26 height 13
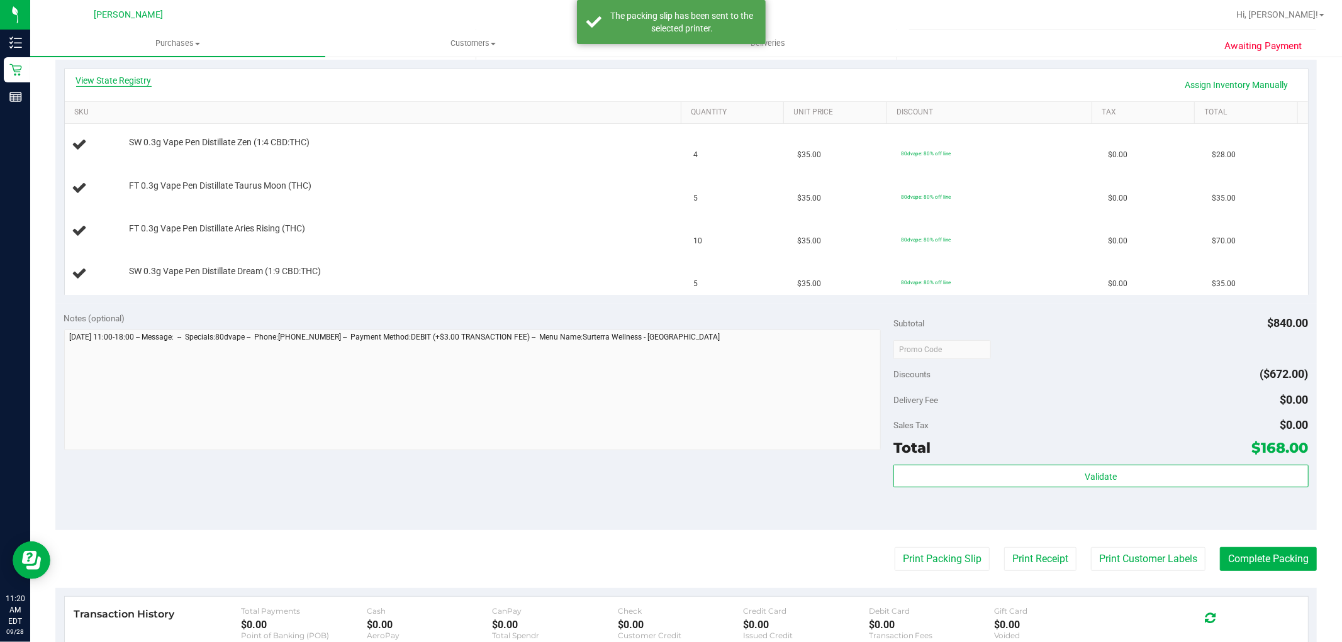
click at [148, 80] on link "View State Registry" at bounding box center [113, 80] width 75 height 13
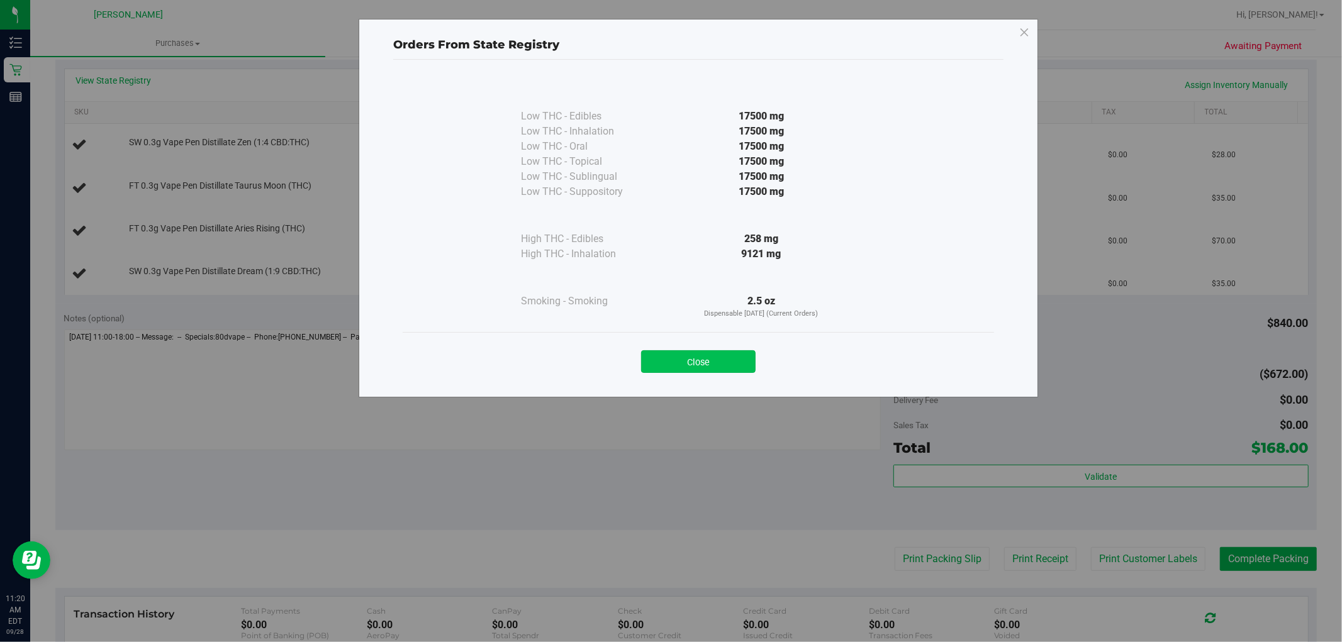
click at [724, 357] on button "Close" at bounding box center [698, 361] width 115 height 23
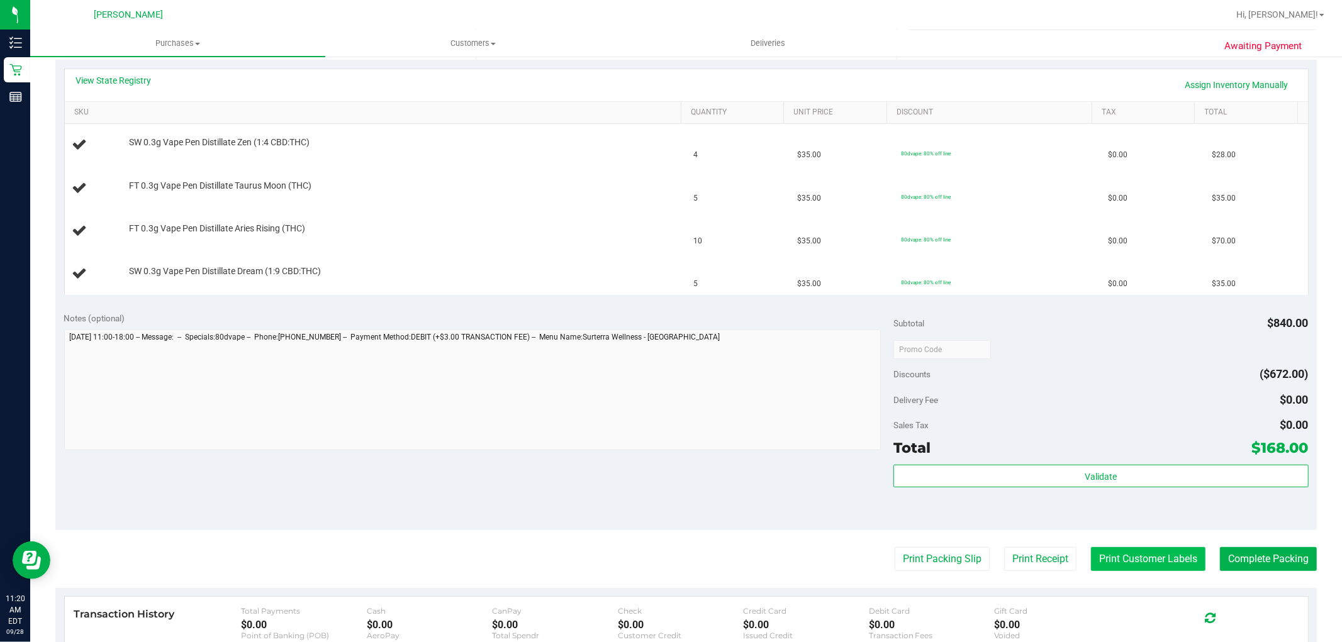
click at [1172, 560] on button "Print Customer Labels" at bounding box center [1148, 559] width 115 height 24
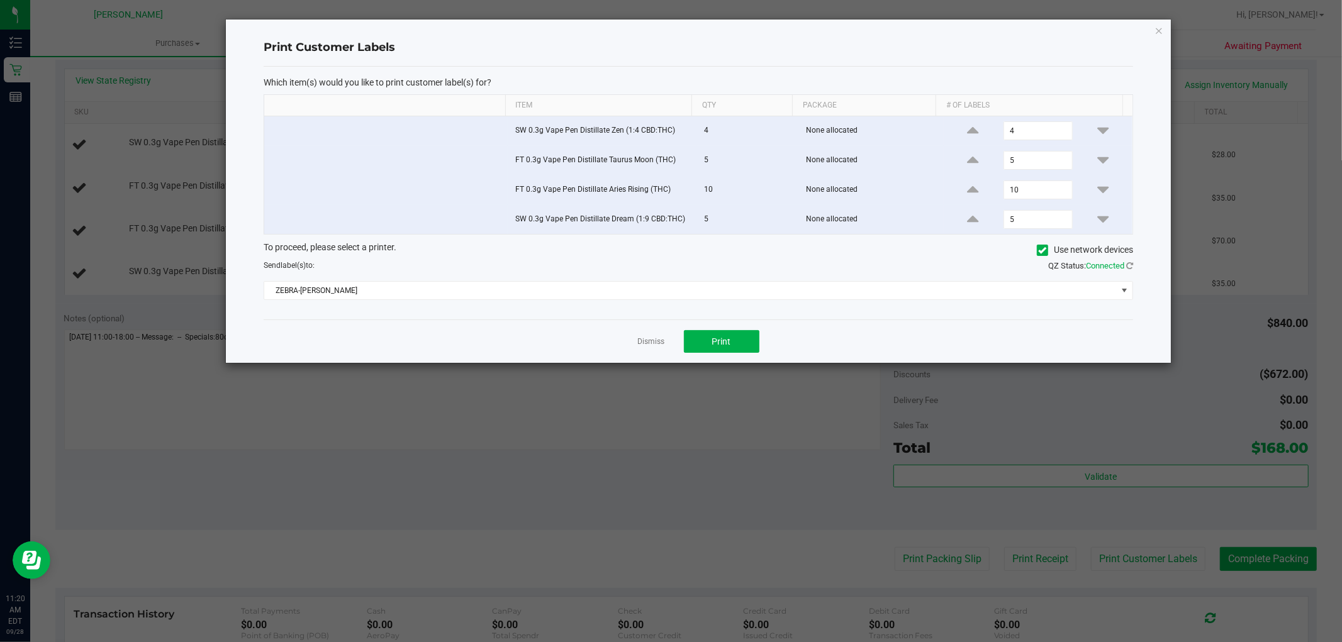
click at [708, 326] on div "Dismiss Print" at bounding box center [698, 341] width 869 height 43
click at [712, 350] on button "Print" at bounding box center [721, 341] width 75 height 23
click at [653, 341] on link "Dismiss" at bounding box center [651, 342] width 27 height 11
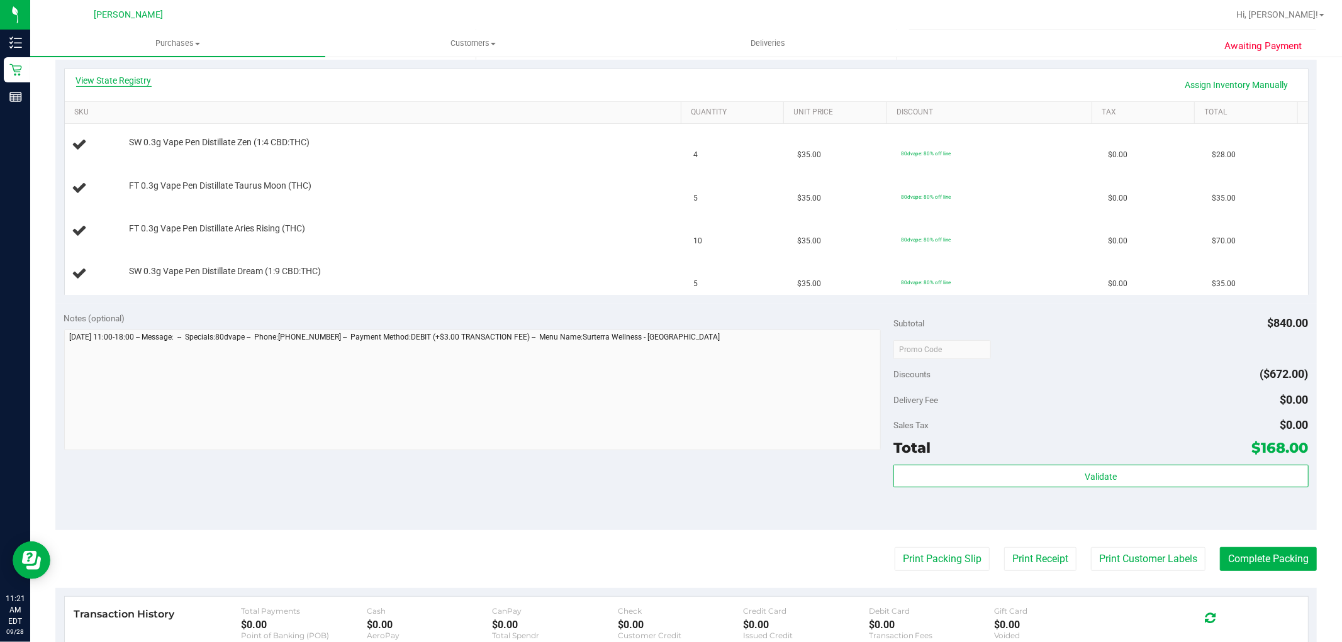
click at [147, 74] on link "View State Registry" at bounding box center [113, 80] width 75 height 13
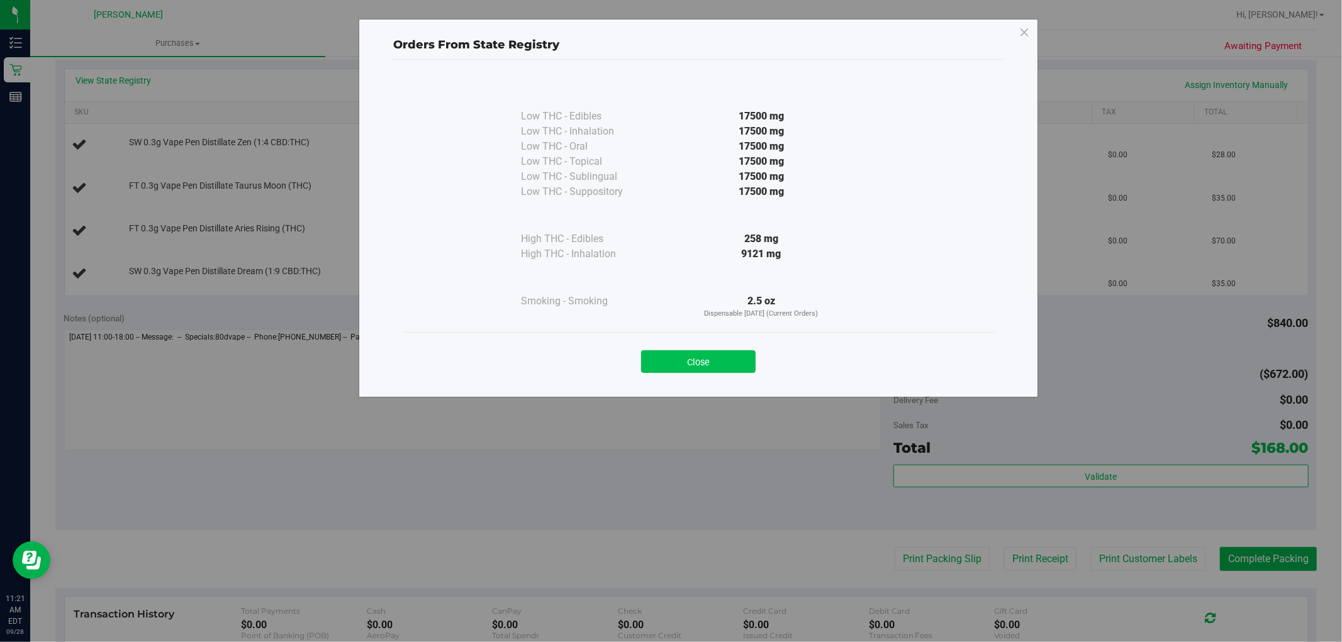
click at [741, 353] on button "Close" at bounding box center [698, 361] width 115 height 23
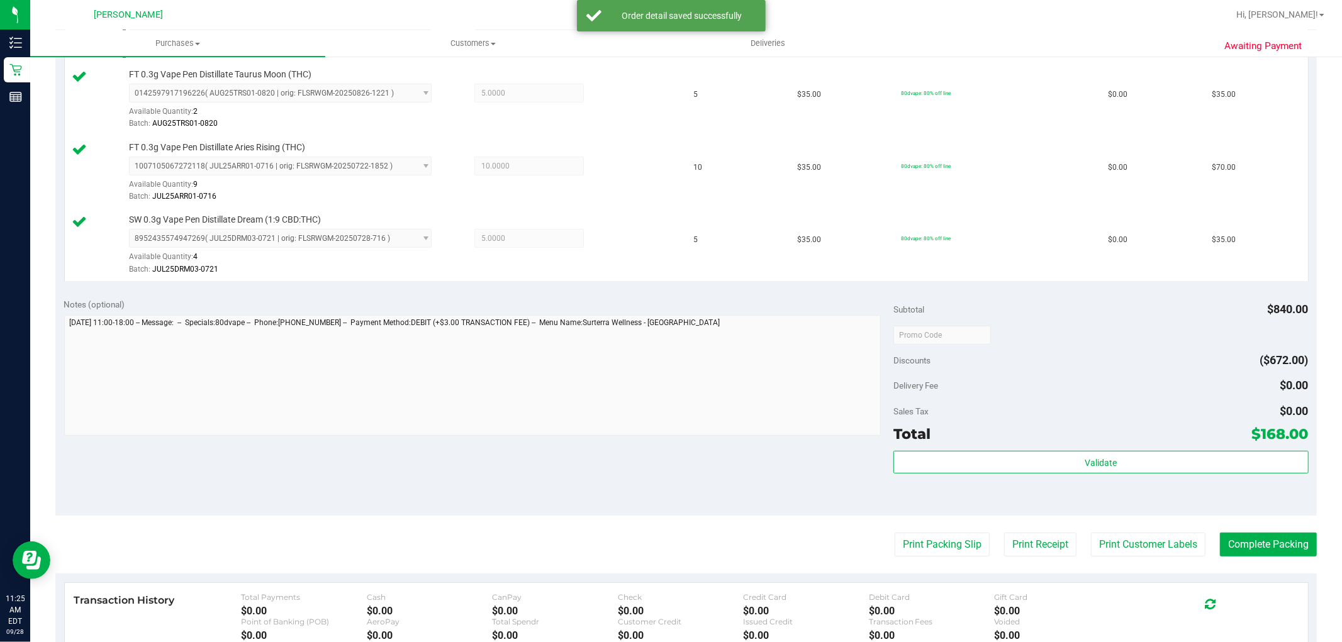
scroll to position [419, 0]
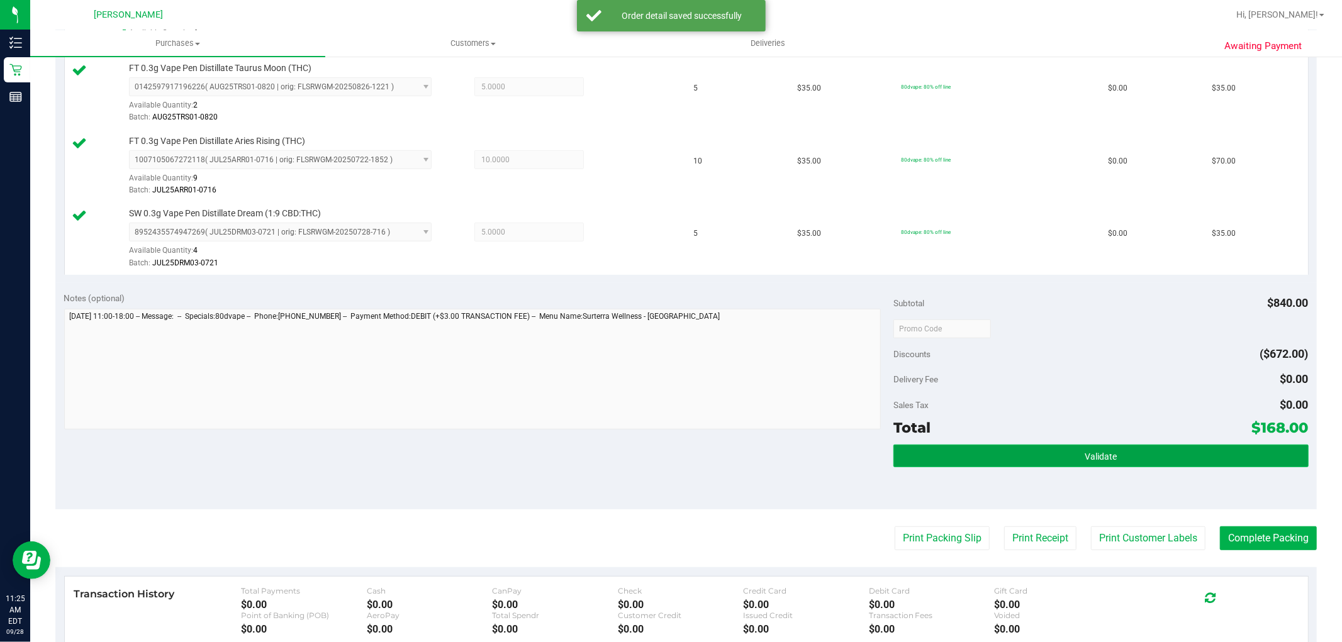
click at [1059, 457] on button "Validate" at bounding box center [1100, 456] width 415 height 23
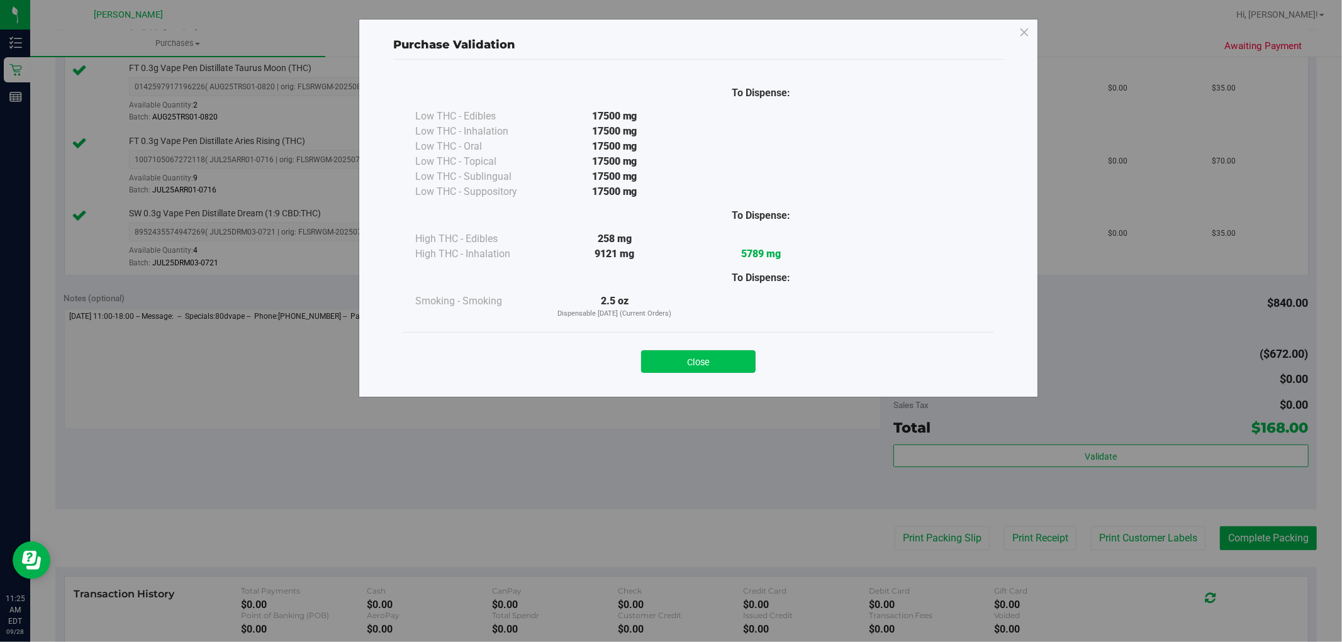
click at [712, 364] on button "Close" at bounding box center [698, 361] width 115 height 23
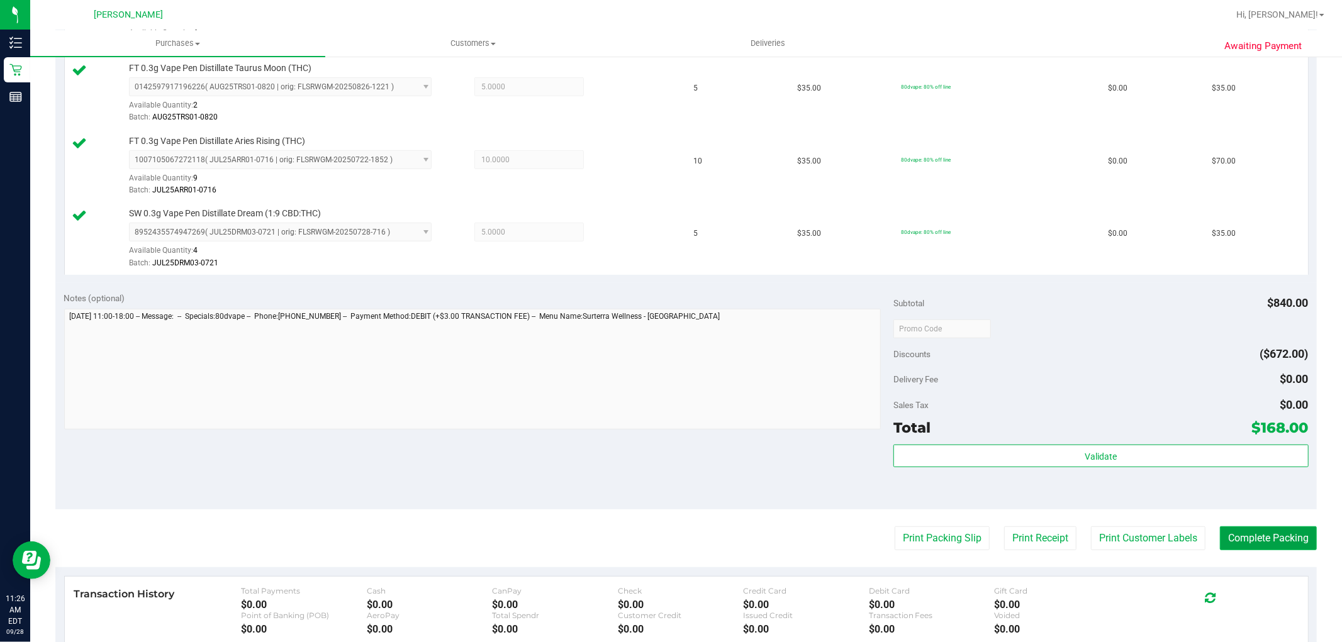
click at [1241, 542] on button "Complete Packing" at bounding box center [1268, 539] width 97 height 24
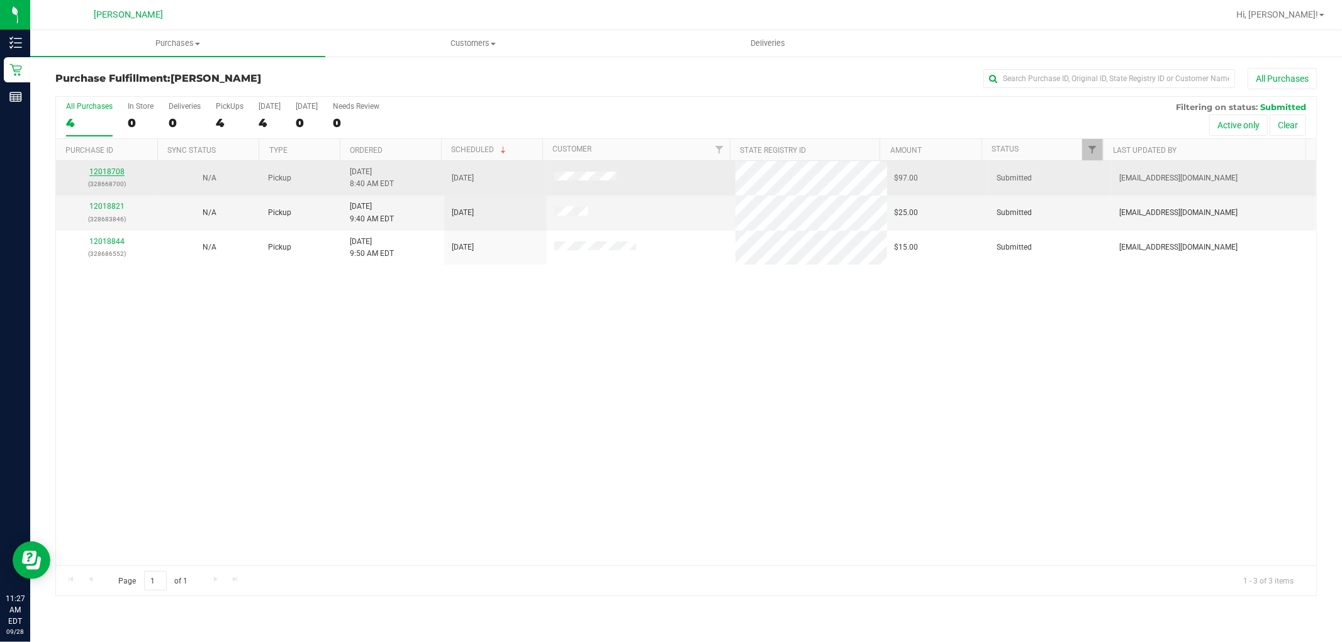
click at [122, 174] on link "12018708" at bounding box center [106, 171] width 35 height 9
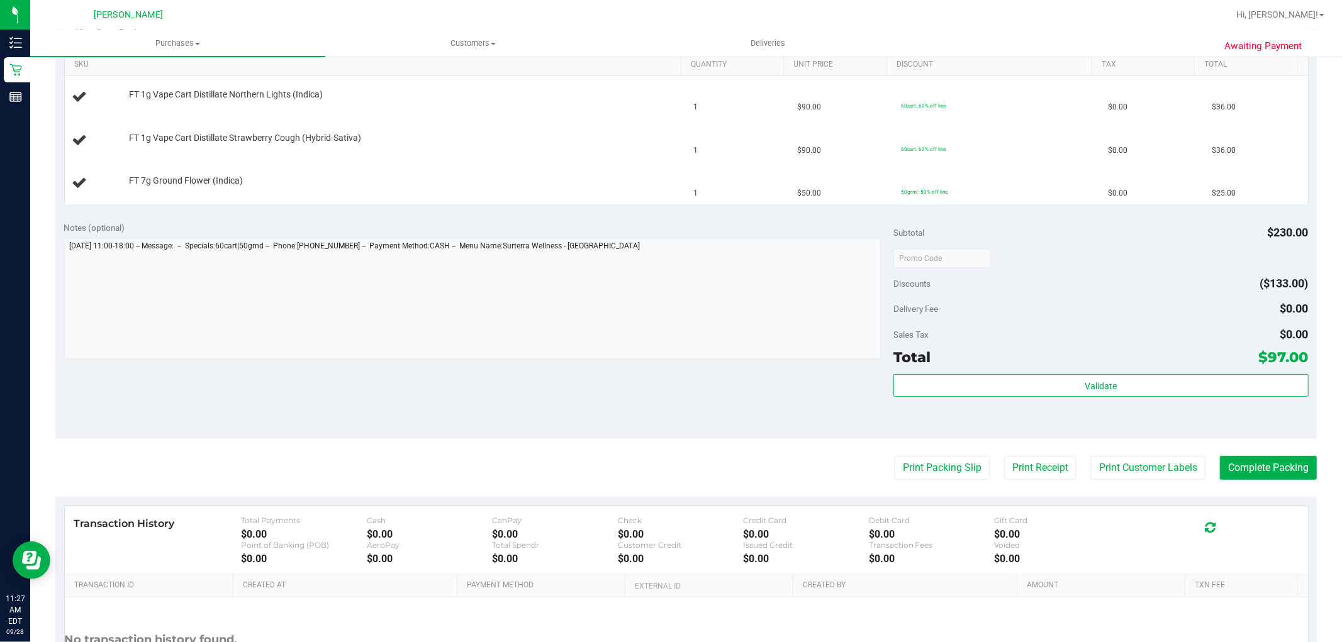
scroll to position [349, 0]
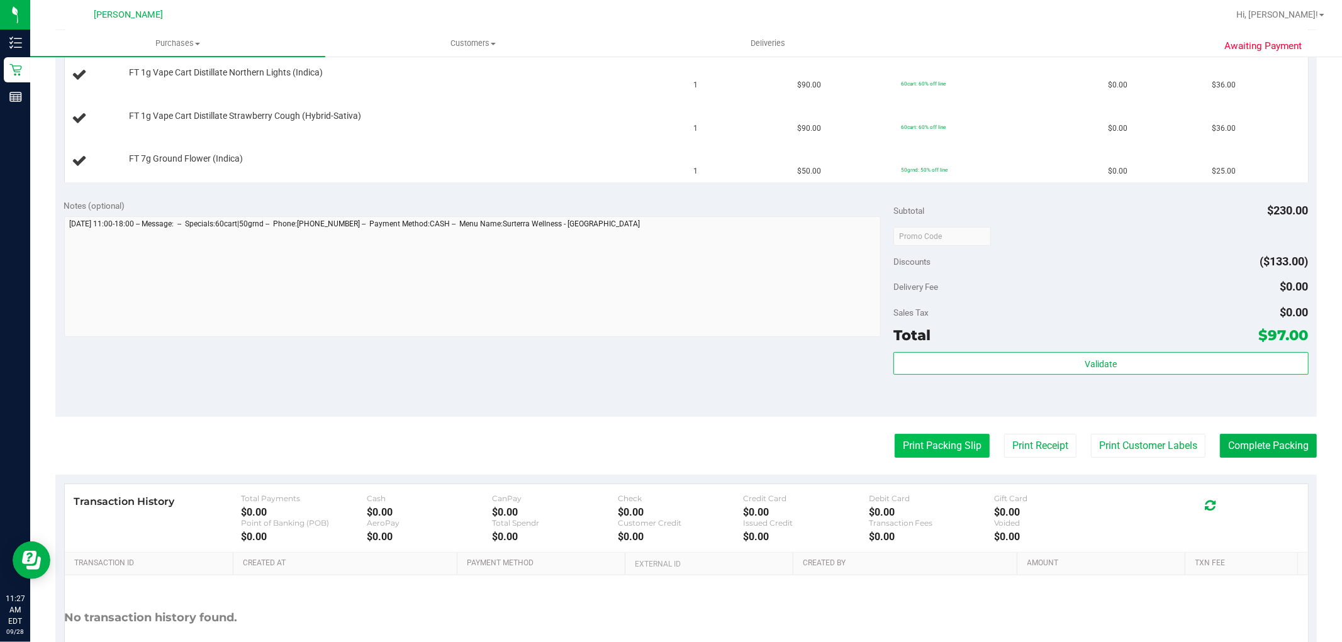
click at [901, 447] on button "Print Packing Slip" at bounding box center [942, 446] width 95 height 24
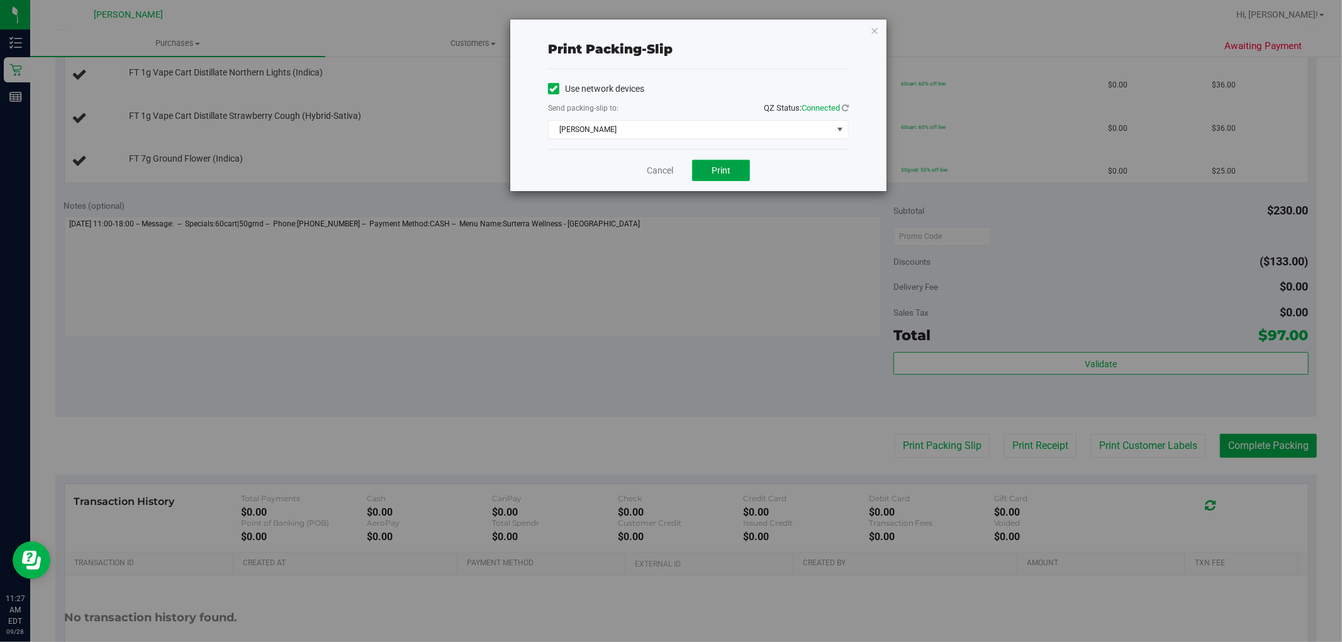
click at [707, 170] on button "Print" at bounding box center [721, 170] width 58 height 21
click at [666, 170] on link "Cancel" at bounding box center [660, 170] width 26 height 13
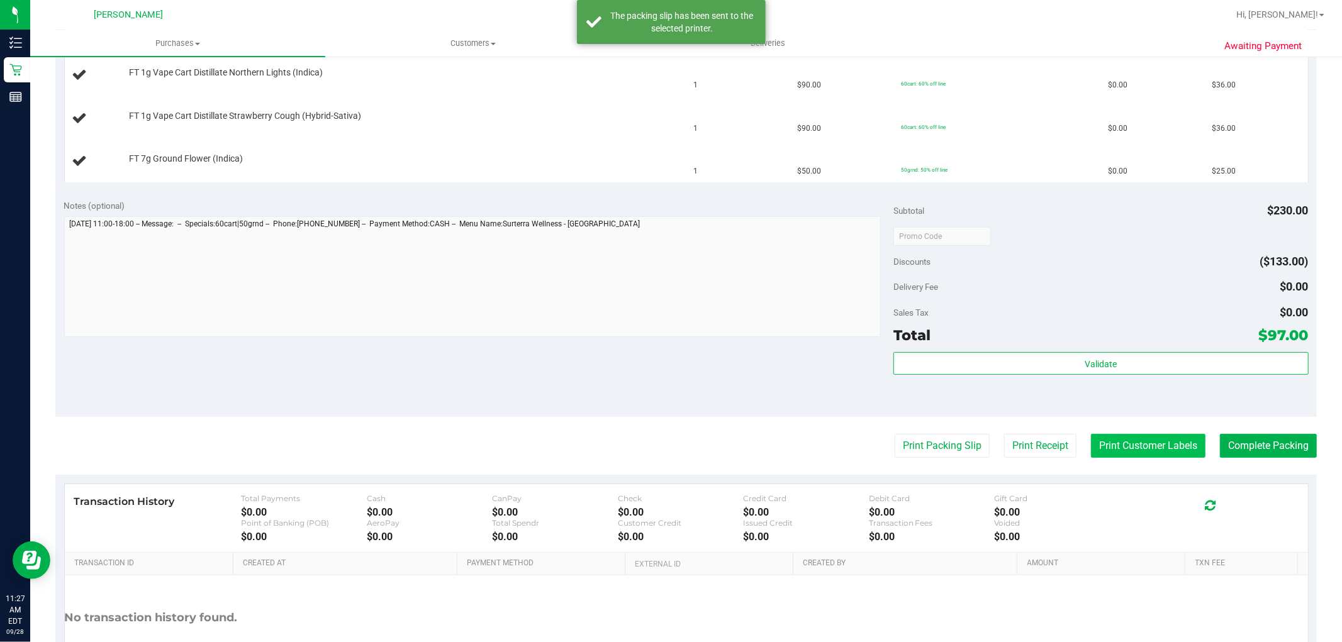
click at [1114, 438] on button "Print Customer Labels" at bounding box center [1148, 446] width 115 height 24
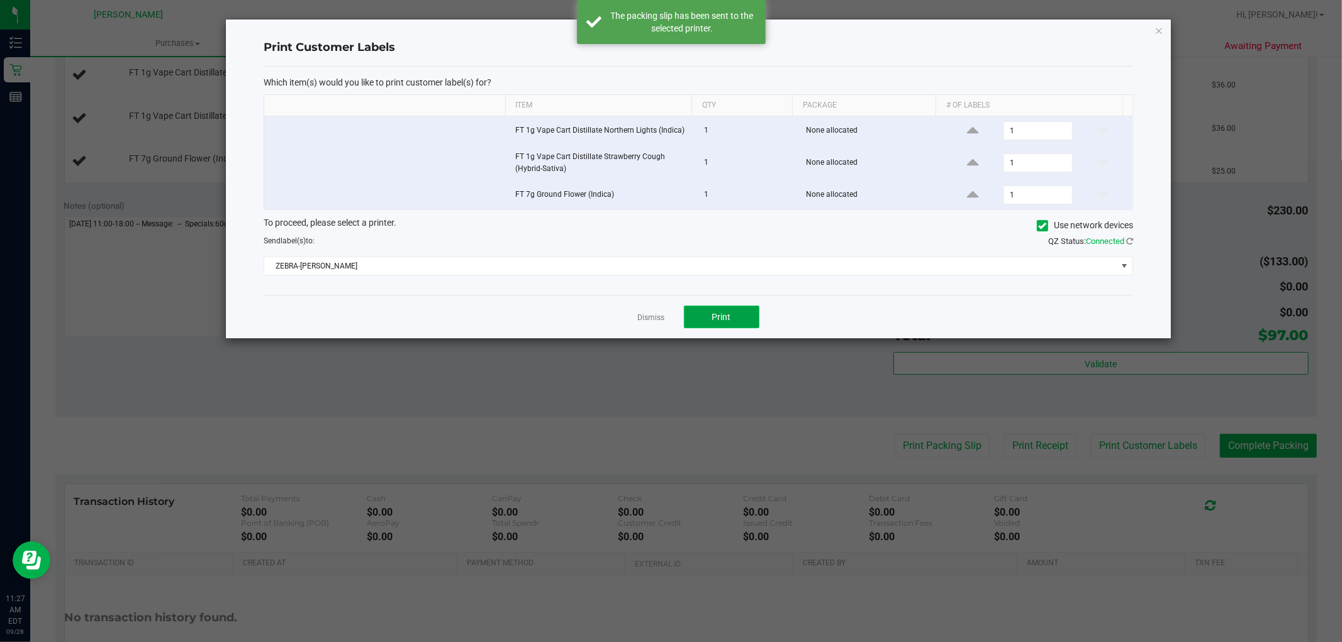
click at [735, 311] on button "Print" at bounding box center [721, 317] width 75 height 23
click at [664, 316] on link "Dismiss" at bounding box center [651, 318] width 27 height 11
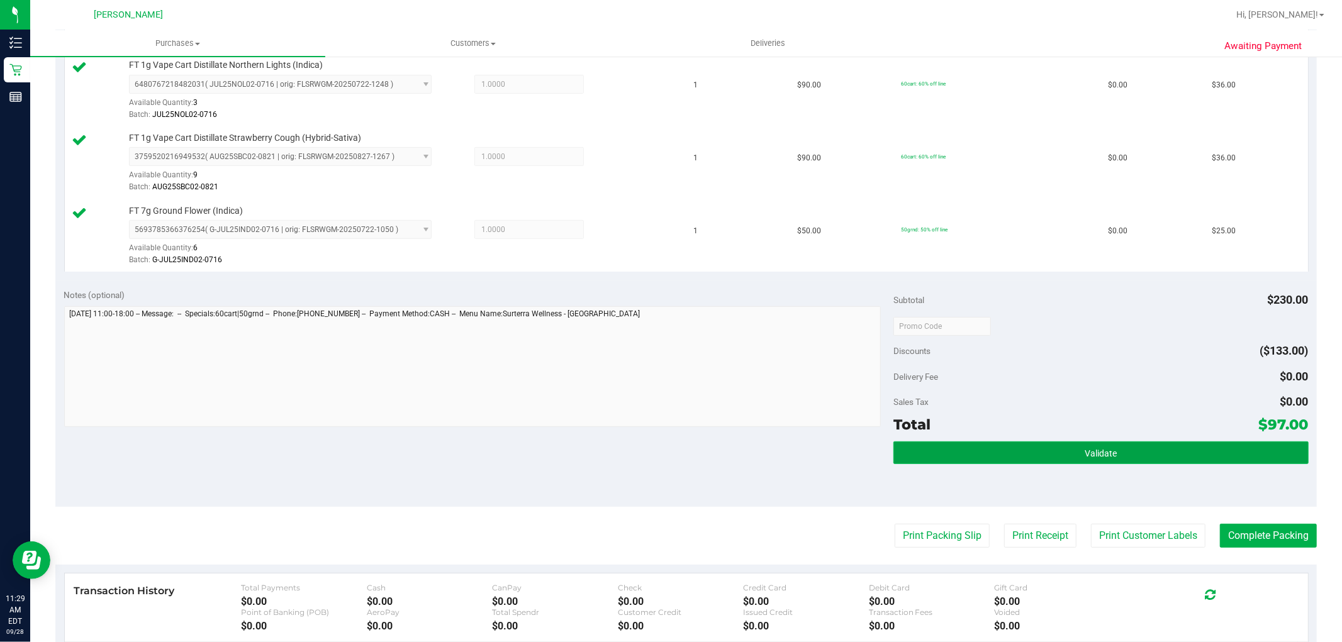
click at [1017, 460] on button "Validate" at bounding box center [1100, 453] width 415 height 23
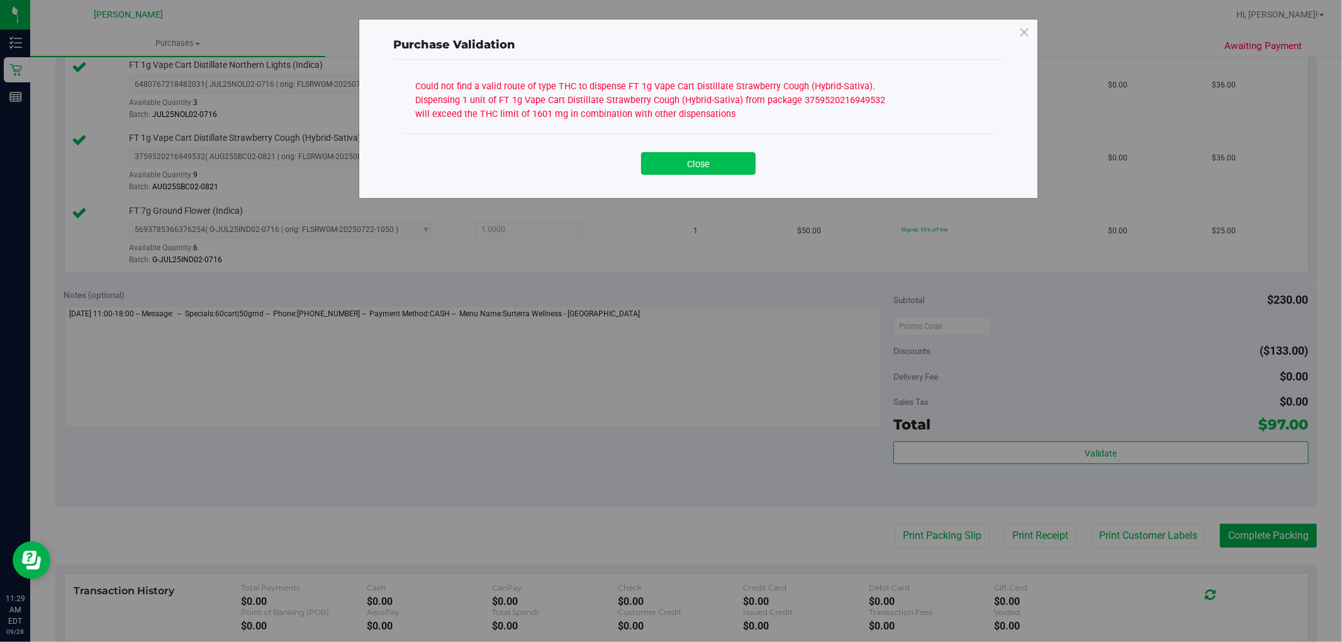
click at [705, 161] on button "Close" at bounding box center [698, 163] width 115 height 23
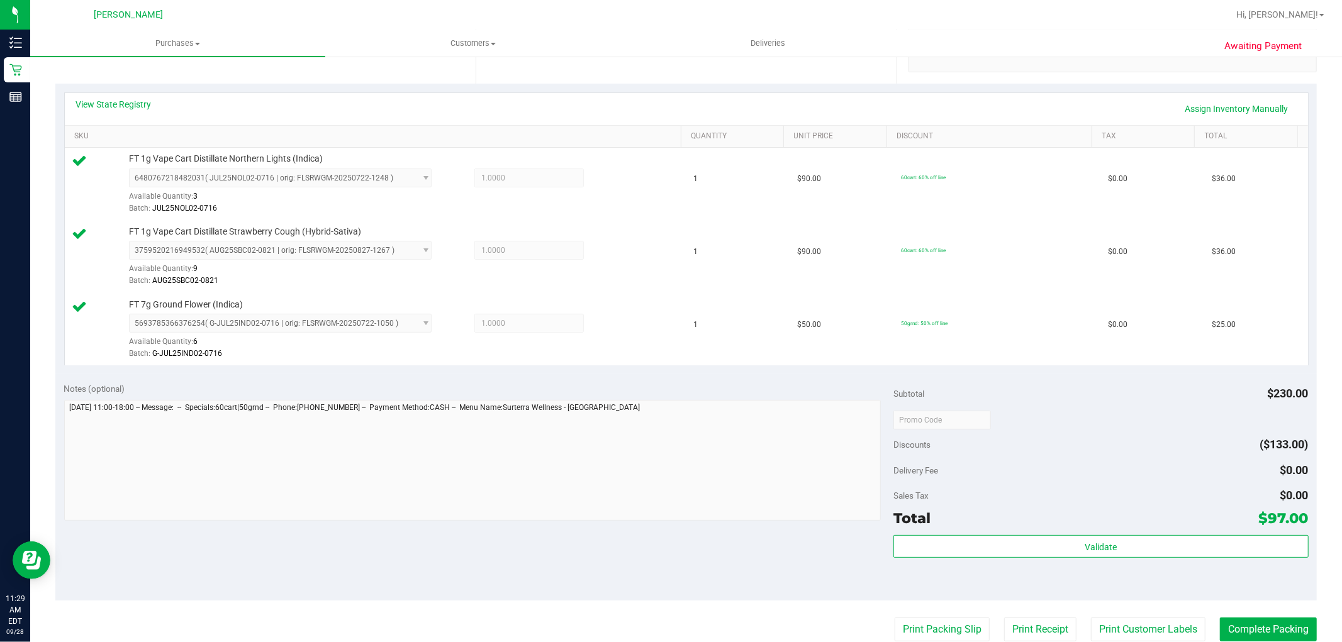
scroll to position [140, 0]
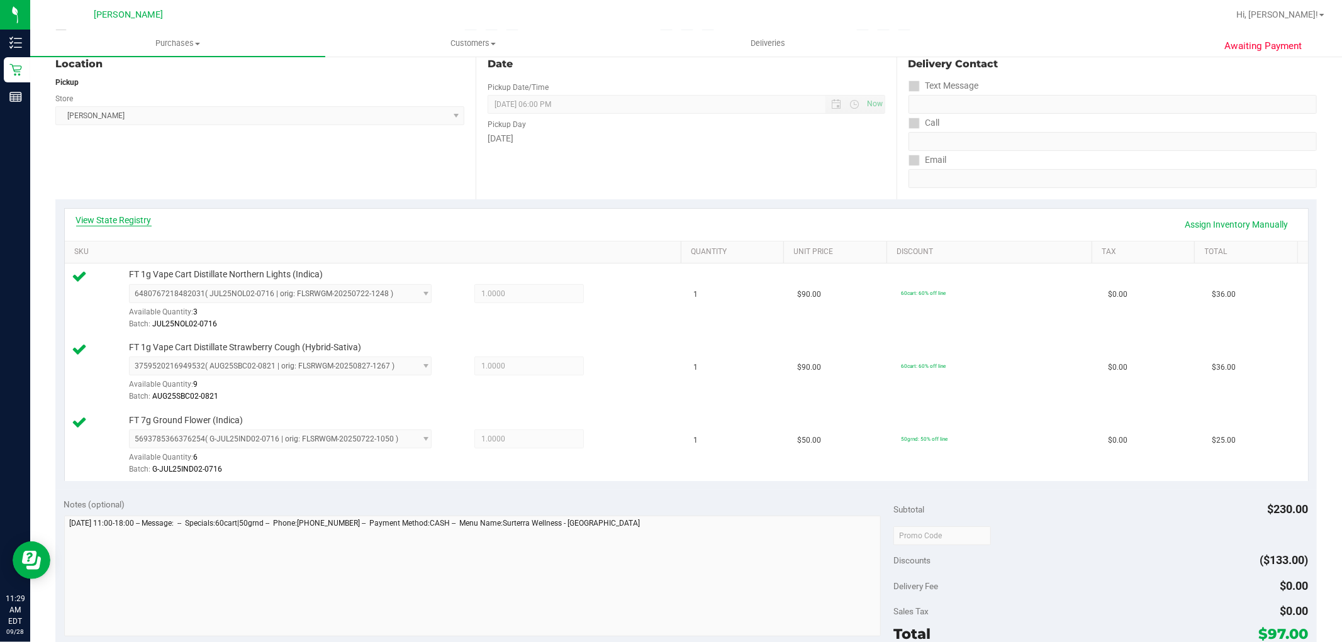
click at [138, 216] on link "View State Registry" at bounding box center [113, 220] width 75 height 13
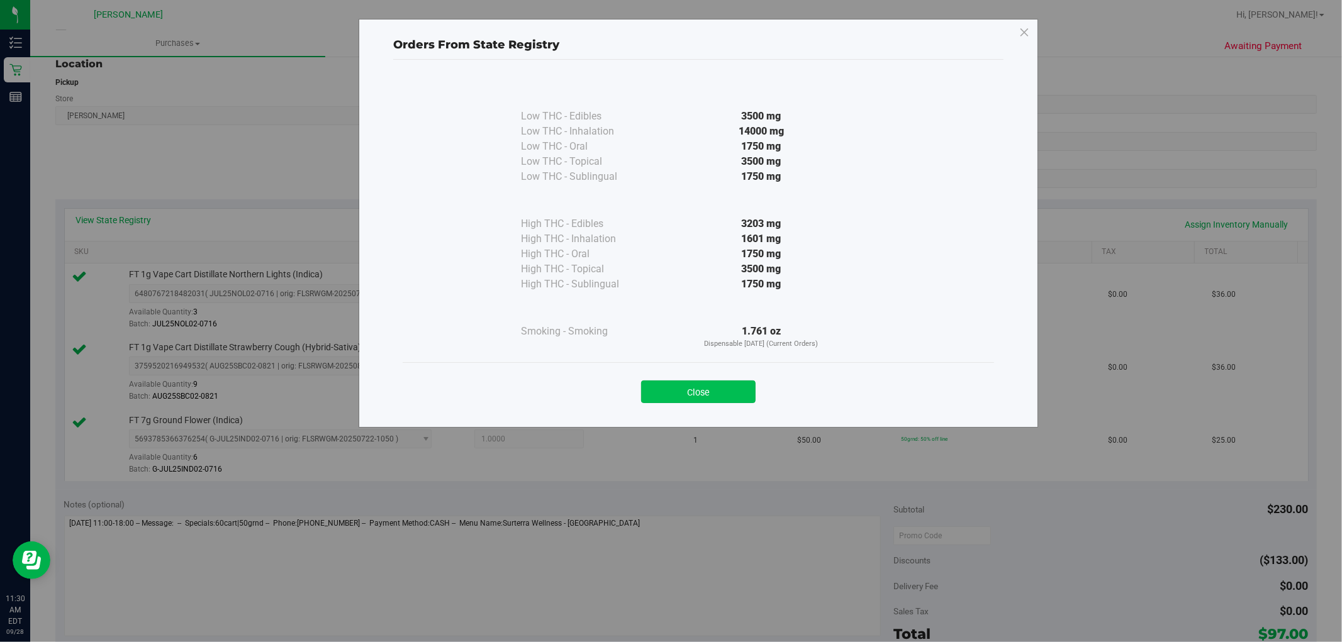
click at [734, 382] on button "Close" at bounding box center [698, 392] width 115 height 23
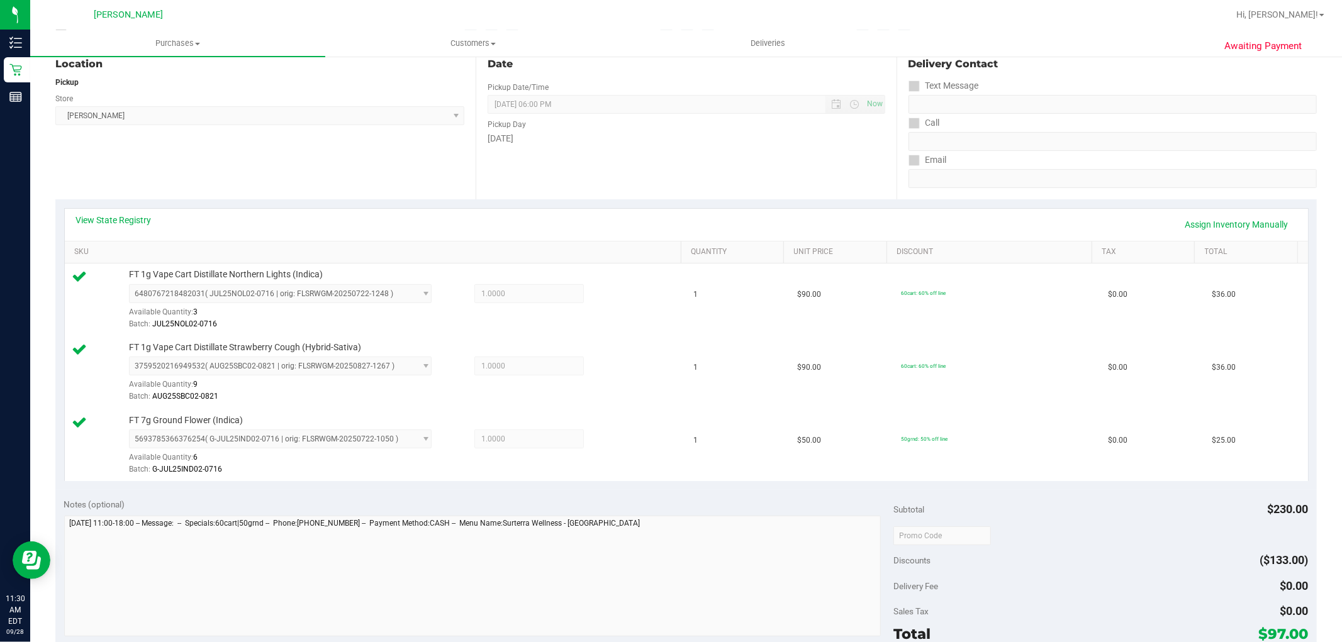
scroll to position [0, 0]
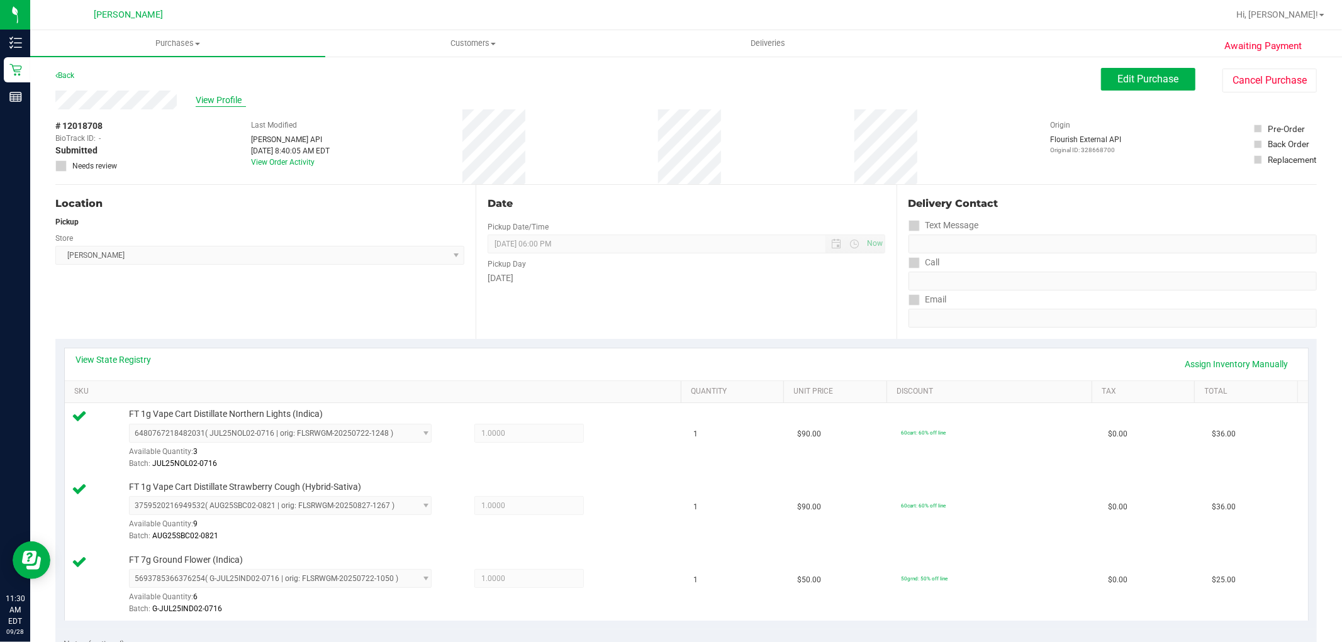
click at [214, 105] on span "View Profile" at bounding box center [221, 100] width 50 height 13
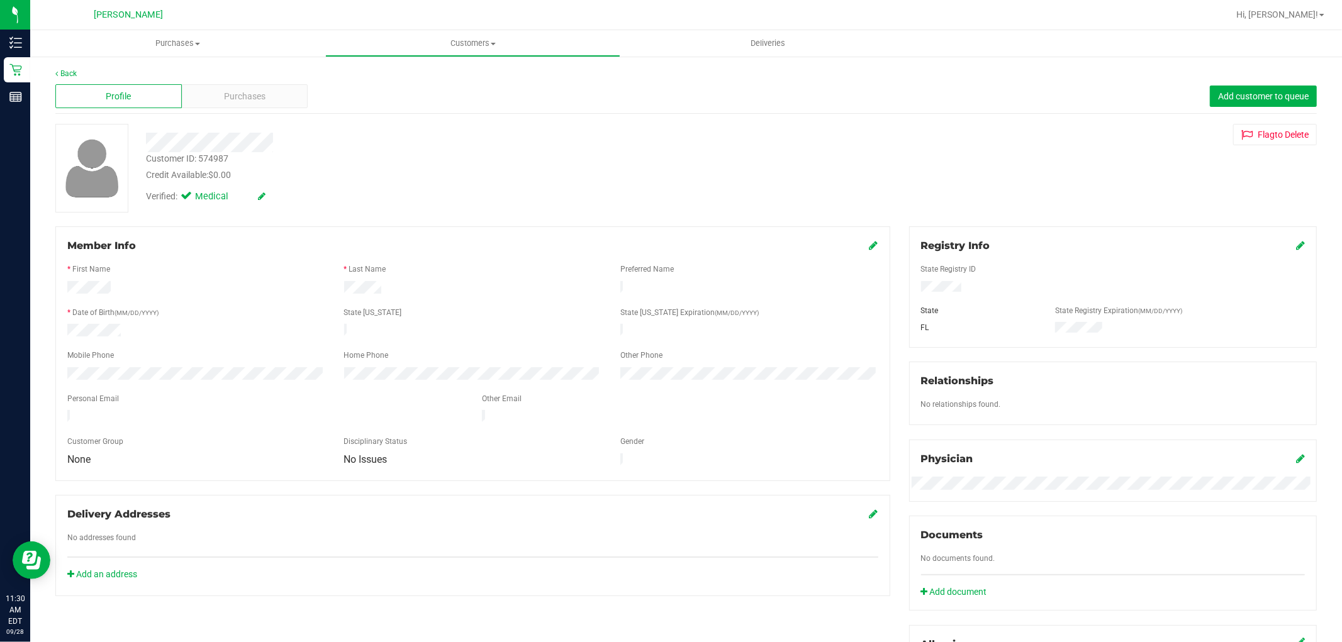
click at [218, 152] on div "Customer ID: 574987" at bounding box center [187, 158] width 82 height 13
click at [219, 152] on div "Customer ID: 574987" at bounding box center [187, 158] width 82 height 13
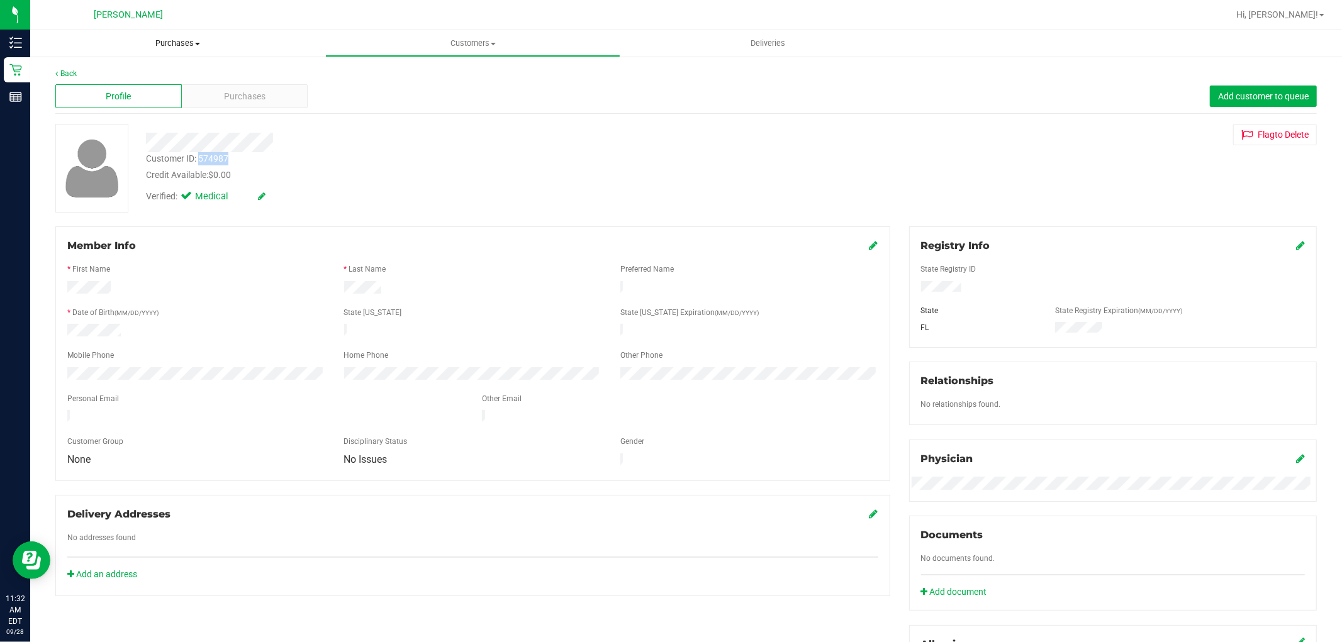
click at [86, 40] on span "Purchases" at bounding box center [177, 43] width 295 height 11
click at [444, 148] on div at bounding box center [457, 143] width 640 height 20
click at [70, 74] on link "Back" at bounding box center [65, 73] width 21 height 9
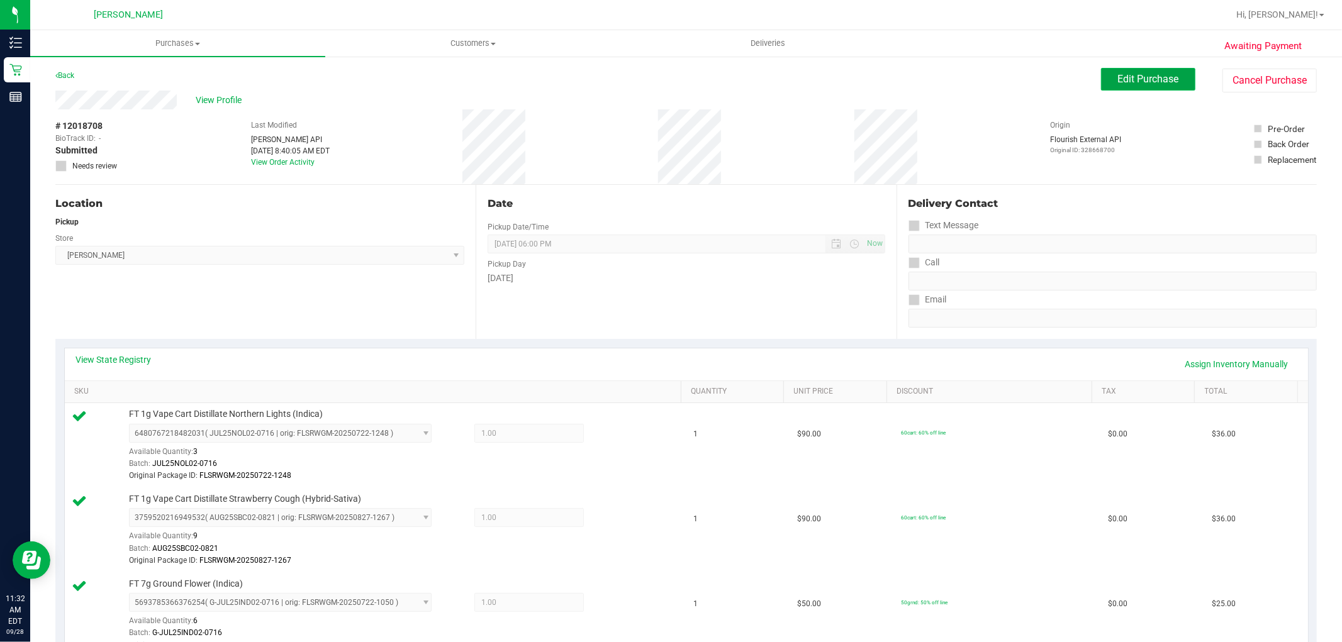
click at [1140, 84] on span "Edit Purchase" at bounding box center [1148, 79] width 61 height 12
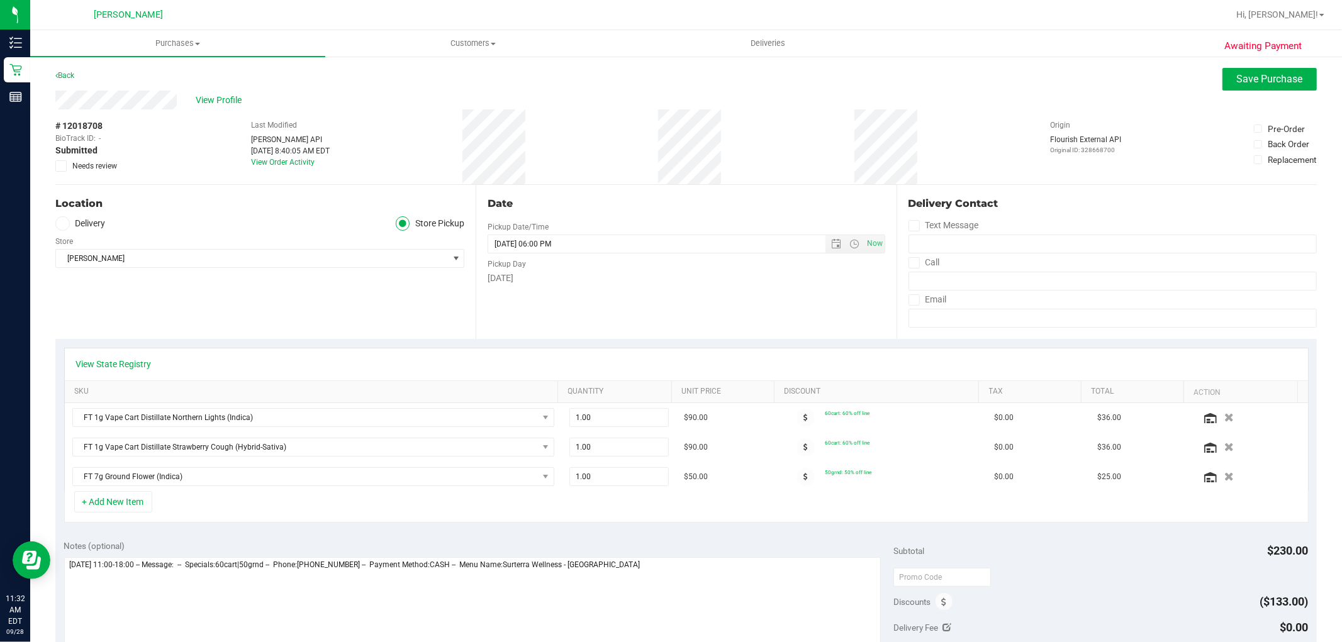
click at [64, 166] on icon at bounding box center [61, 166] width 8 height 0
click at [0, 0] on input "Needs review" at bounding box center [0, 0] width 0 height 0
click at [1243, 74] on span "Save Purchase" at bounding box center [1270, 79] width 66 height 12
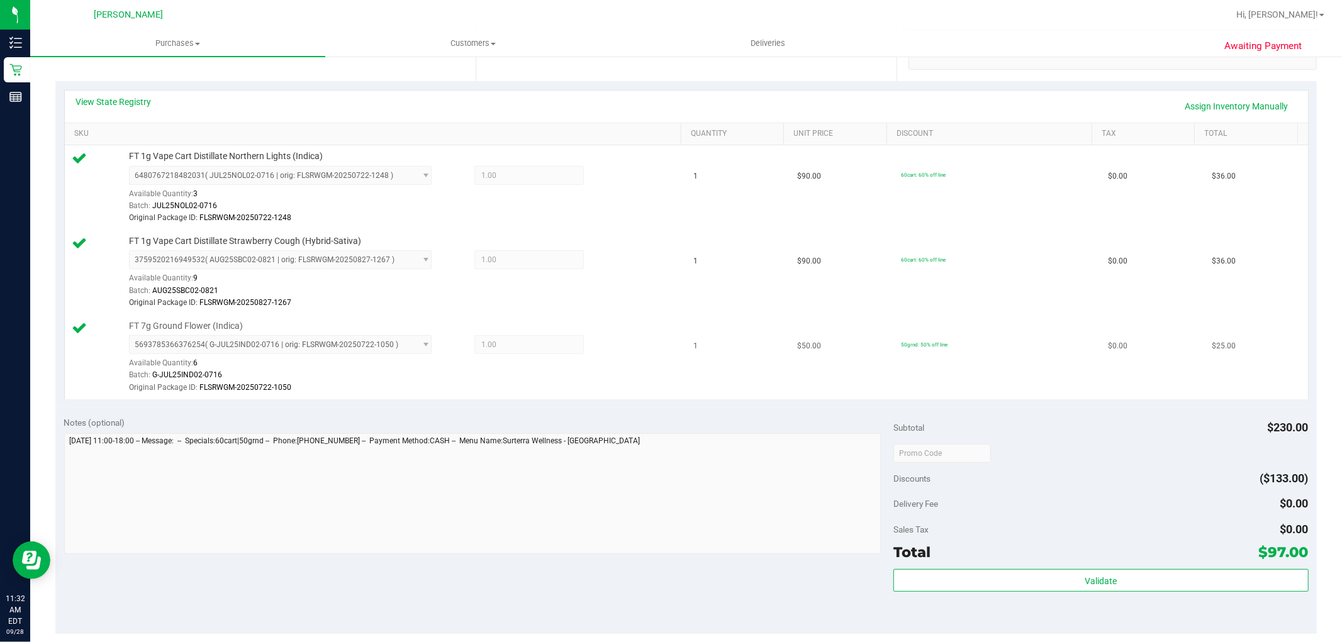
scroll to position [349, 0]
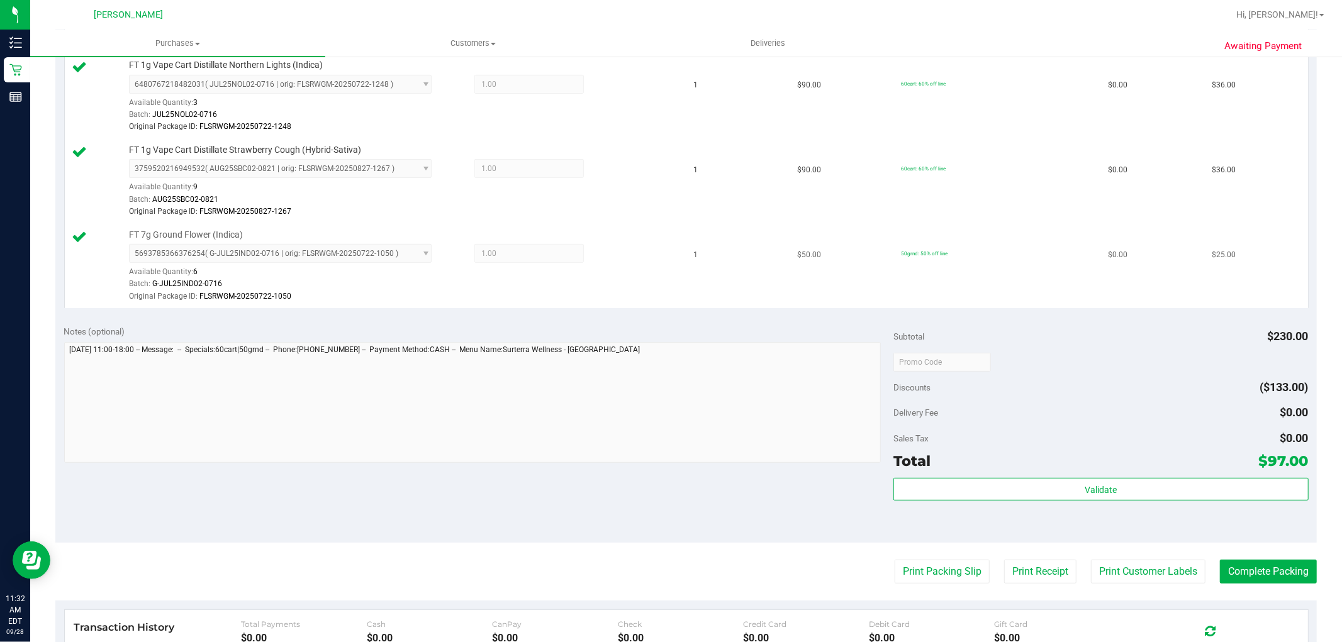
click at [1237, 287] on td "$25.00" at bounding box center [1256, 266] width 104 height 84
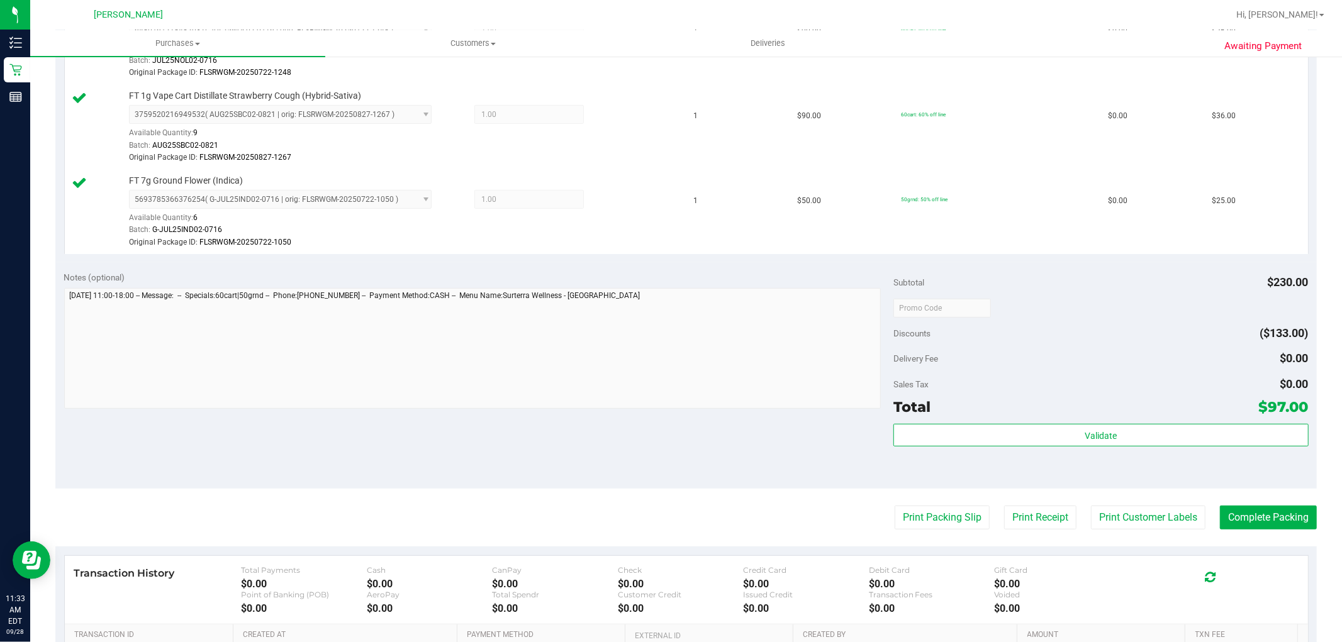
scroll to position [559, 0]
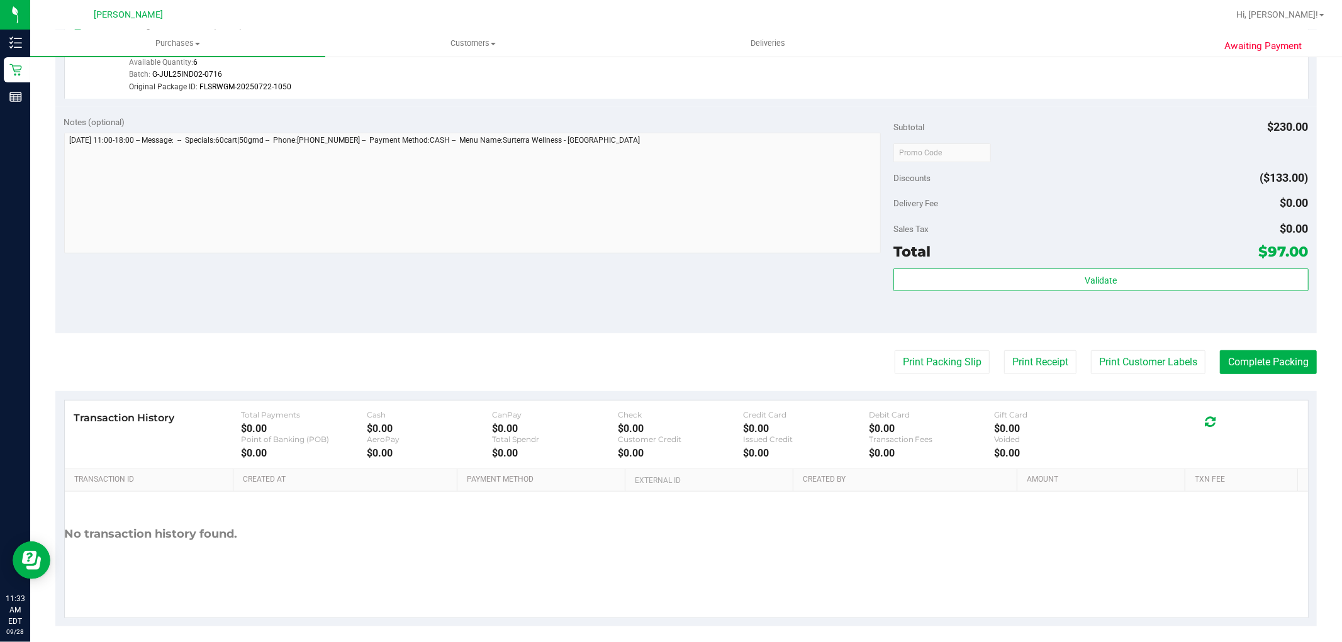
click at [1121, 262] on div "Total $97.00" at bounding box center [1100, 251] width 415 height 23
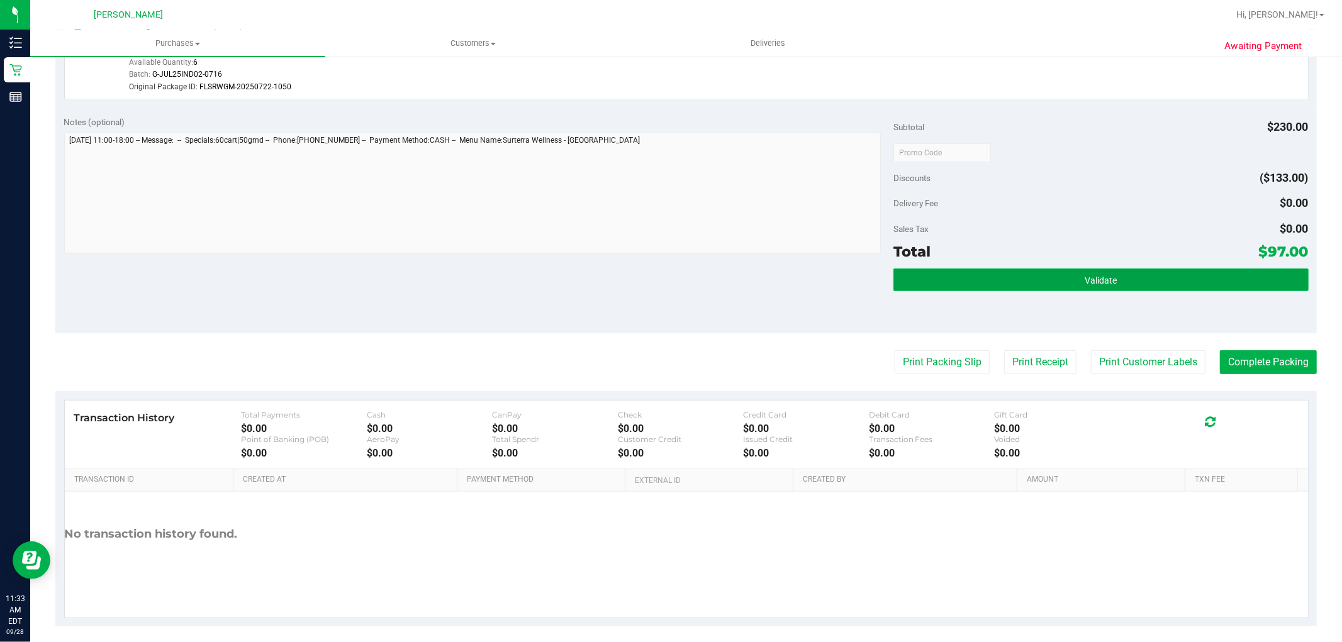
click at [1123, 280] on button "Validate" at bounding box center [1100, 280] width 415 height 23
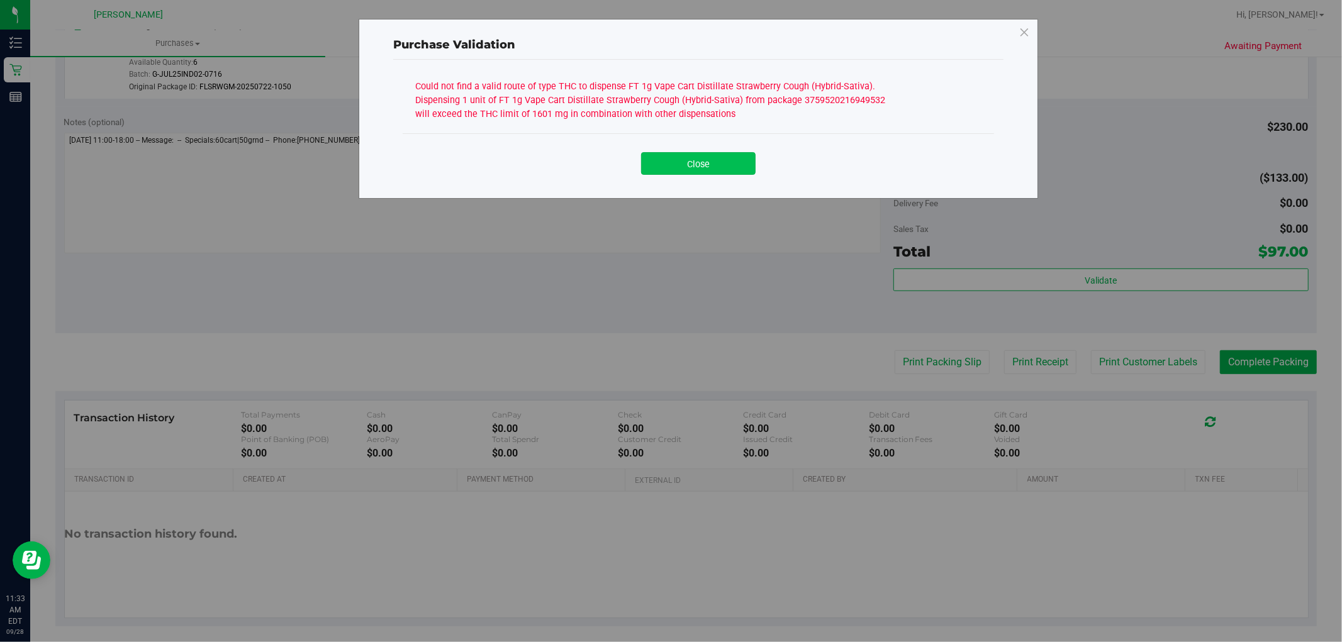
click at [678, 160] on button "Close" at bounding box center [698, 163] width 115 height 23
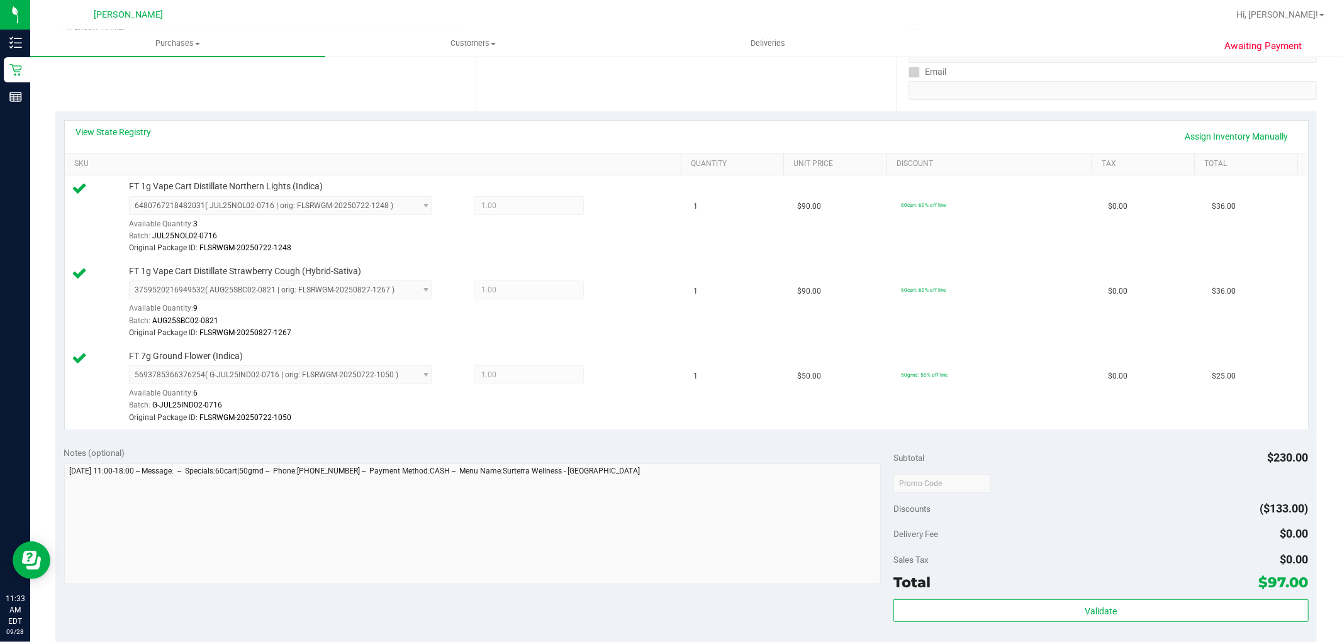
scroll to position [140, 0]
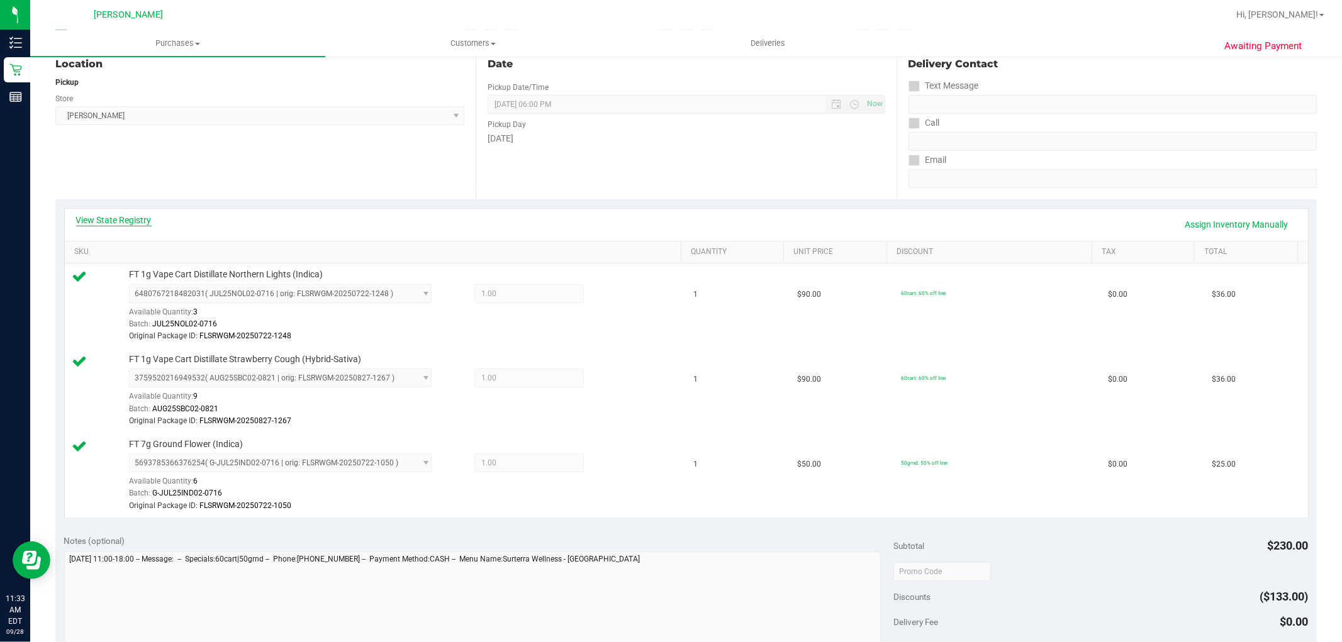
click at [117, 215] on link "View State Registry" at bounding box center [113, 220] width 75 height 13
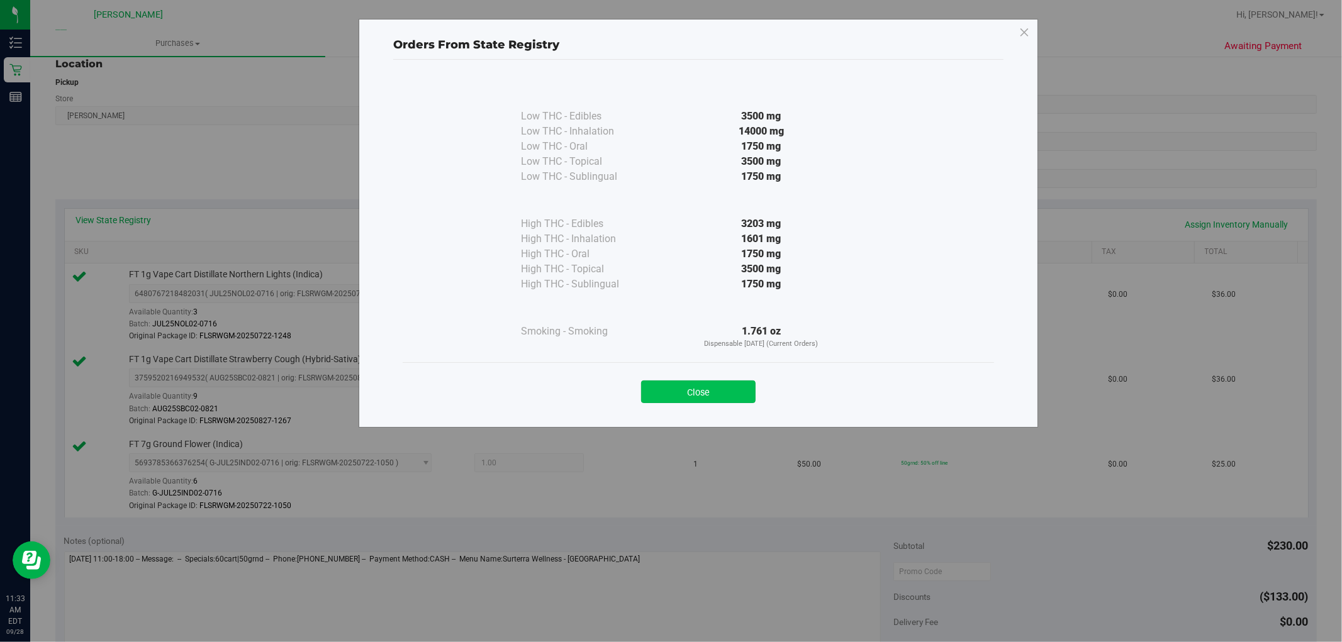
click at [716, 388] on button "Close" at bounding box center [698, 392] width 115 height 23
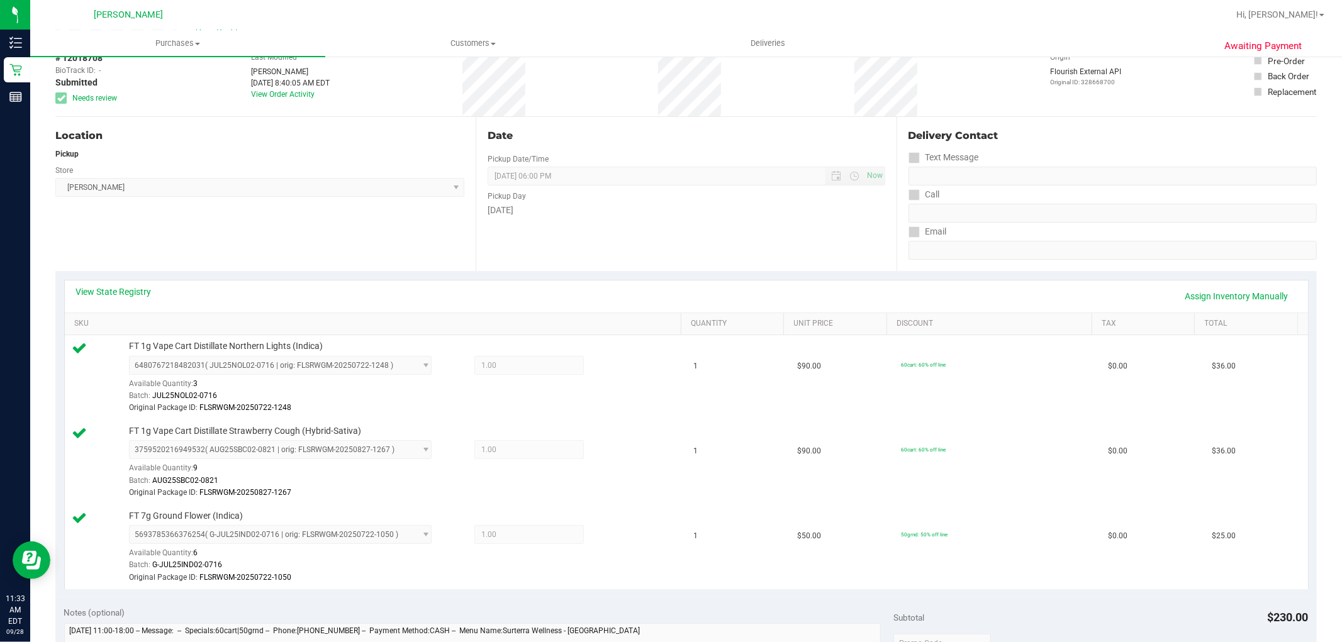
scroll to position [0, 0]
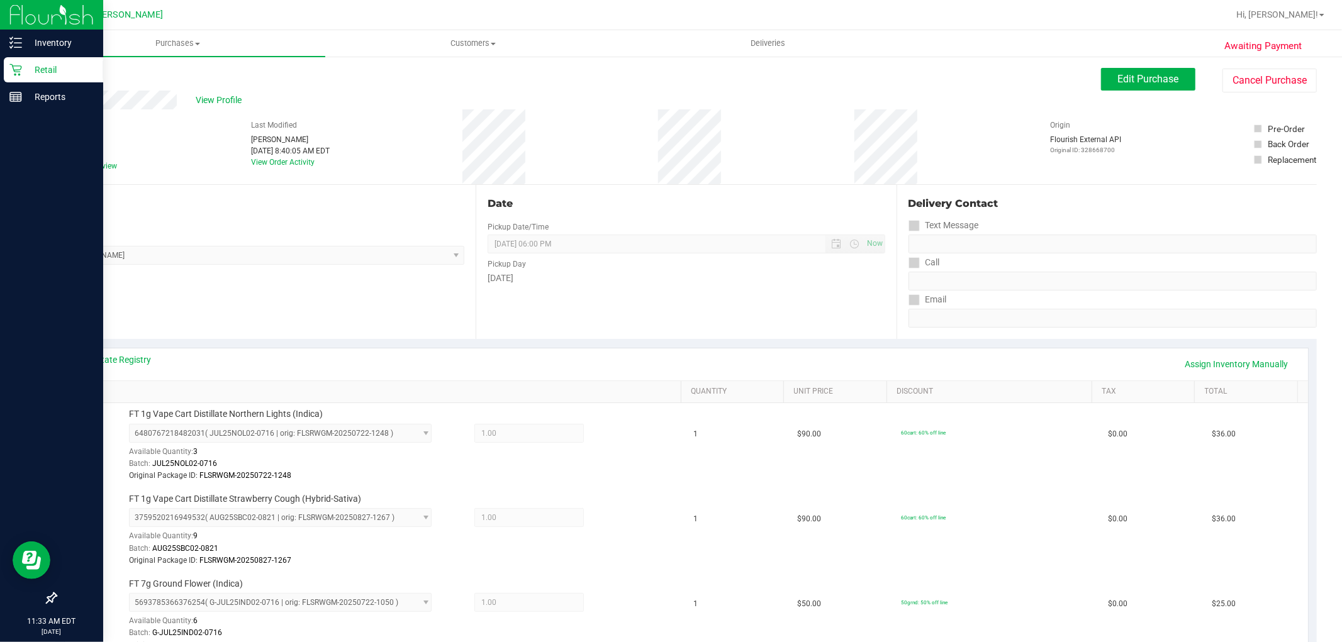
click at [21, 70] on icon at bounding box center [15, 70] width 13 height 13
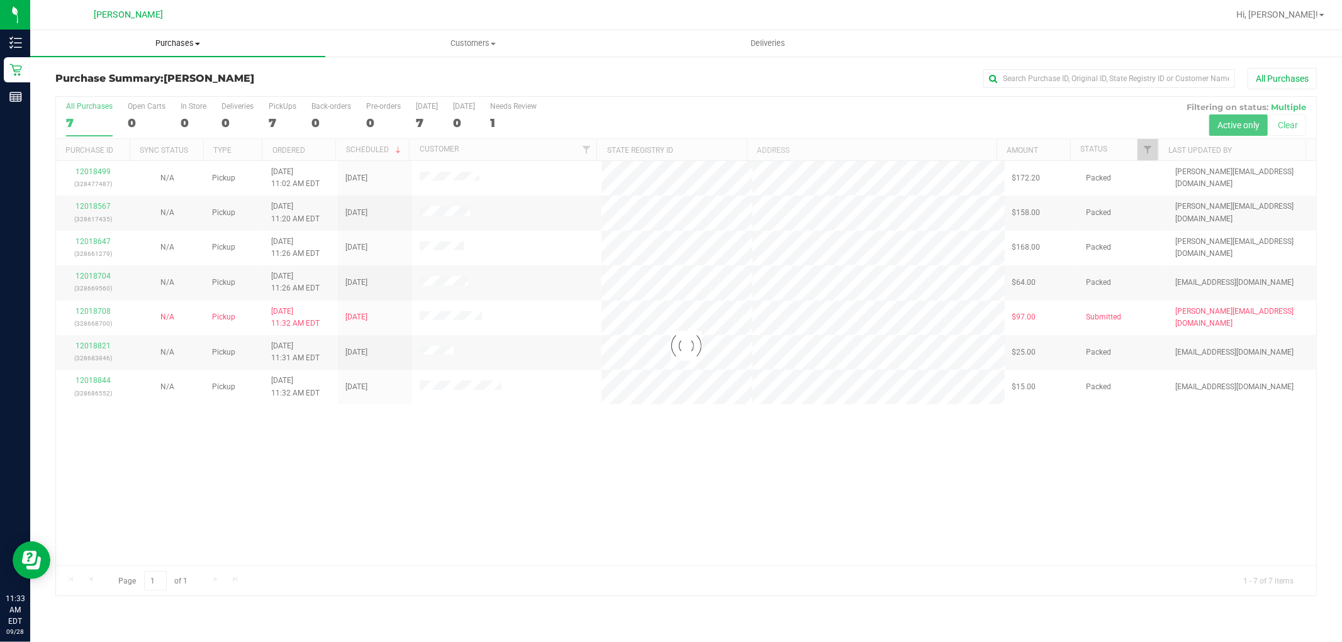
click at [176, 43] on span "Purchases" at bounding box center [177, 43] width 295 height 11
click at [175, 90] on li "Fulfillment" at bounding box center [177, 91] width 295 height 15
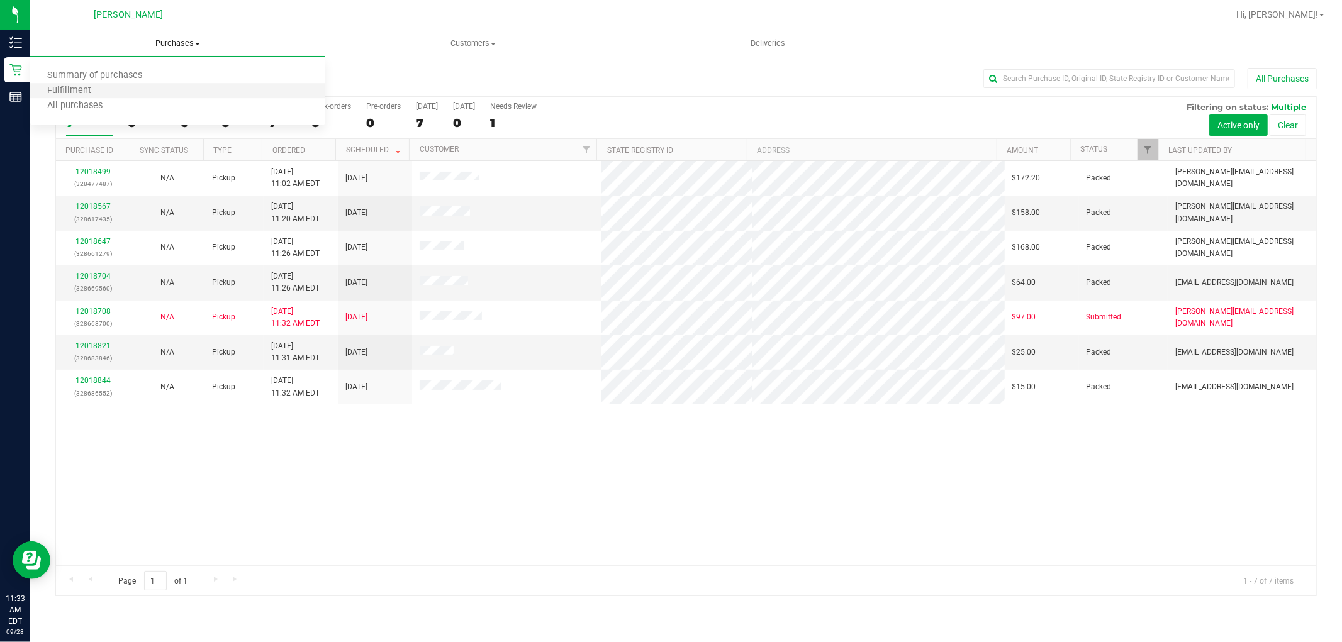
click at [165, 96] on li "Fulfillment" at bounding box center [177, 91] width 295 height 15
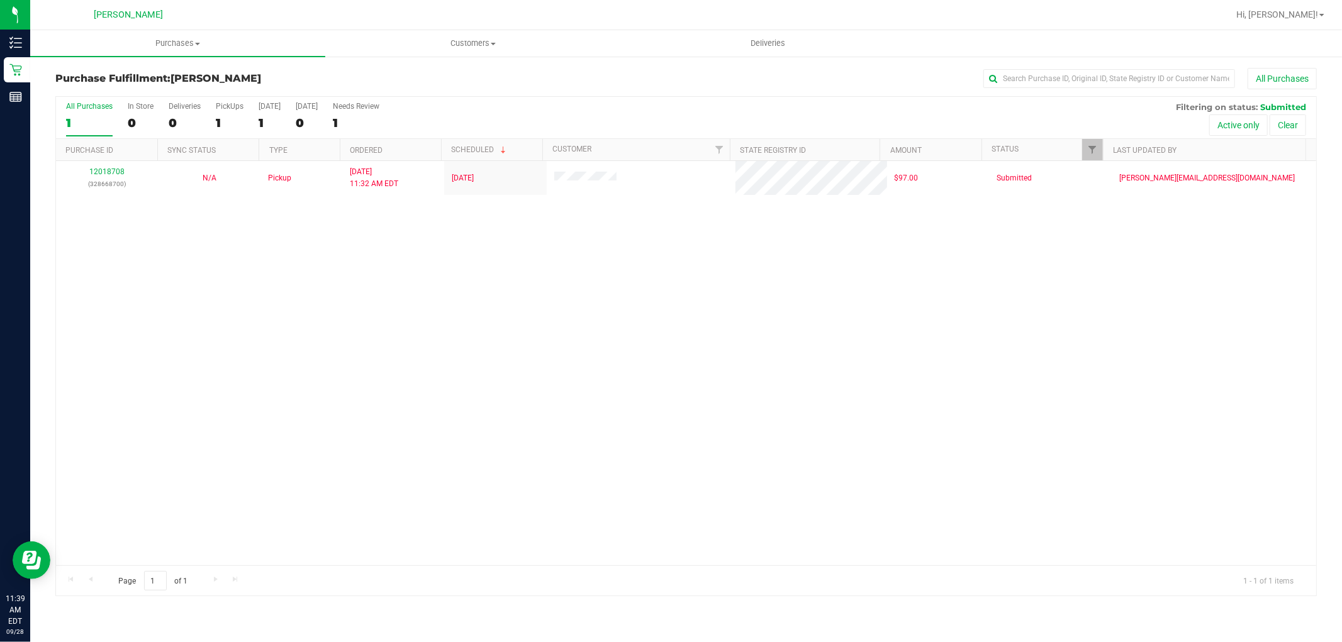
click at [60, 291] on div "12018708 (328668700) N/A Pickup [DATE] 11:32 AM EDT 9/28/2025 $97.00 Submitted …" at bounding box center [686, 363] width 1260 height 405
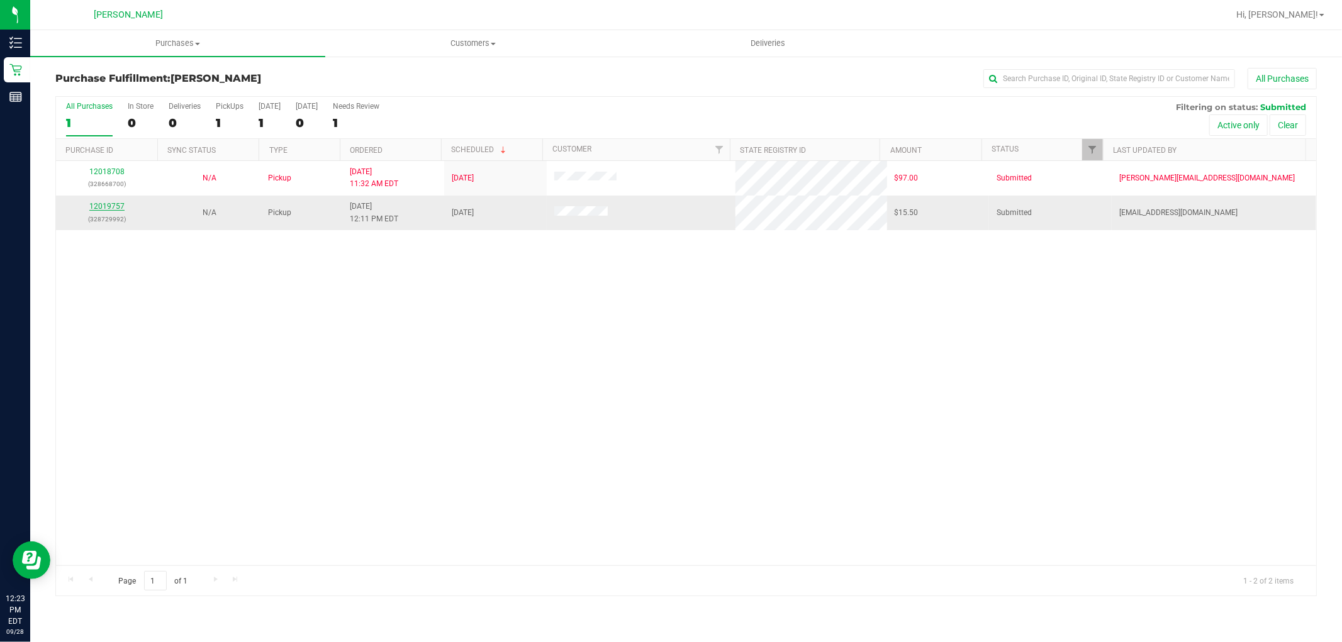
click at [107, 209] on link "12019757" at bounding box center [106, 206] width 35 height 9
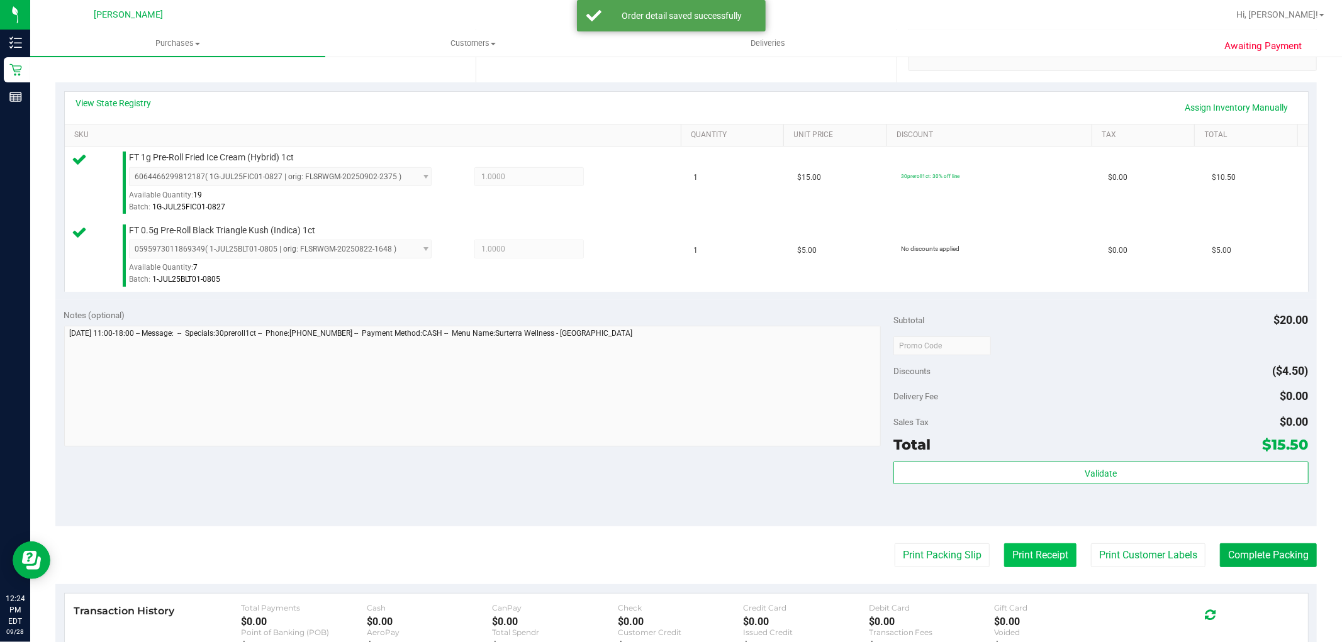
scroll to position [279, 0]
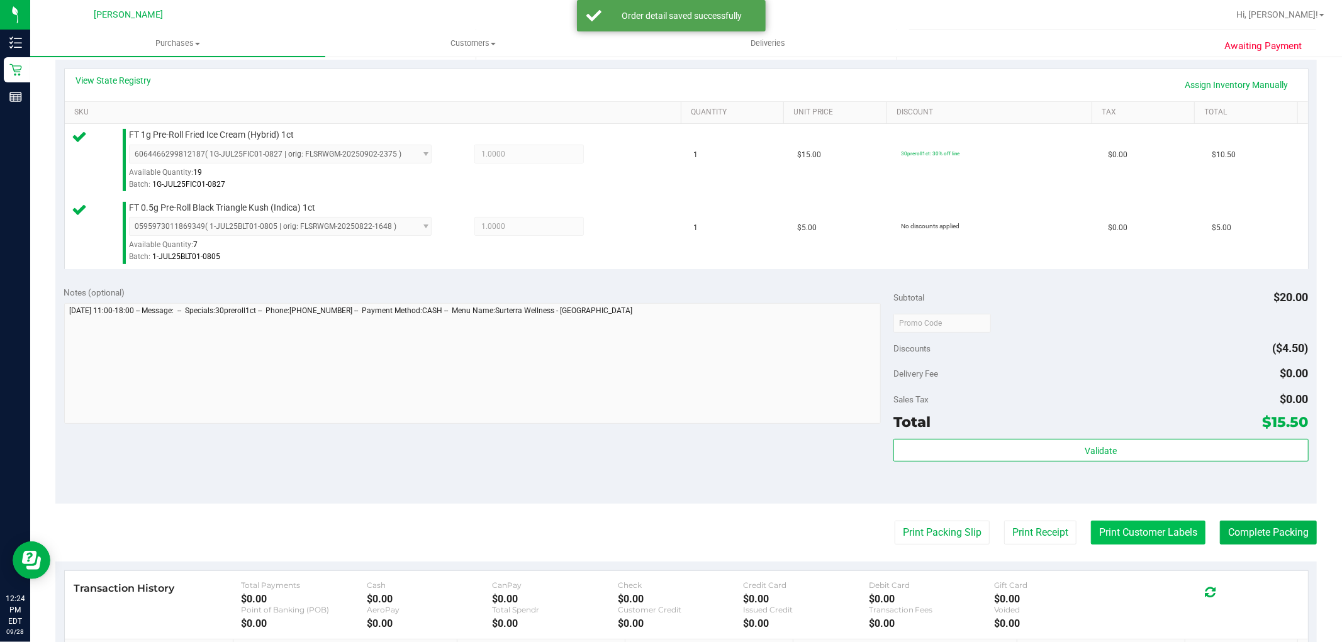
click at [1104, 523] on button "Print Customer Labels" at bounding box center [1148, 533] width 115 height 24
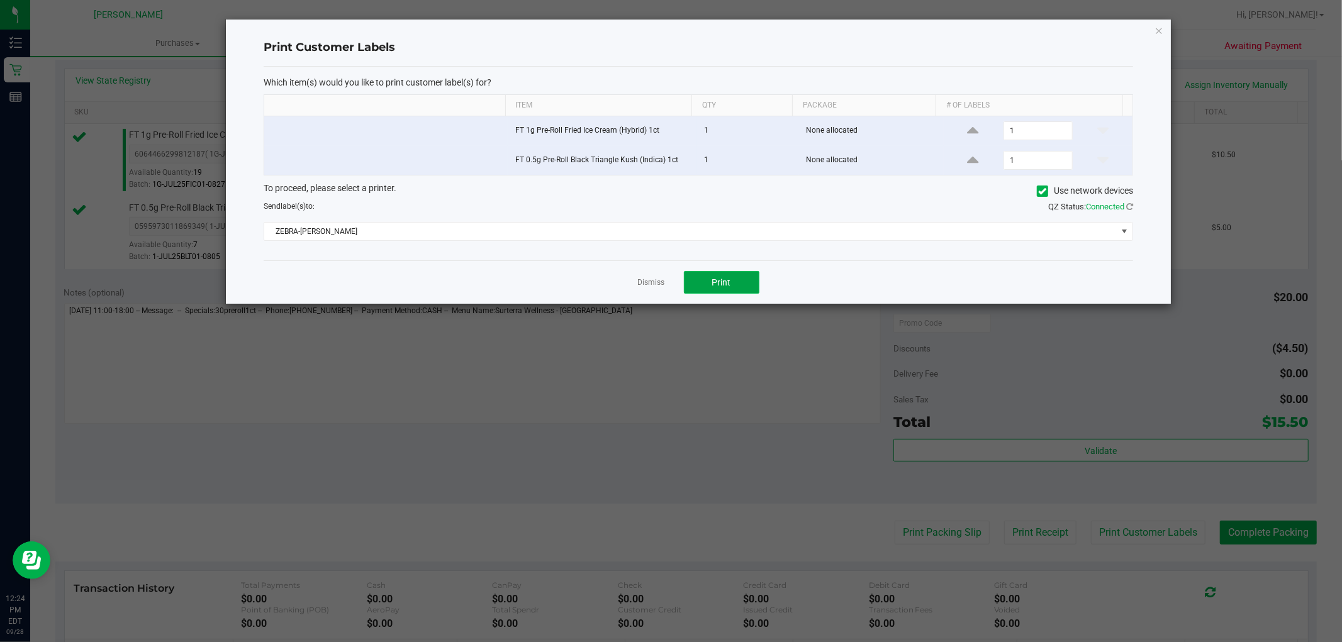
click at [739, 292] on button "Print" at bounding box center [721, 282] width 75 height 23
click at [645, 281] on link "Dismiss" at bounding box center [651, 282] width 27 height 11
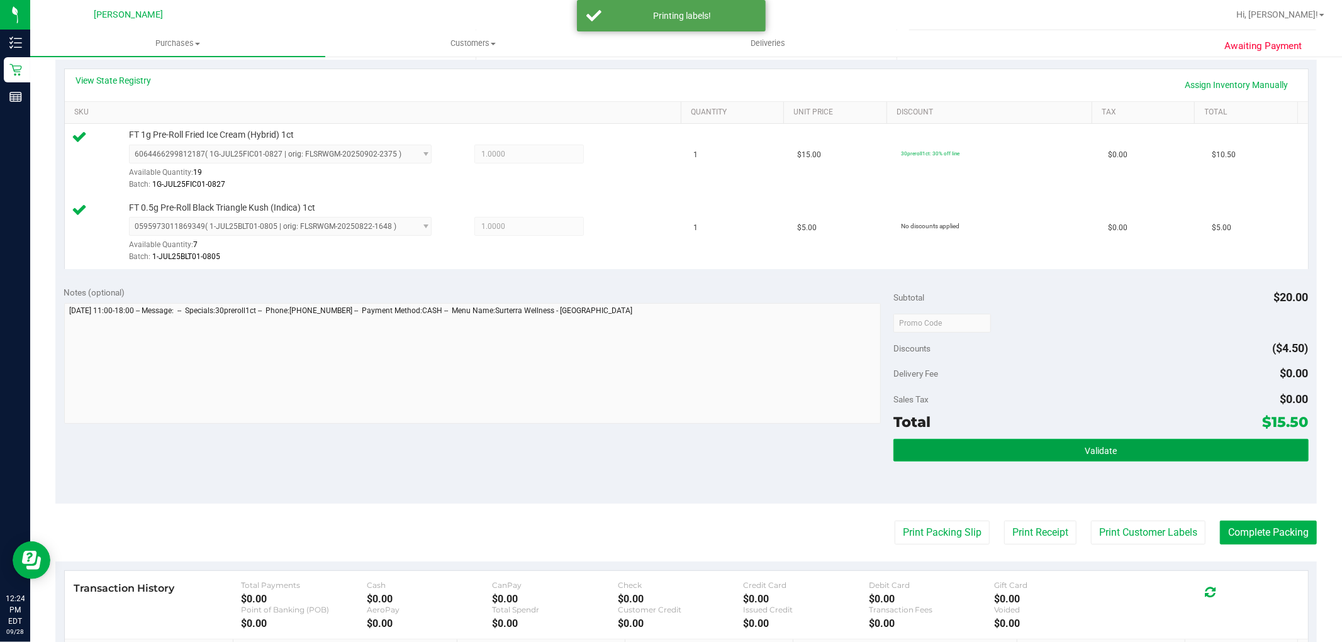
click at [1153, 444] on button "Validate" at bounding box center [1100, 450] width 415 height 23
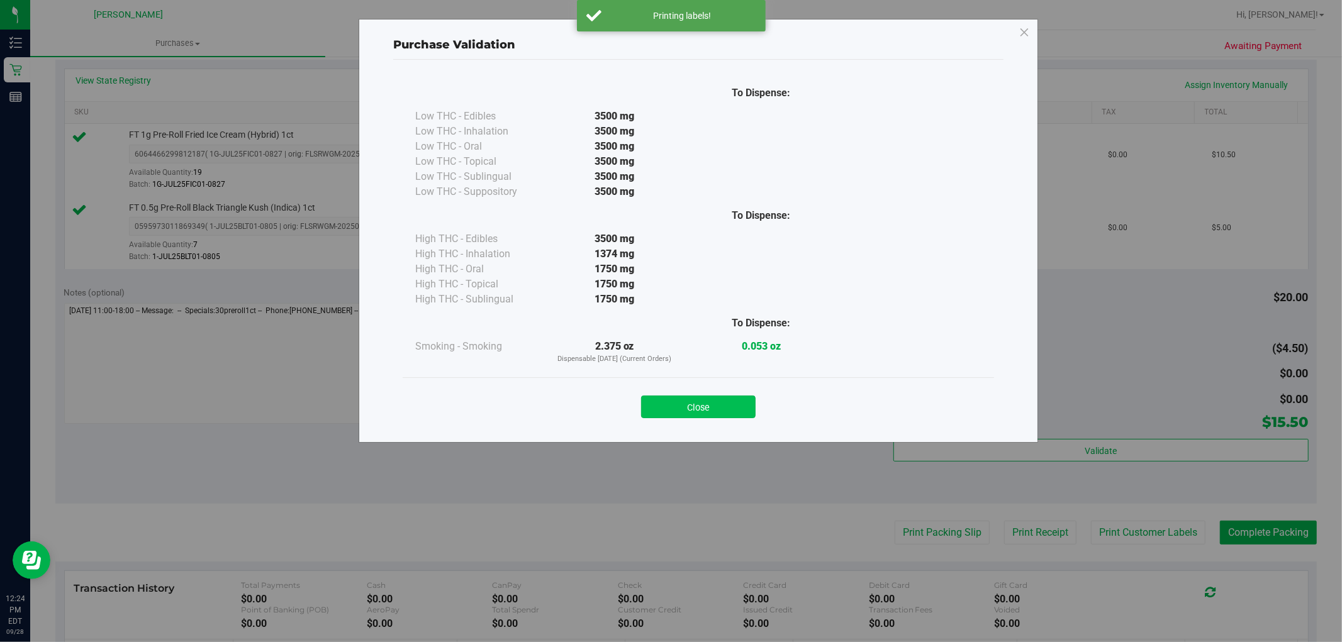
click at [744, 405] on button "Close" at bounding box center [698, 407] width 115 height 23
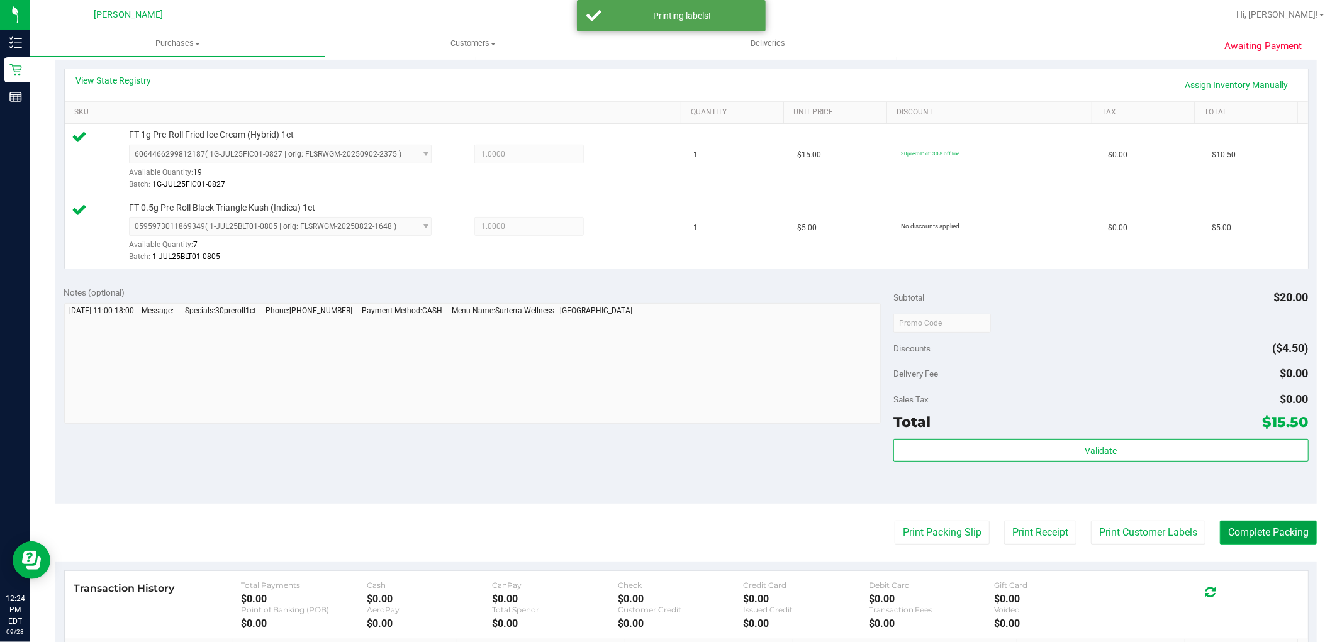
click at [1256, 526] on button "Complete Packing" at bounding box center [1268, 533] width 97 height 24
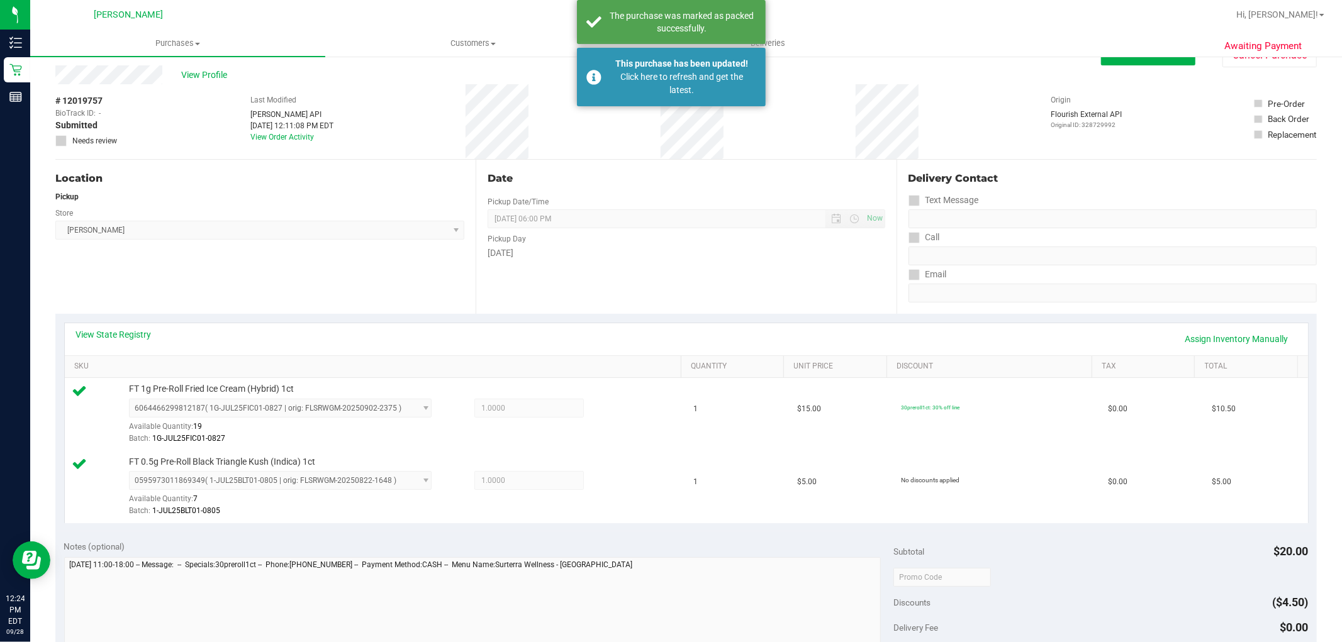
scroll to position [0, 0]
